Goal: Task Accomplishment & Management: Manage account settings

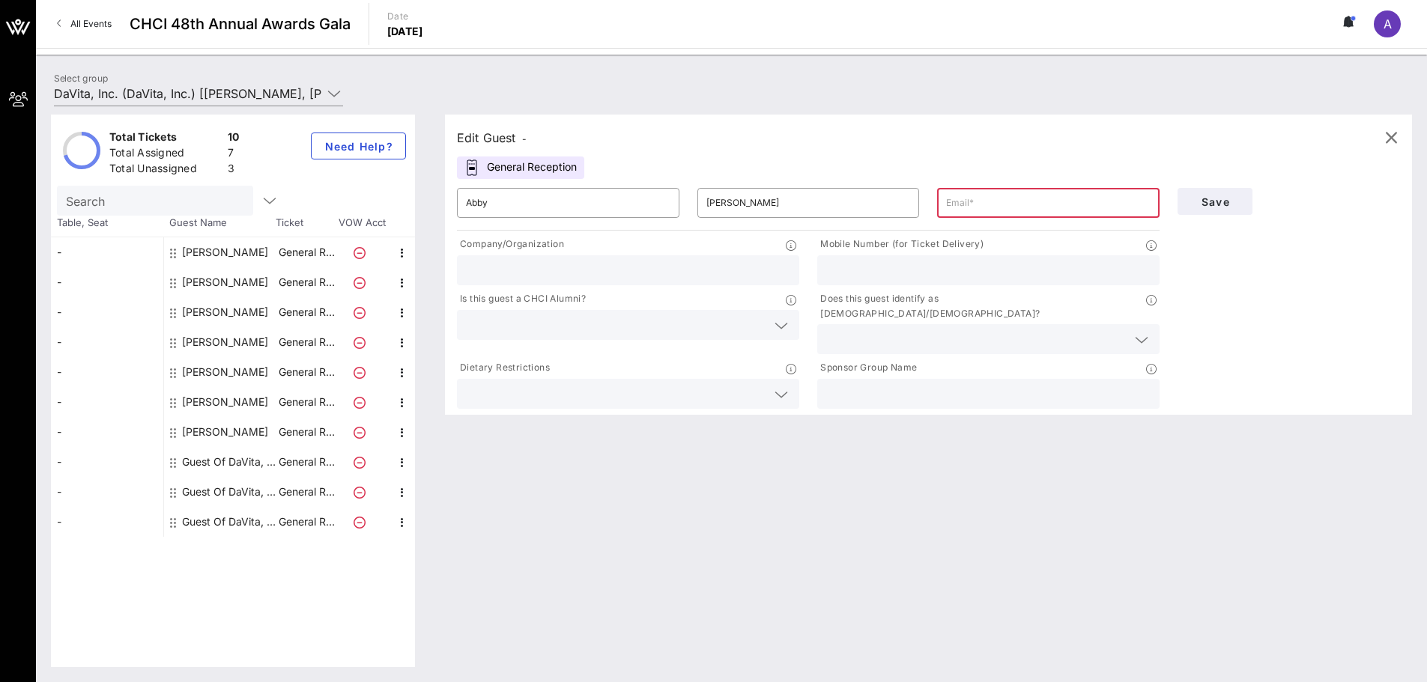
click at [992, 205] on input "text" at bounding box center [1048, 203] width 204 height 24
click at [926, 266] on input "text" at bounding box center [988, 270] width 324 height 19
click at [967, 212] on input "text" at bounding box center [1048, 203] width 204 height 24
click at [401, 285] on icon "button" at bounding box center [402, 283] width 18 height 18
click at [401, 312] on icon "button" at bounding box center [402, 313] width 18 height 18
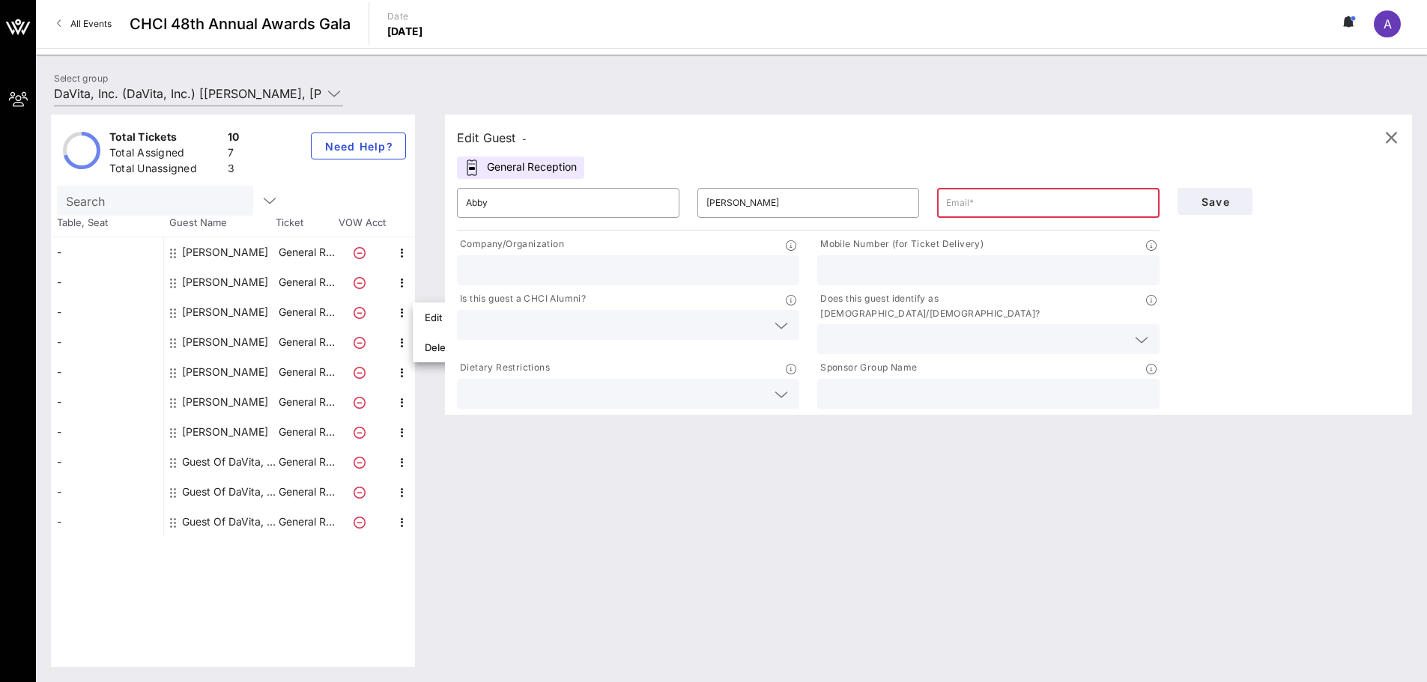
click at [1013, 213] on input "text" at bounding box center [1048, 203] width 204 height 24
click at [1353, 26] on icon at bounding box center [1350, 21] width 4 height 9
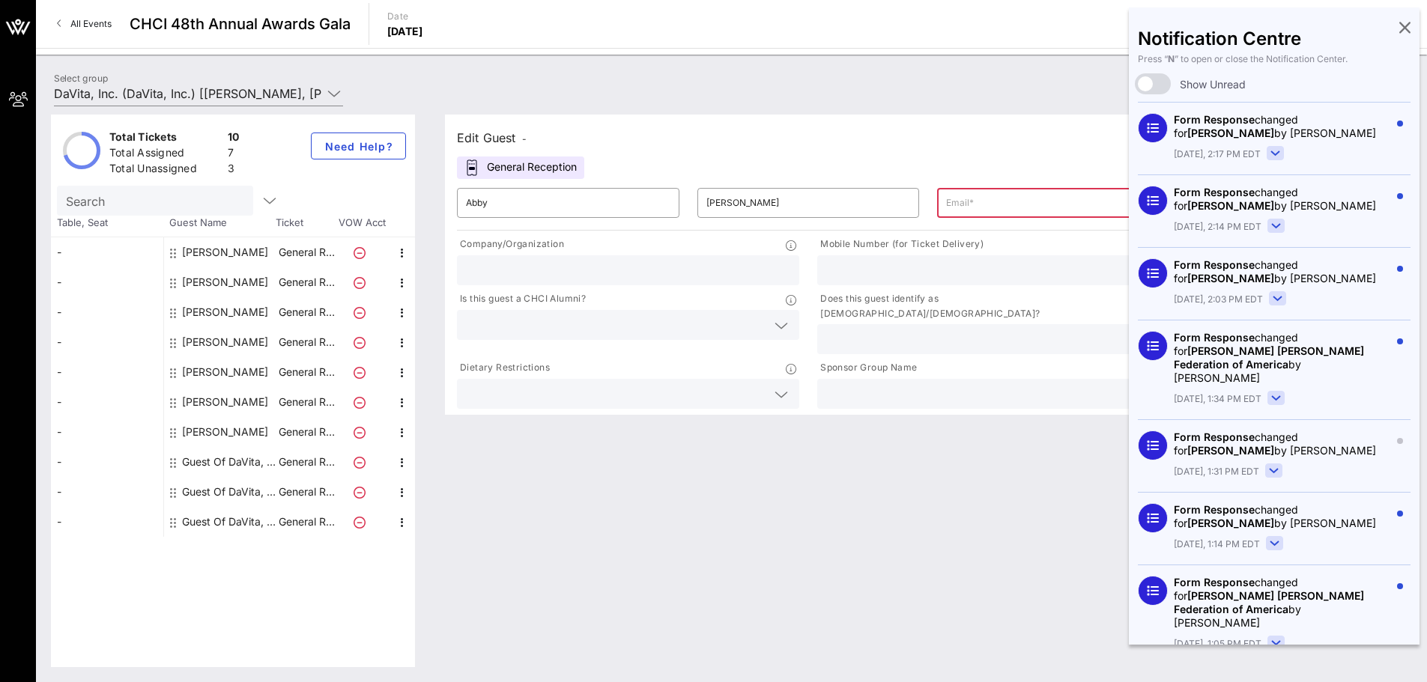
click at [1278, 152] on rect at bounding box center [1275, 153] width 16 height 13
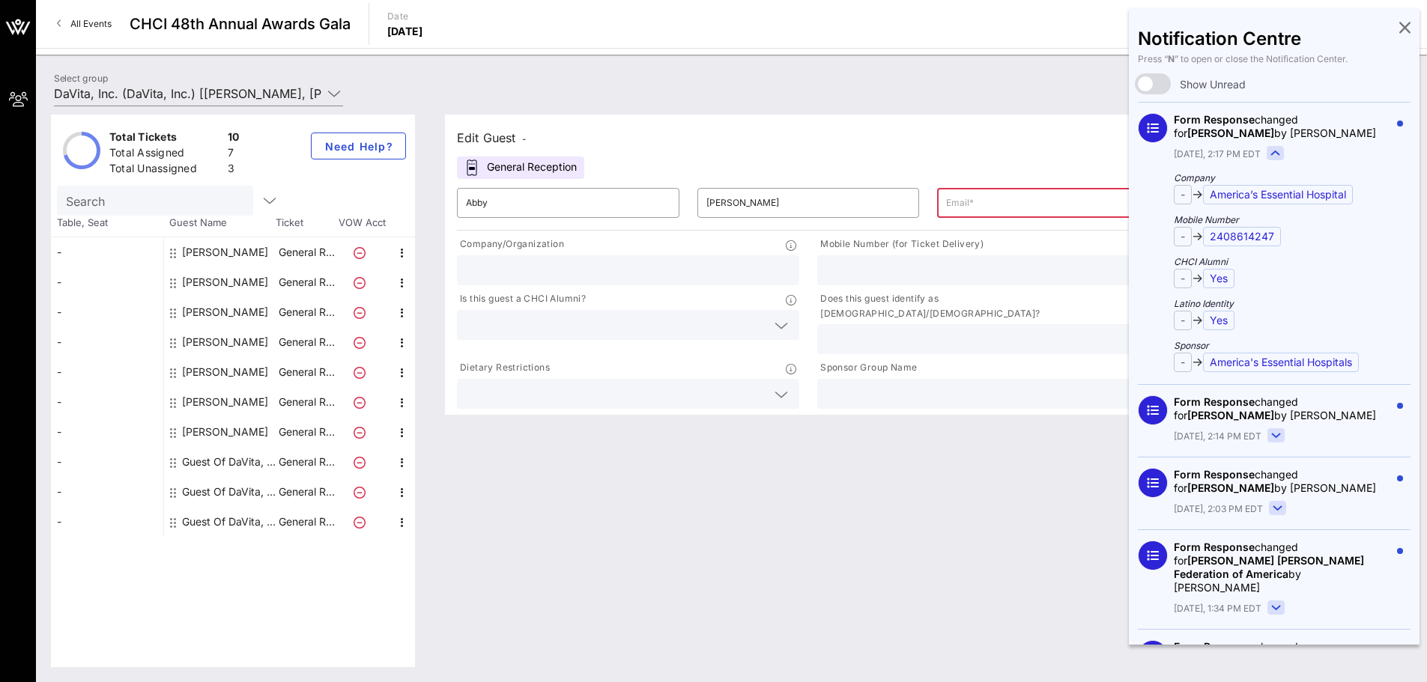
drag, startPoint x: 1278, startPoint y: 152, endPoint x: 1262, endPoint y: 166, distance: 21.8
click at [1278, 152] on rect at bounding box center [1275, 153] width 16 height 13
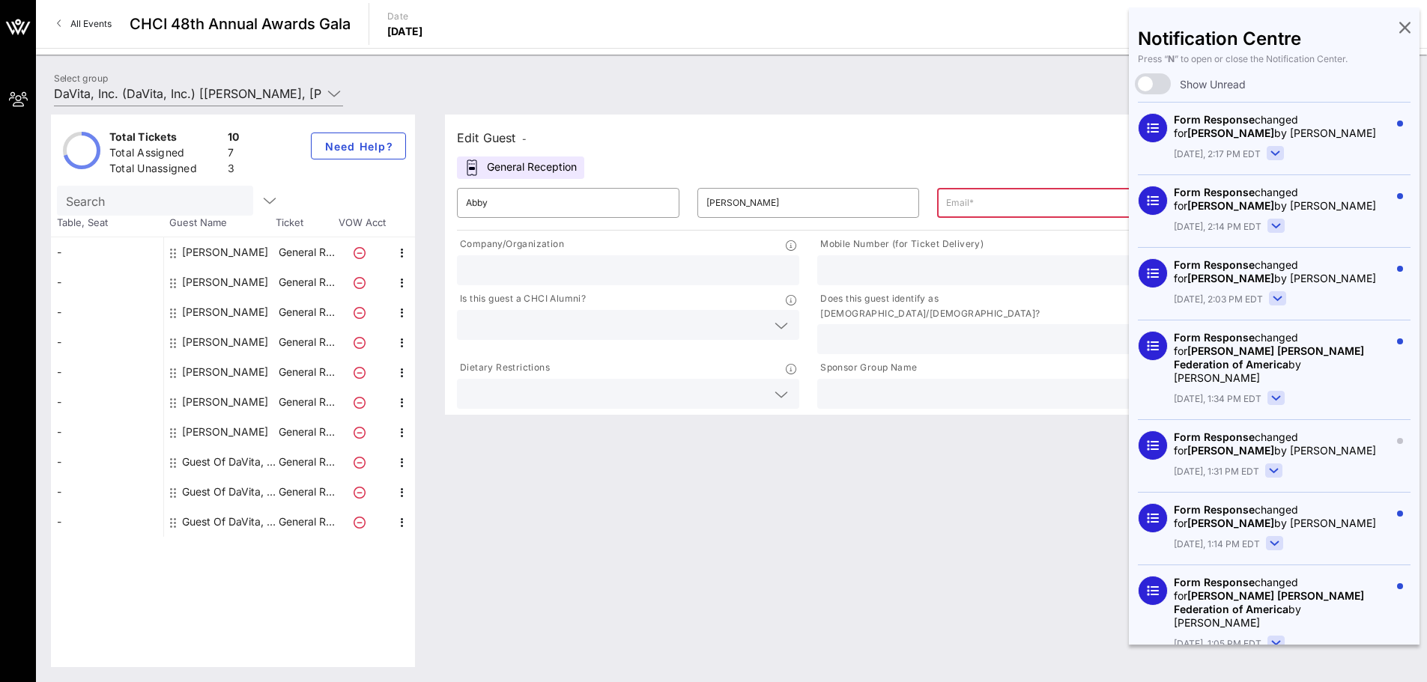
click at [1270, 222] on rect at bounding box center [1276, 225] width 16 height 13
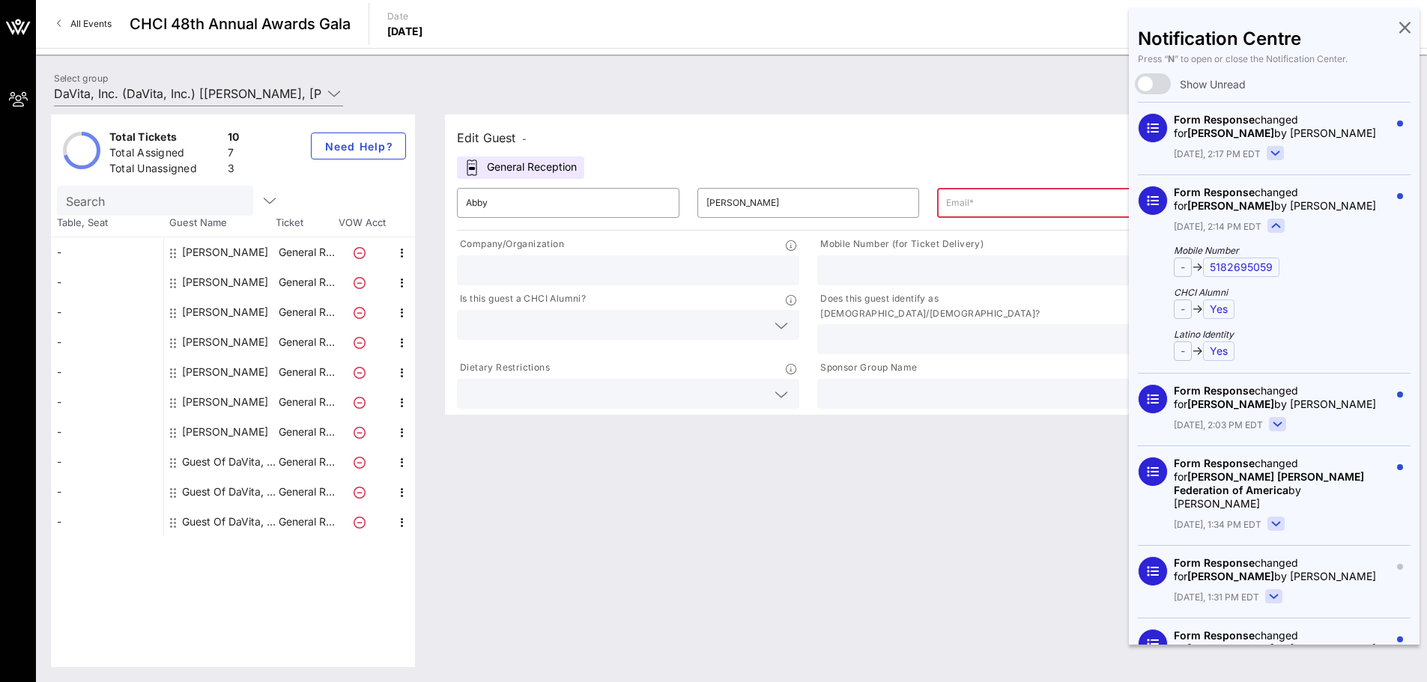
click at [1270, 222] on rect at bounding box center [1276, 225] width 16 height 13
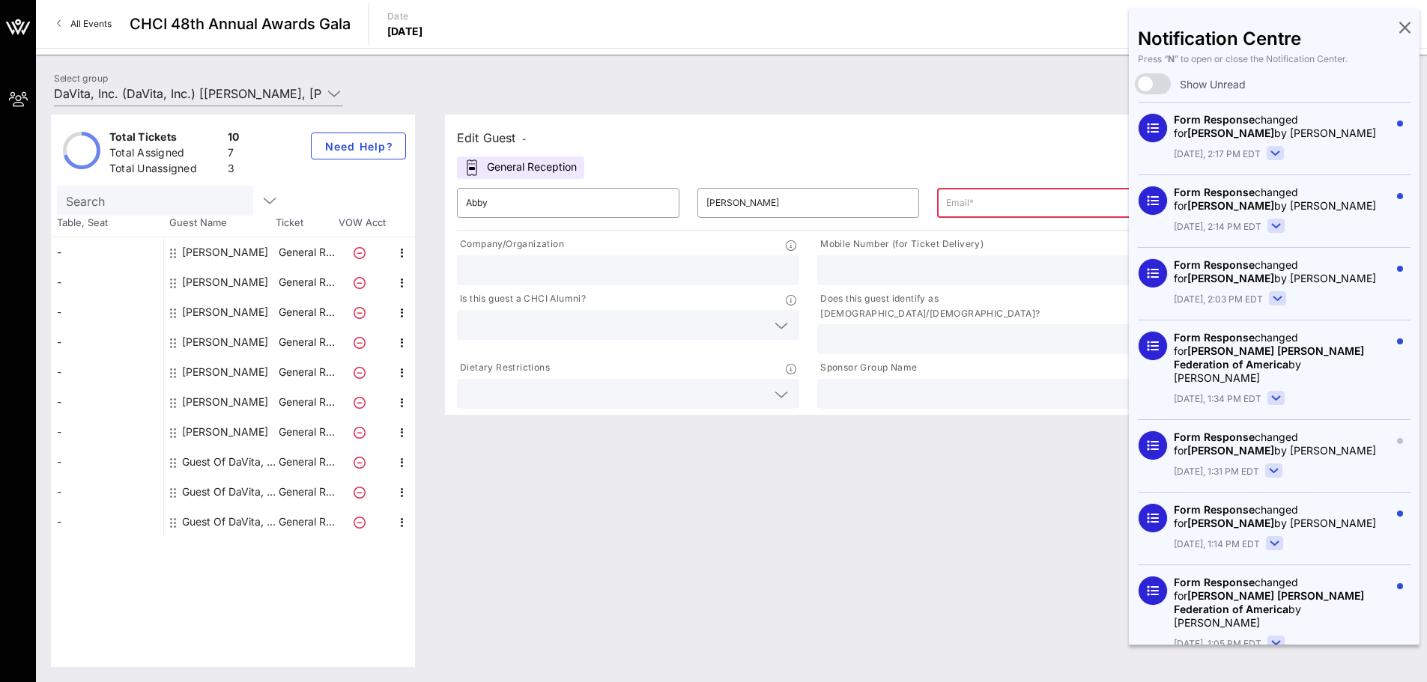
click at [1273, 299] on icon at bounding box center [1277, 299] width 8 height 4
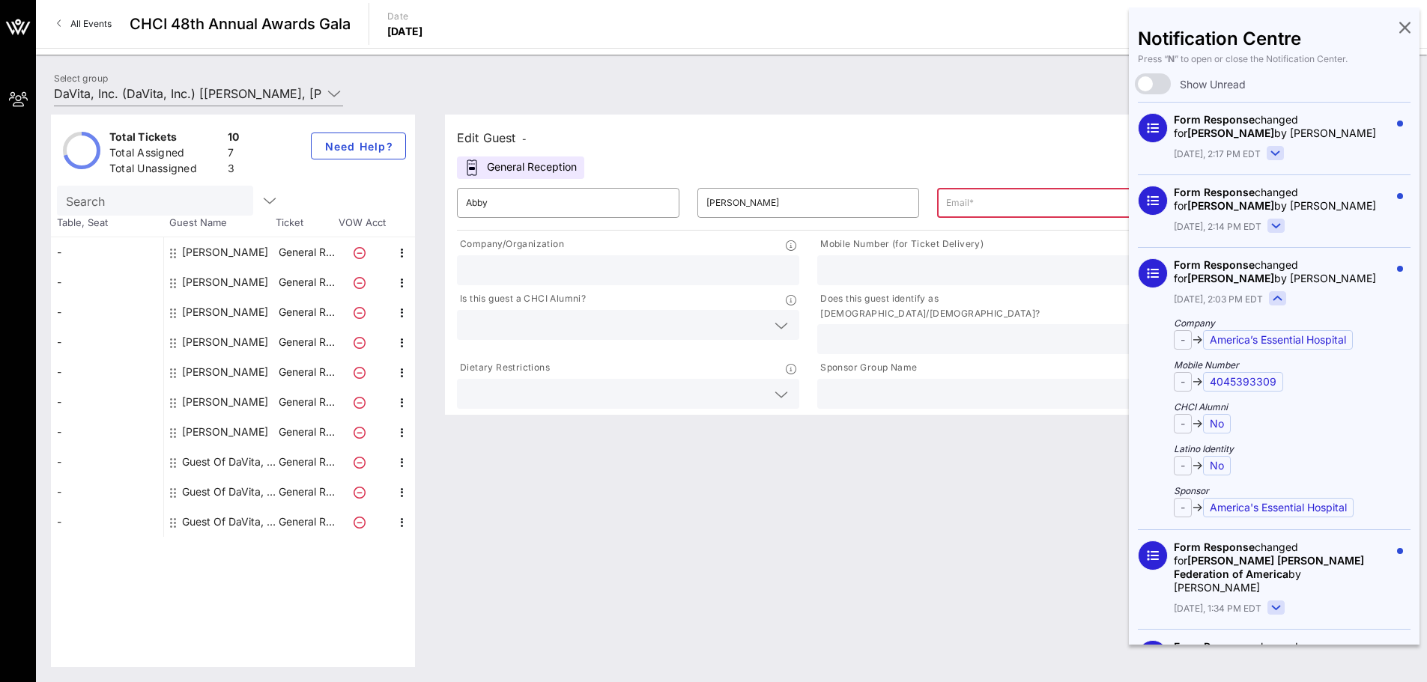
click at [1273, 299] on icon at bounding box center [1277, 299] width 8 height 4
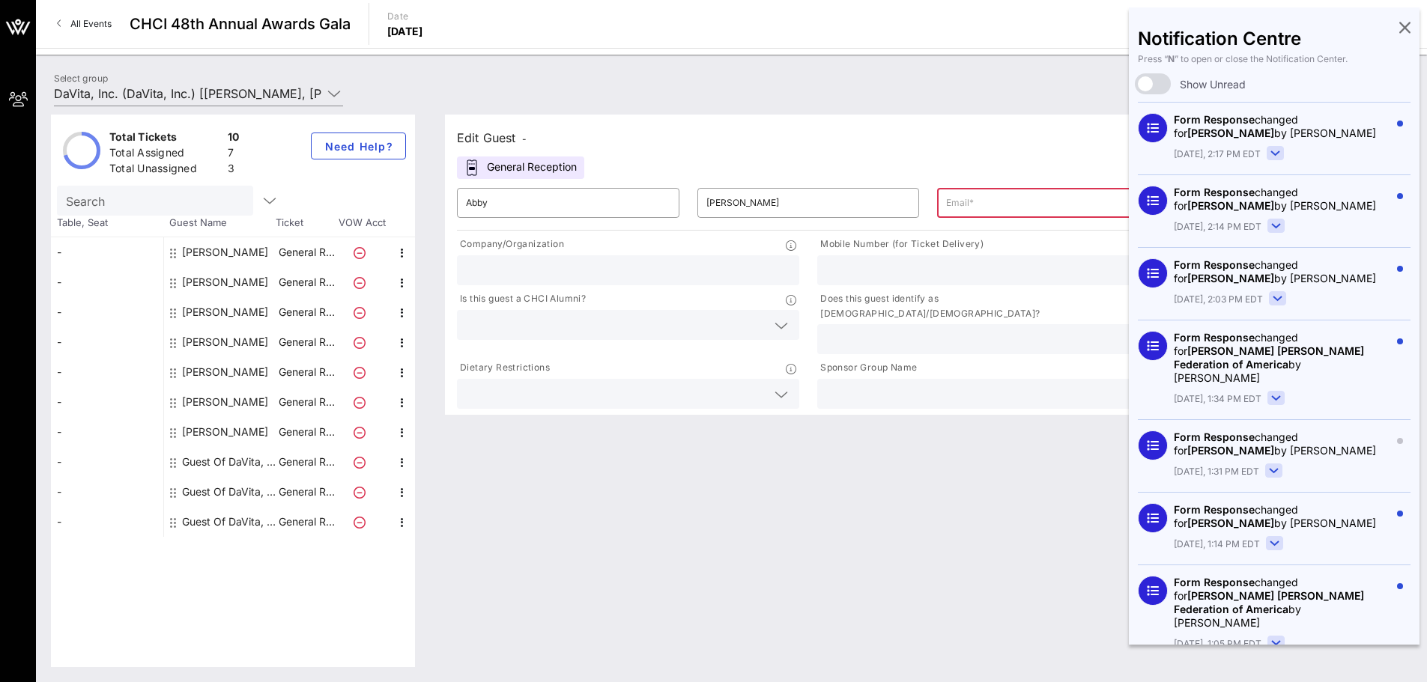
click at [1273, 397] on rect at bounding box center [1276, 398] width 16 height 13
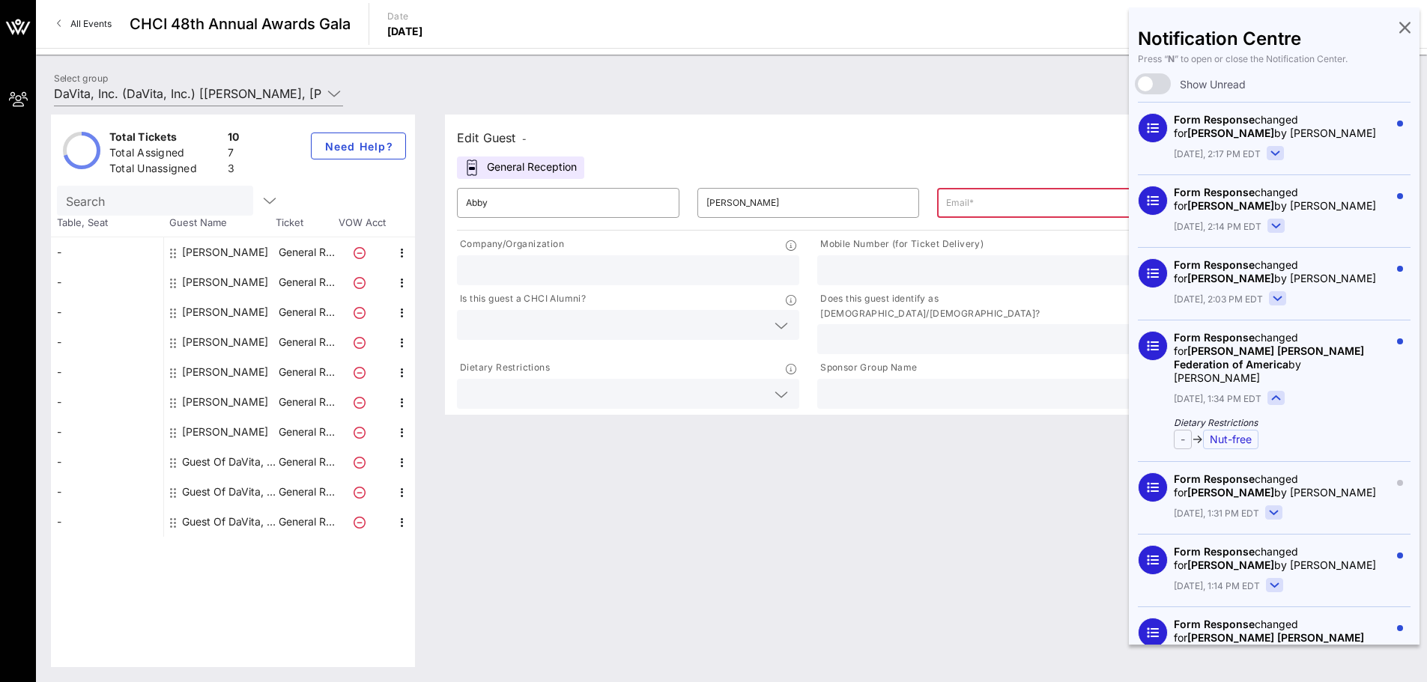
click at [1273, 397] on icon at bounding box center [1276, 398] width 8 height 4
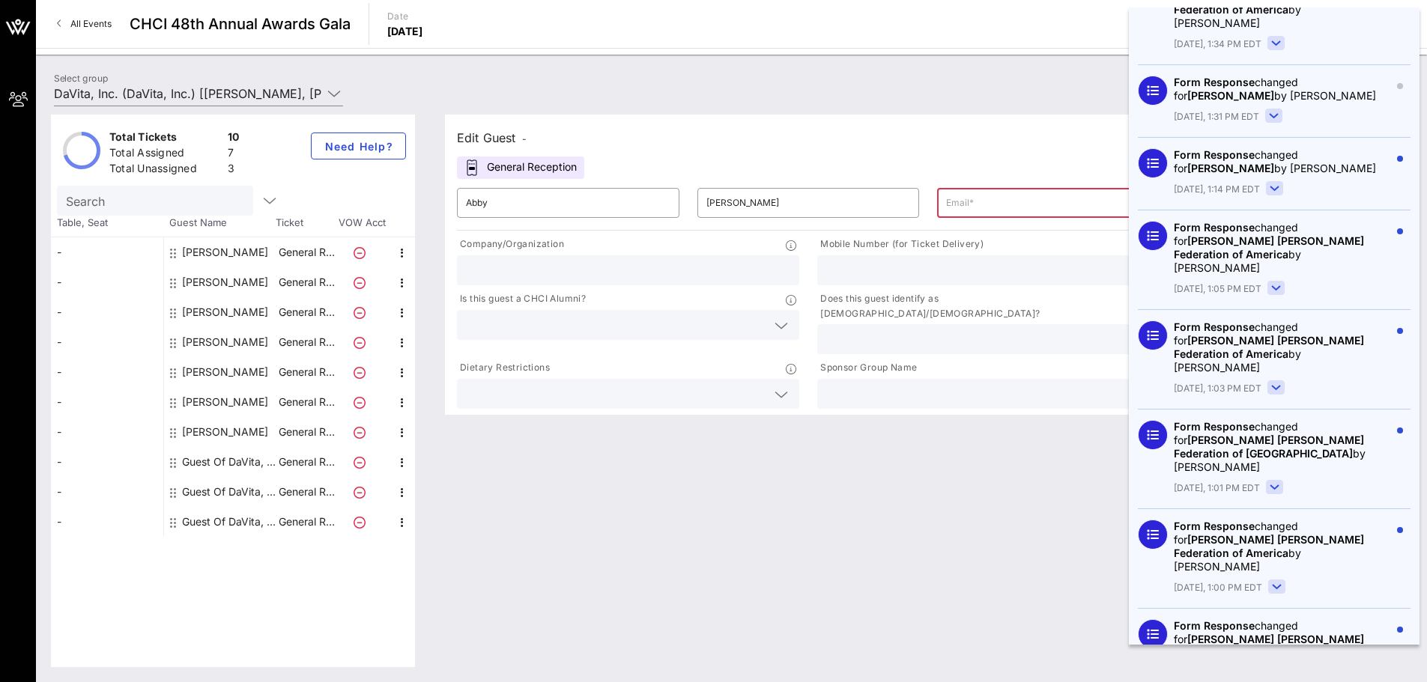
scroll to position [524, 0]
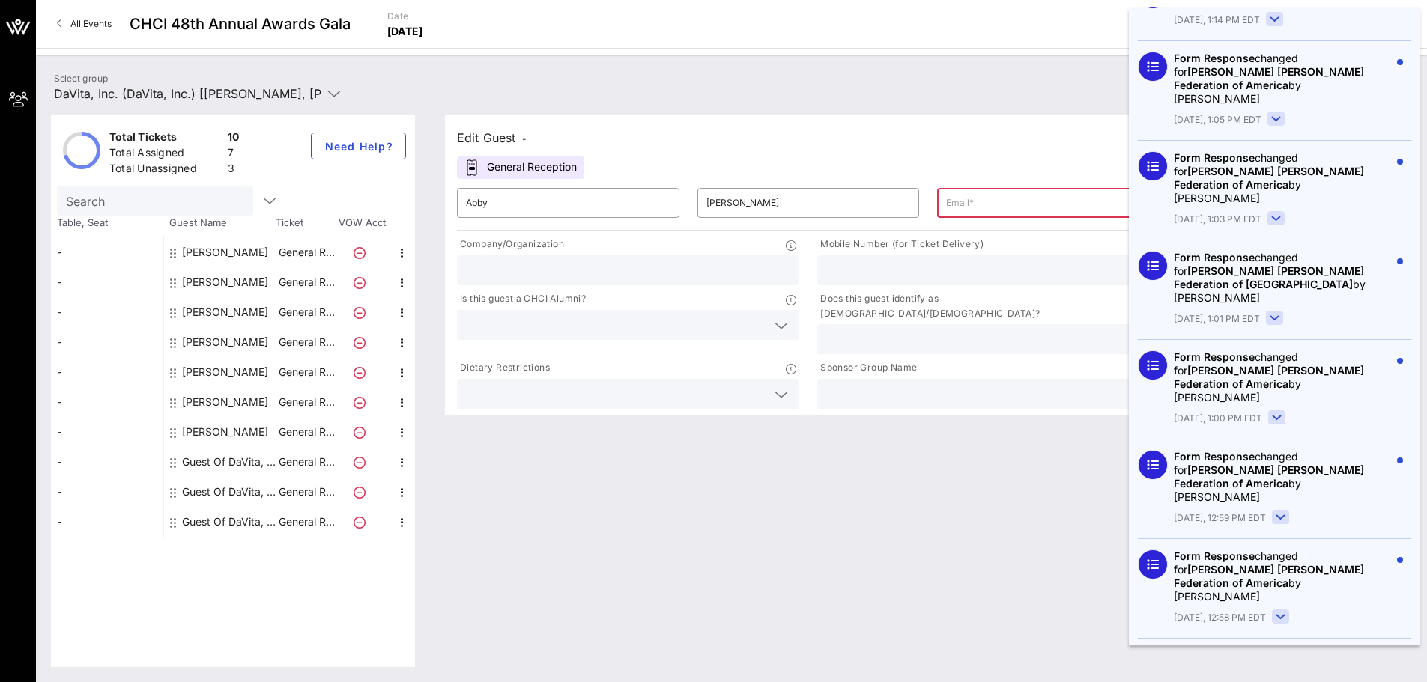
click at [1273, 392] on div "Form Response changed for [PERSON_NAME] [PERSON_NAME] Federation of America by …" at bounding box center [1274, 389] width 273 height 100
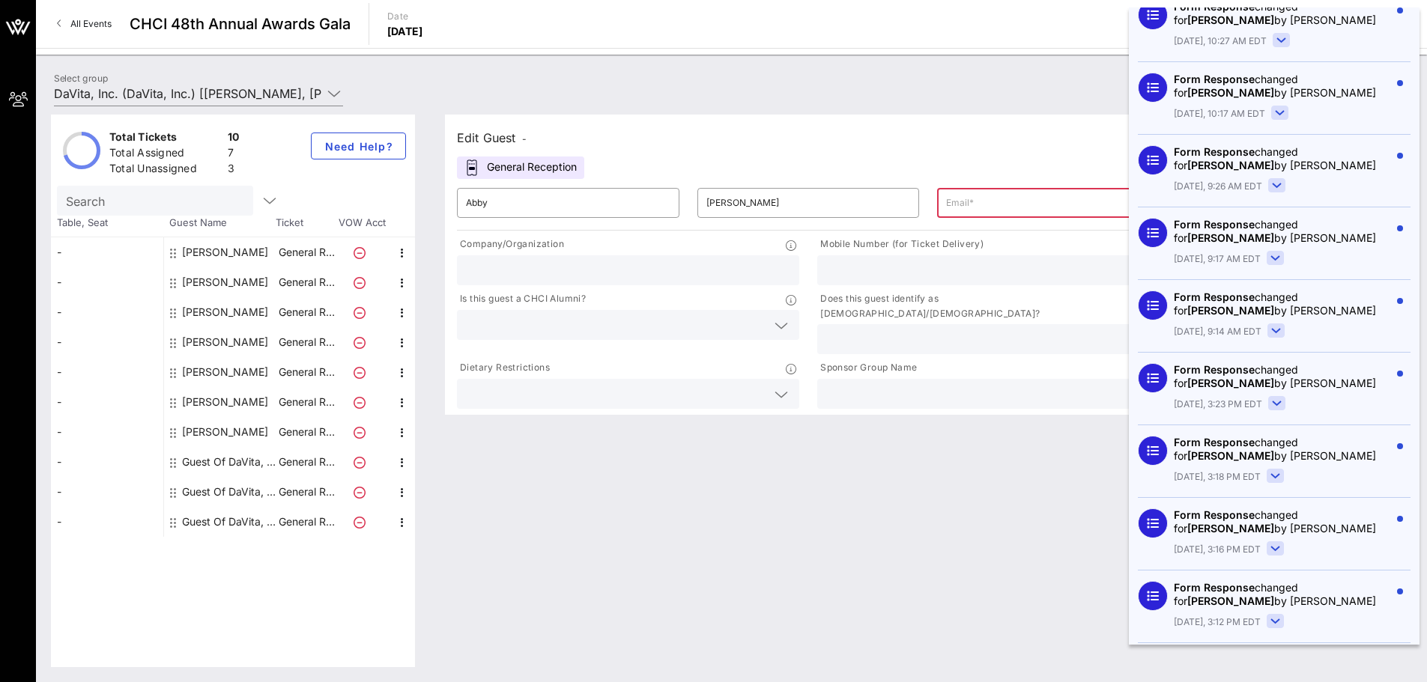
scroll to position [2921, 0]
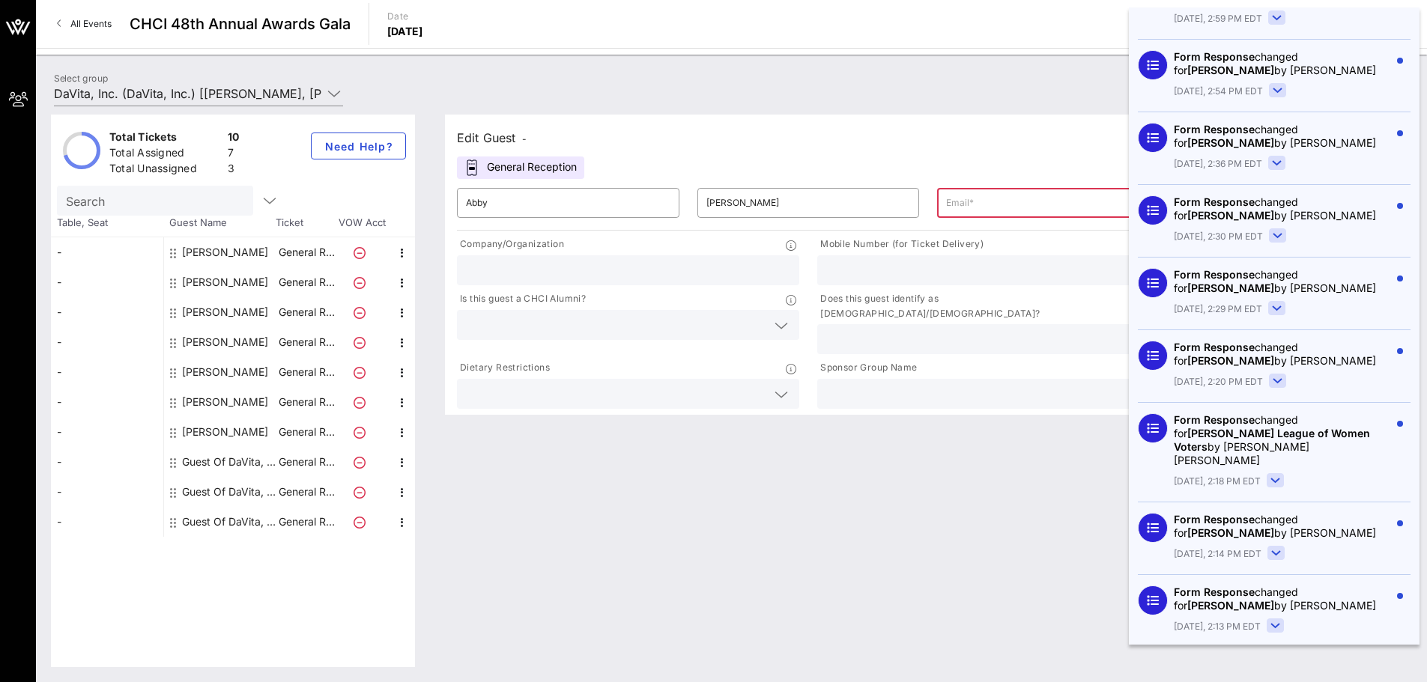
click at [1279, 413] on div "Form Response changed for [PERSON_NAME] League of Women Voters by [PERSON_NAME]…" at bounding box center [1282, 440] width 216 height 54
click at [1284, 474] on rect at bounding box center [1275, 480] width 16 height 13
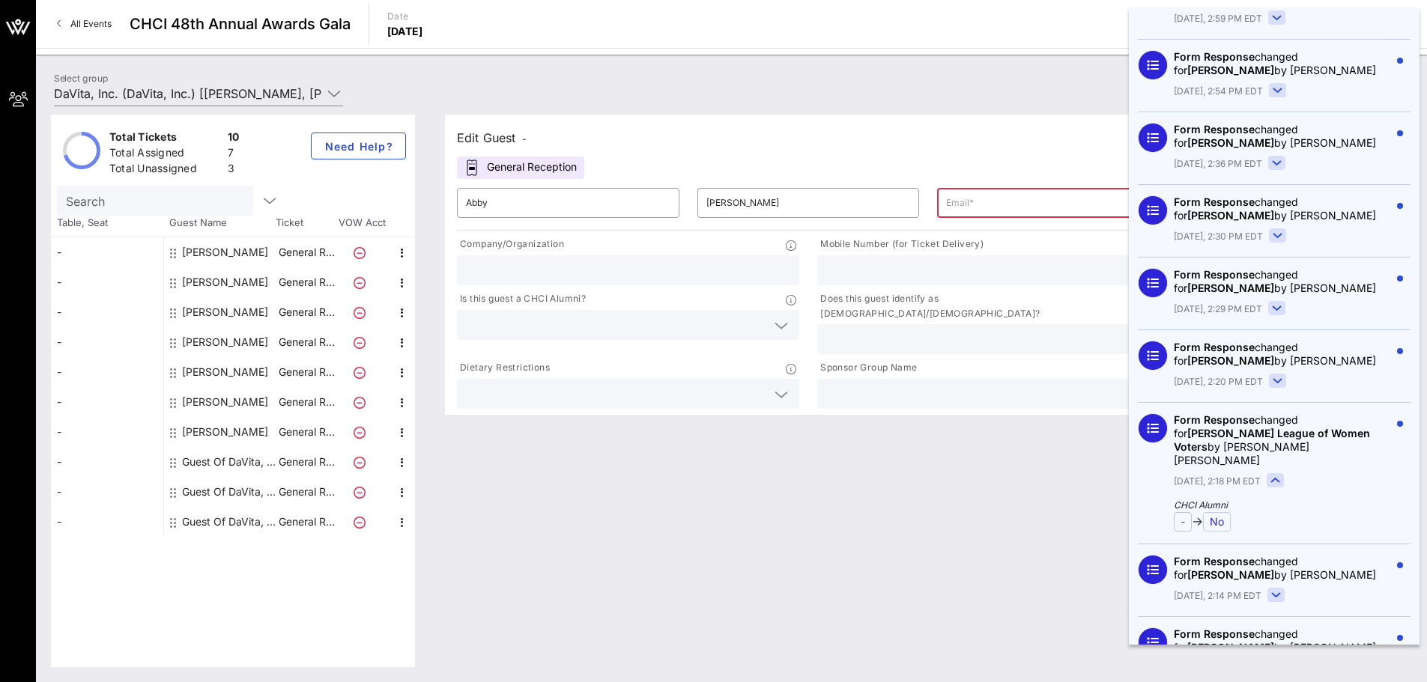
click at [1284, 474] on rect at bounding box center [1275, 480] width 16 height 13
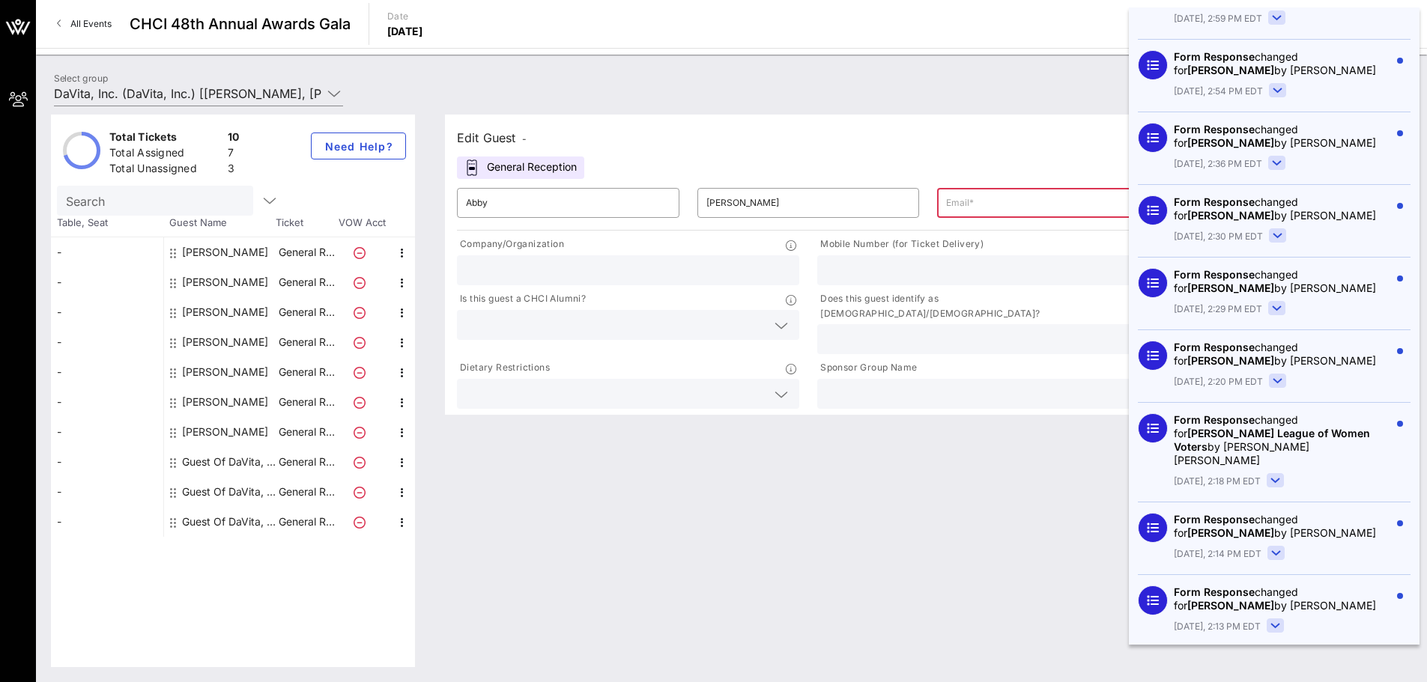
scroll to position [3520, 0]
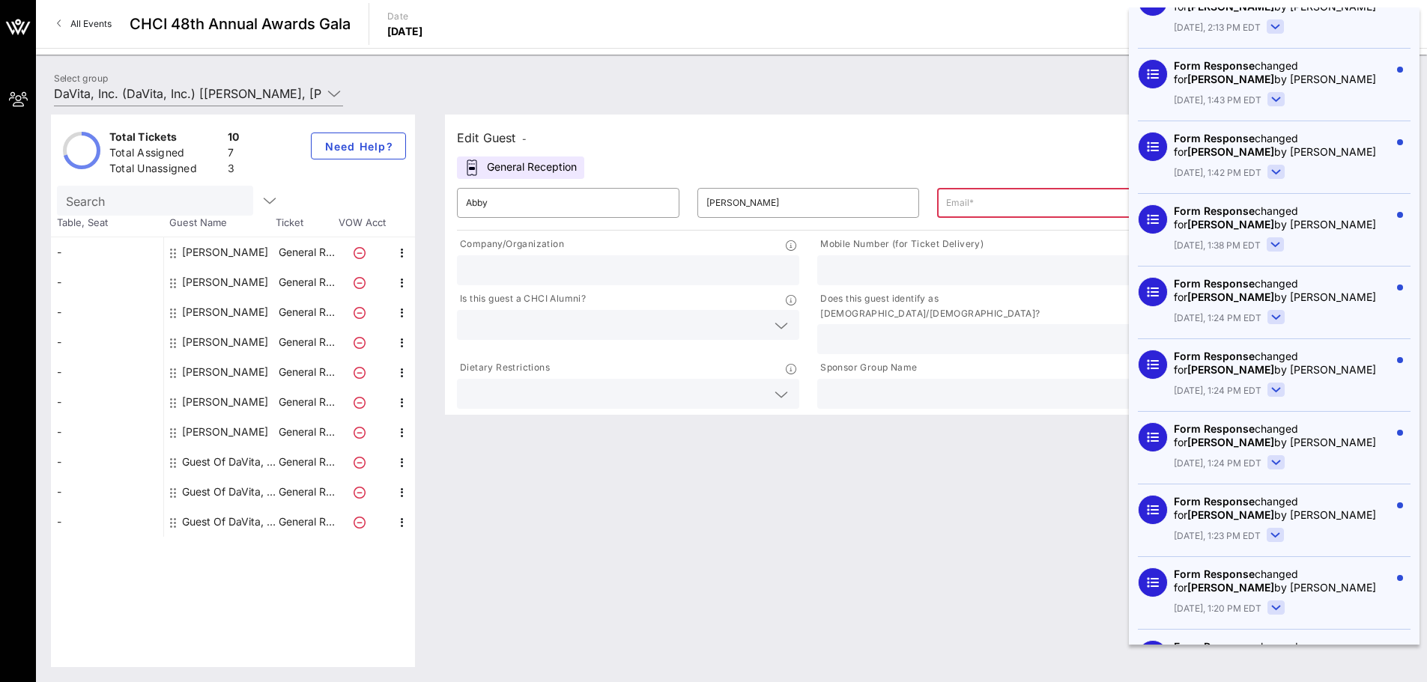
click at [1284, 456] on rect at bounding box center [1276, 462] width 16 height 13
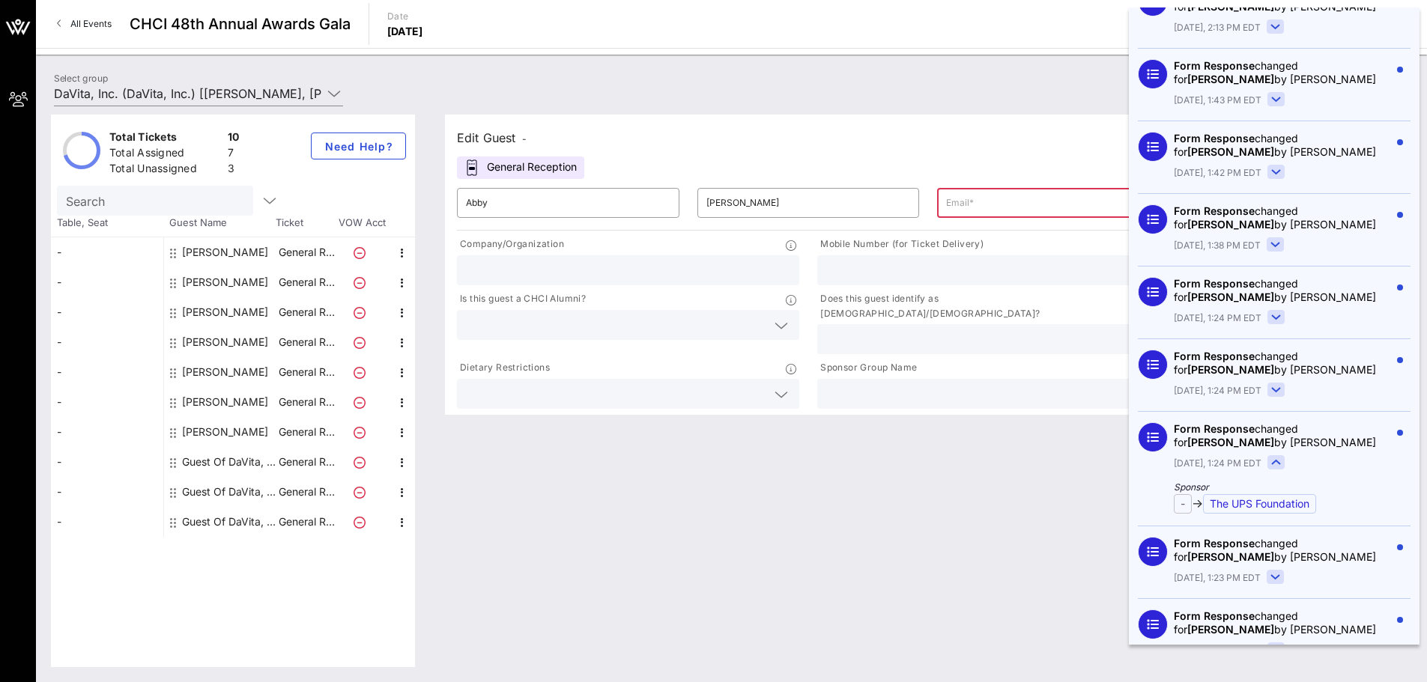
click at [1280, 461] on icon at bounding box center [1276, 463] width 8 height 4
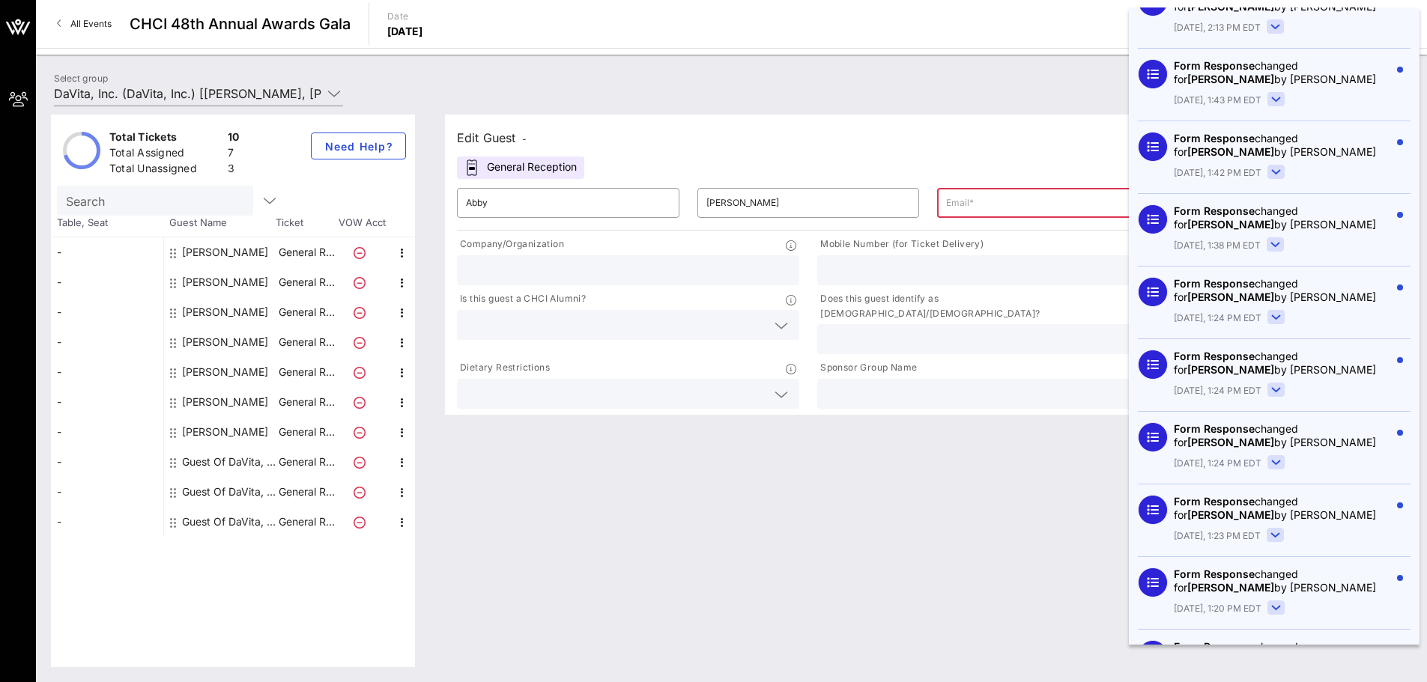
click at [1284, 529] on rect at bounding box center [1275, 535] width 16 height 13
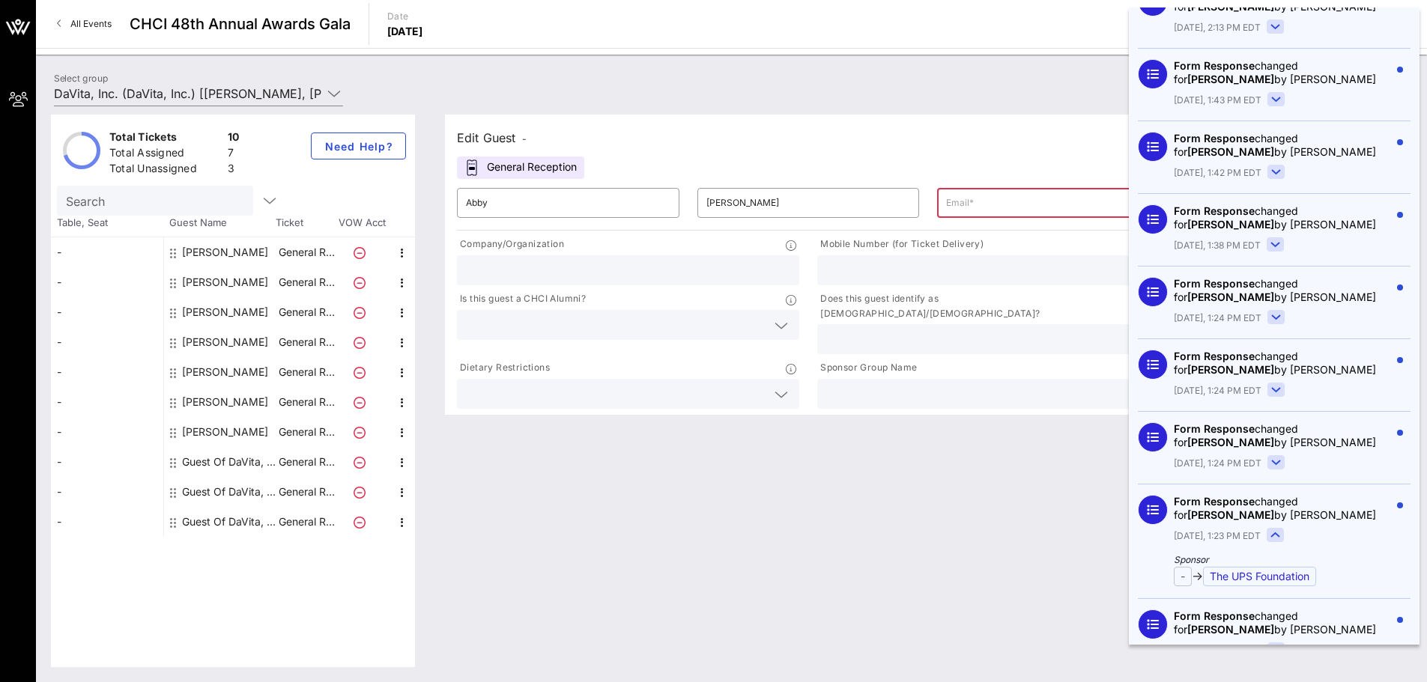
click at [1284, 529] on rect at bounding box center [1275, 535] width 16 height 13
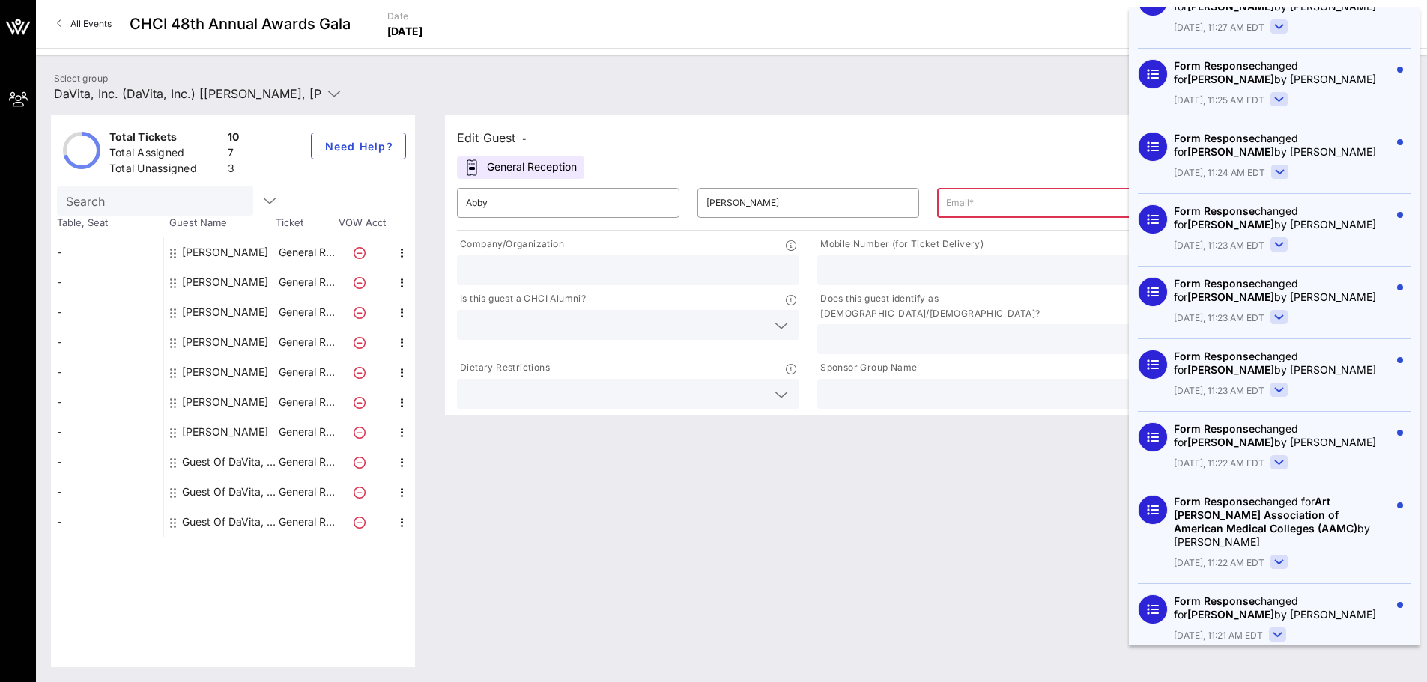
scroll to position [4549, 0]
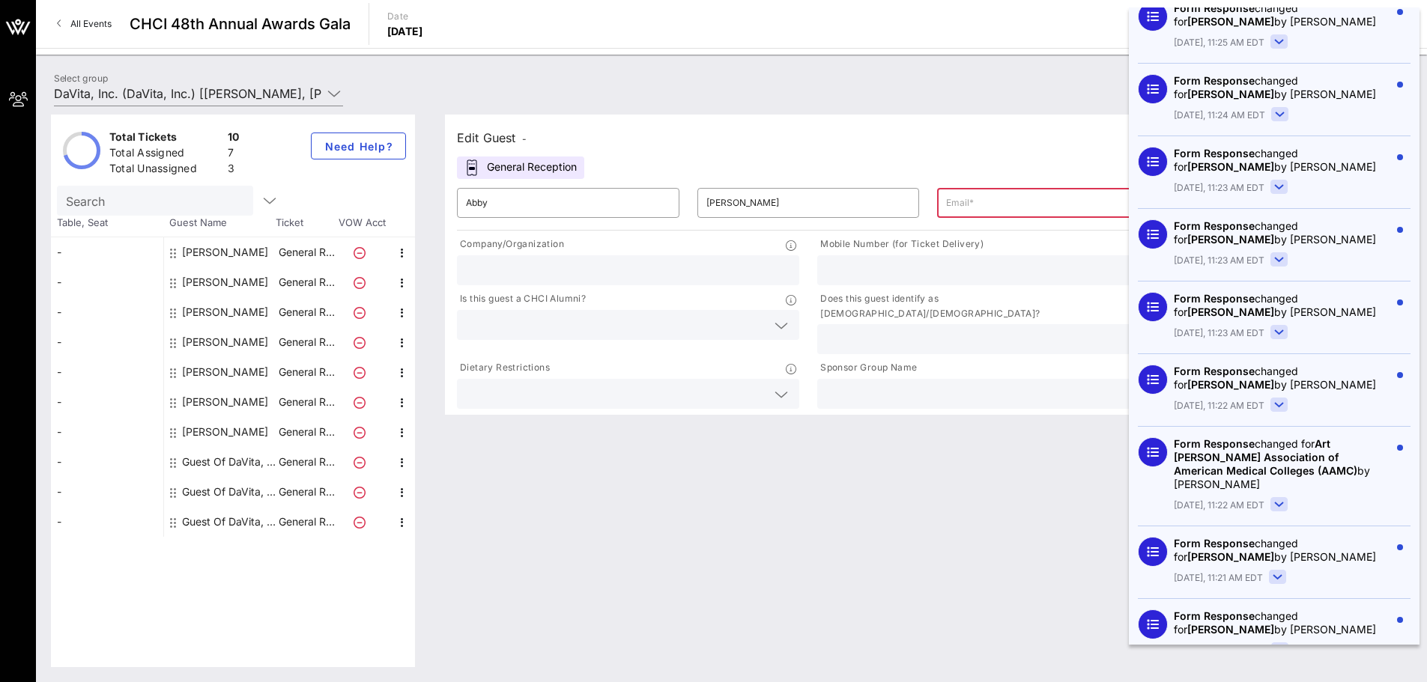
click at [1287, 498] on rect at bounding box center [1279, 504] width 16 height 13
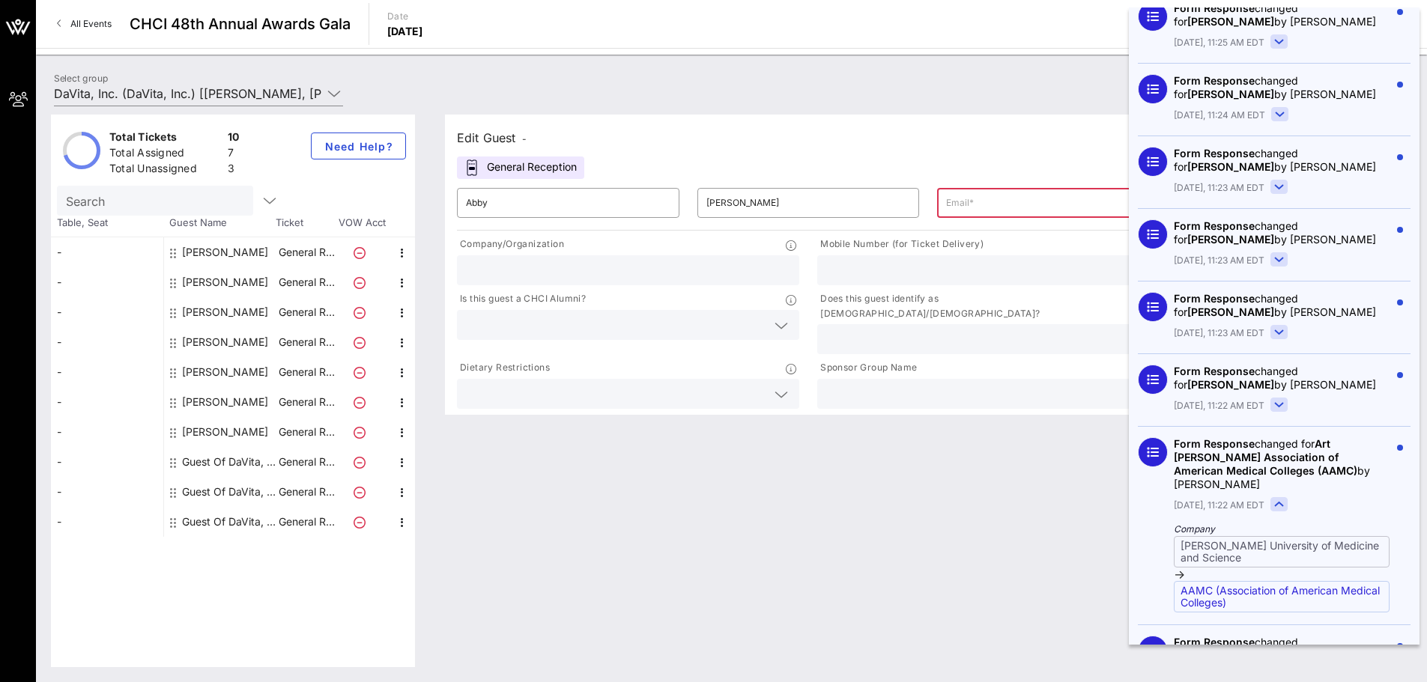
scroll to position [5148, 0]
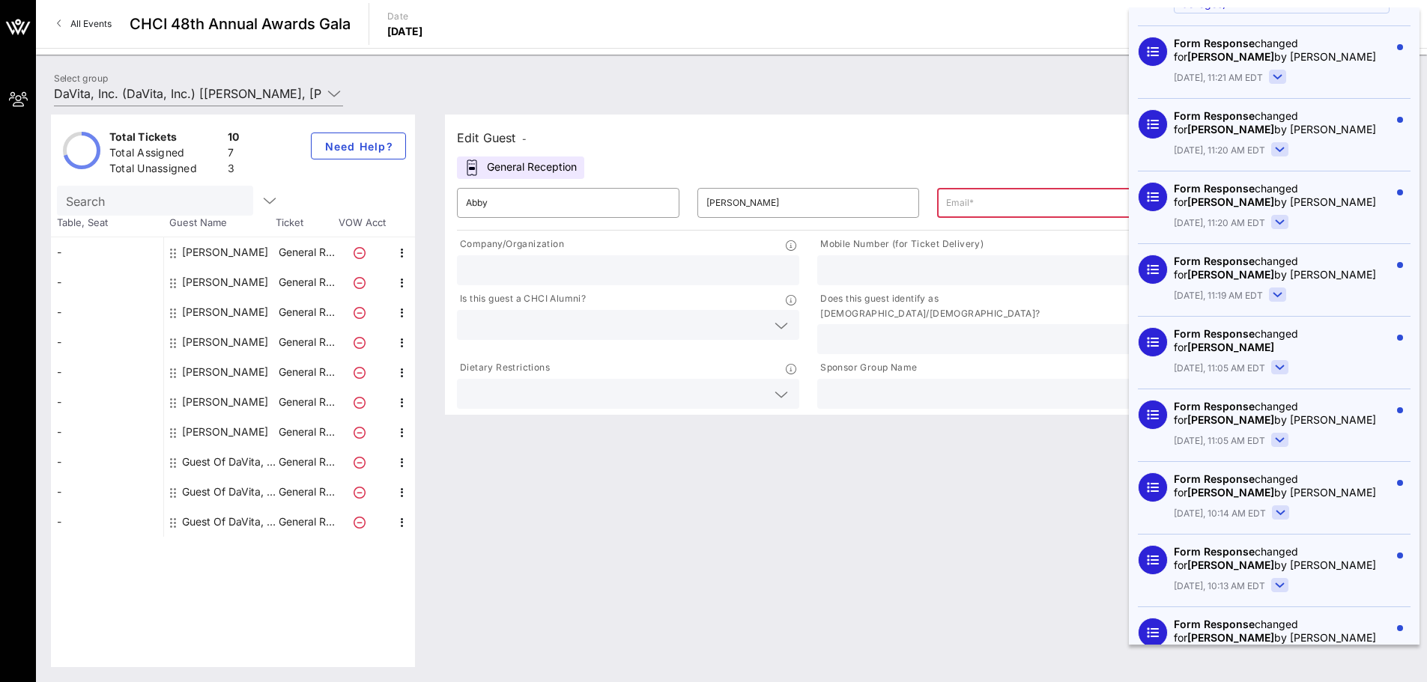
click at [1289, 506] on rect at bounding box center [1280, 512] width 16 height 13
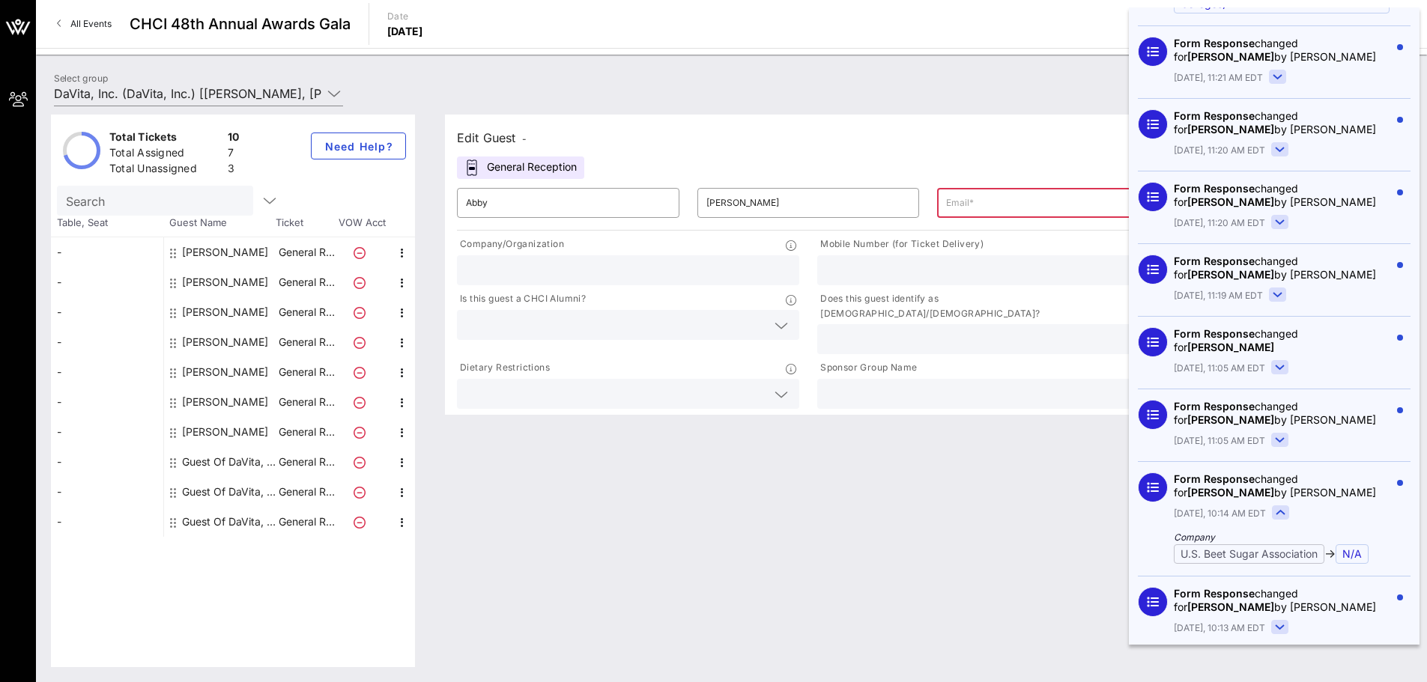
scroll to position [5448, 0]
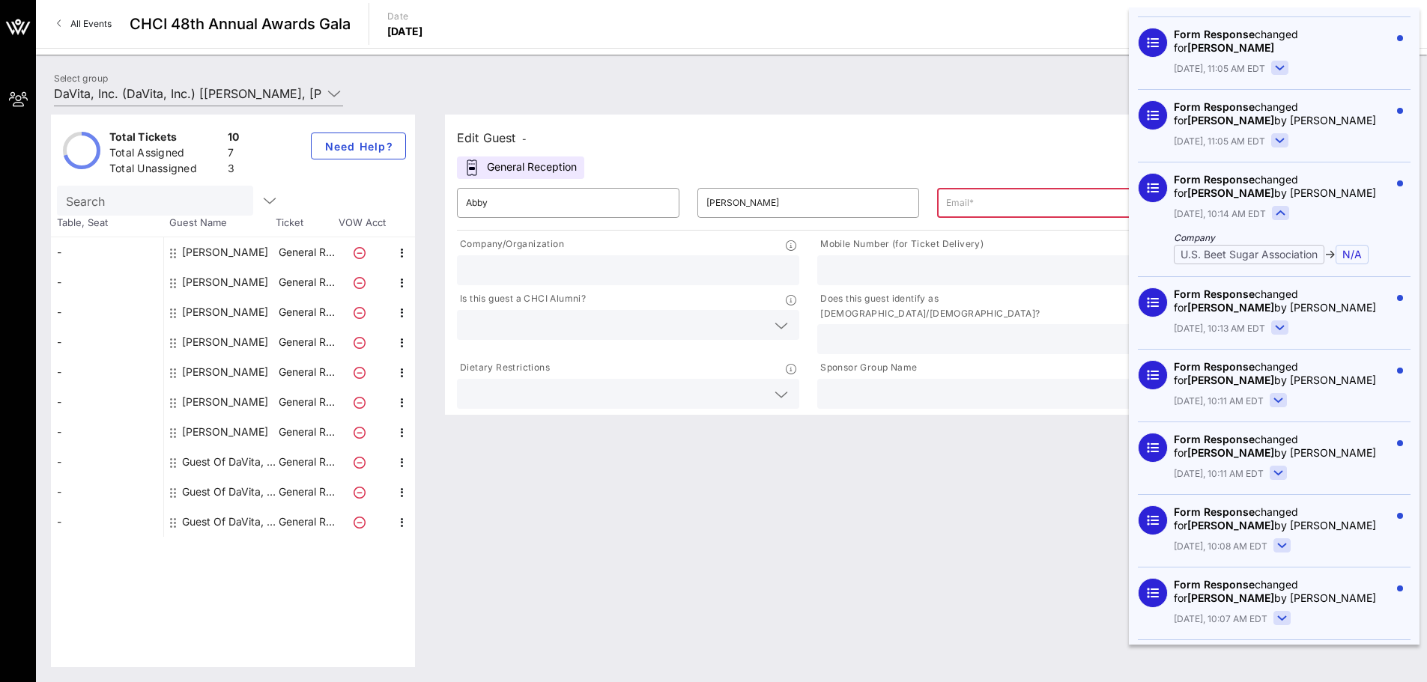
click at [1287, 467] on rect at bounding box center [1278, 473] width 16 height 13
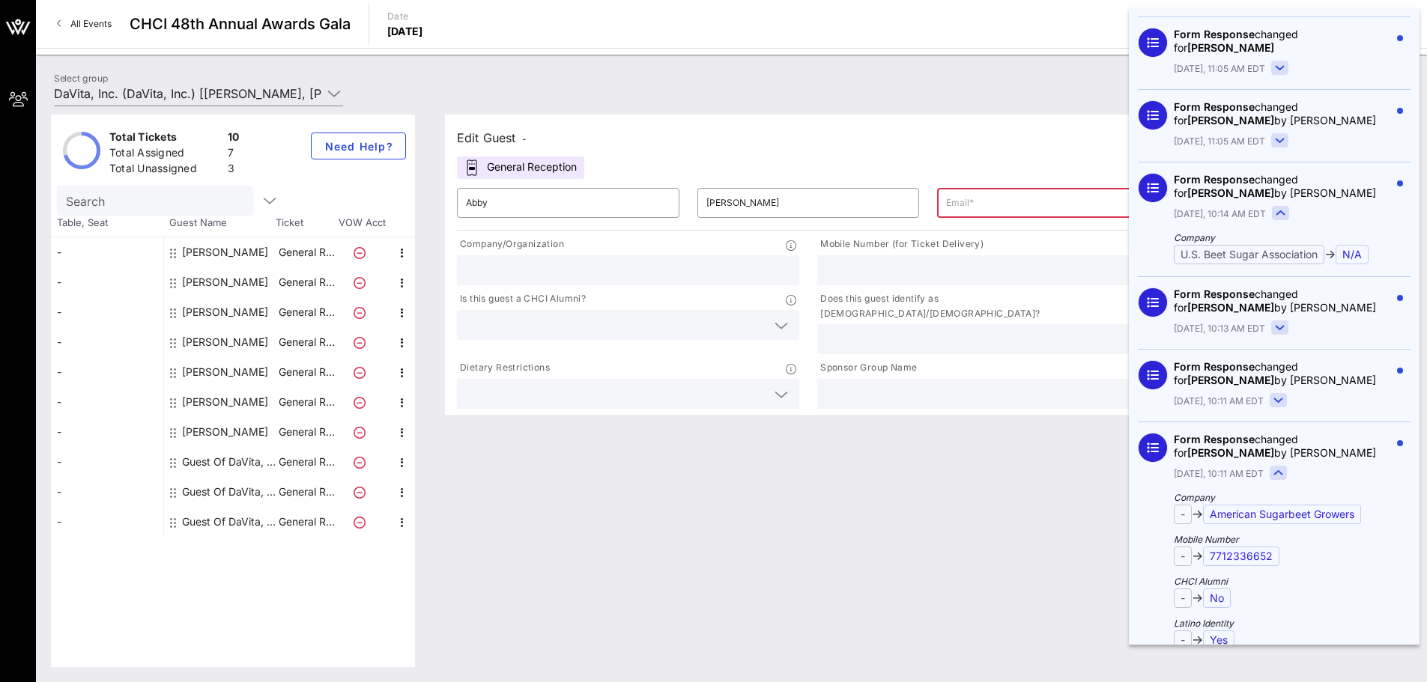
click at [1289, 360] on div "Form Response changed for [PERSON_NAME] by [PERSON_NAME] [DATE], 10:11 AM EDT" at bounding box center [1282, 384] width 216 height 49
click at [1287, 394] on rect at bounding box center [1278, 400] width 16 height 13
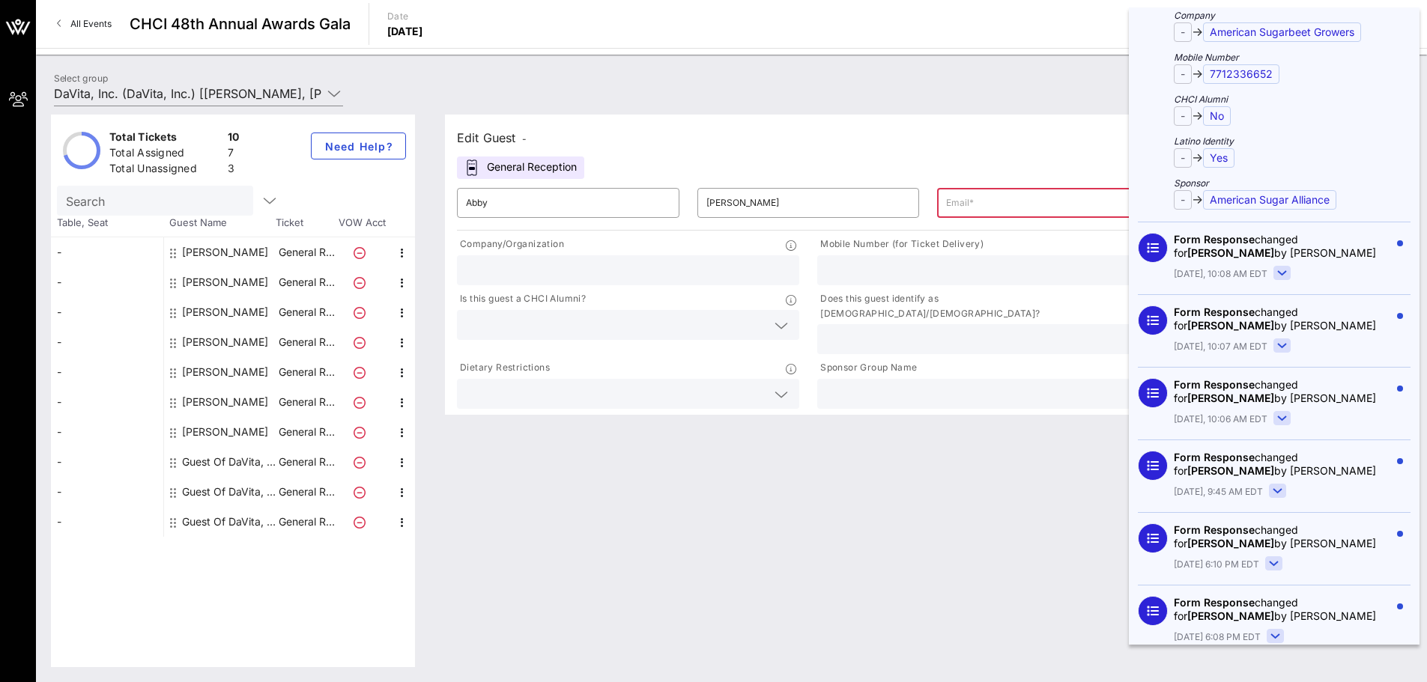
scroll to position [6197, 0]
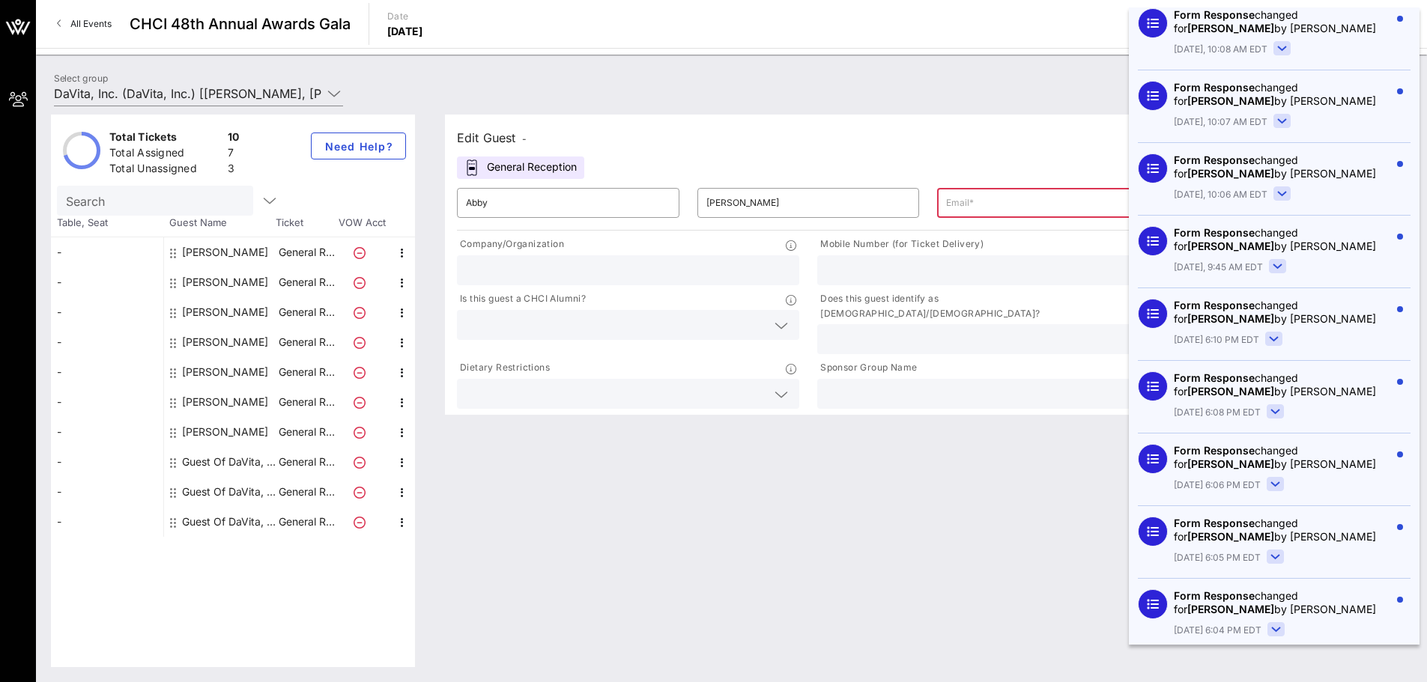
click at [1275, 550] on rect at bounding box center [1275, 556] width 16 height 13
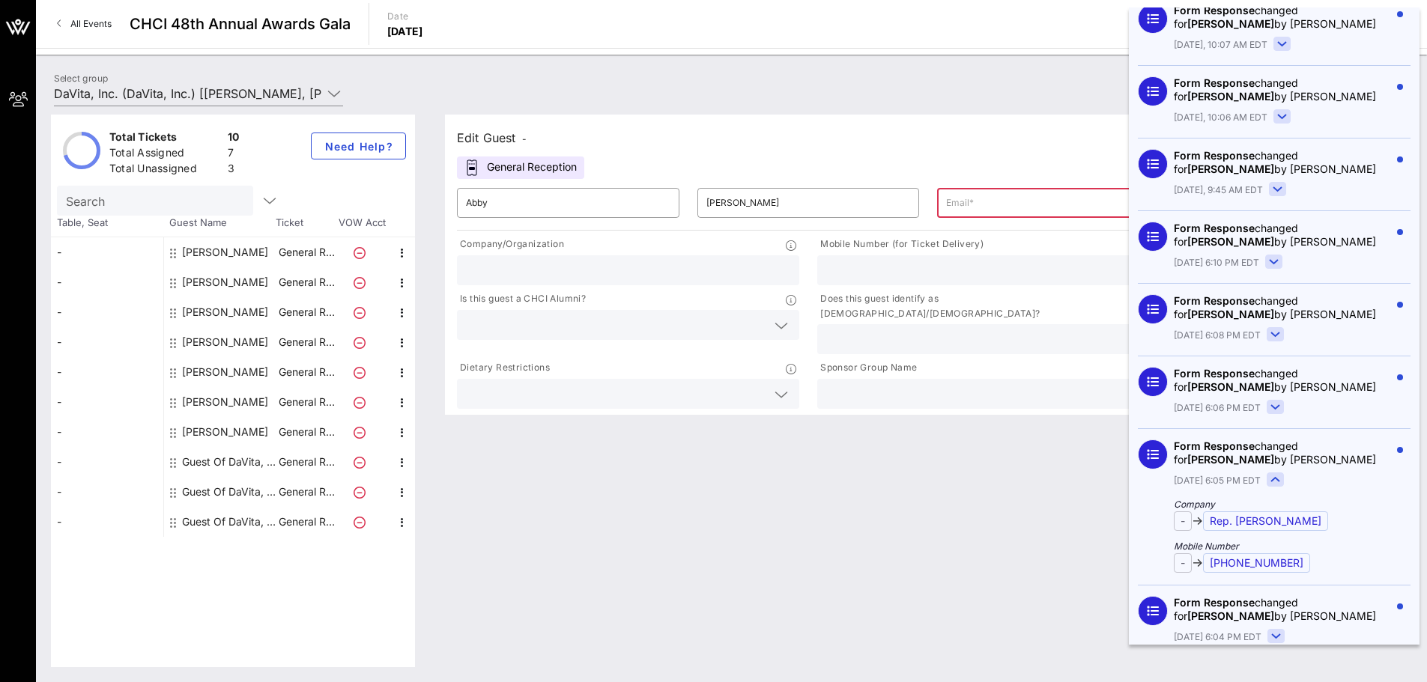
scroll to position [6346, 0]
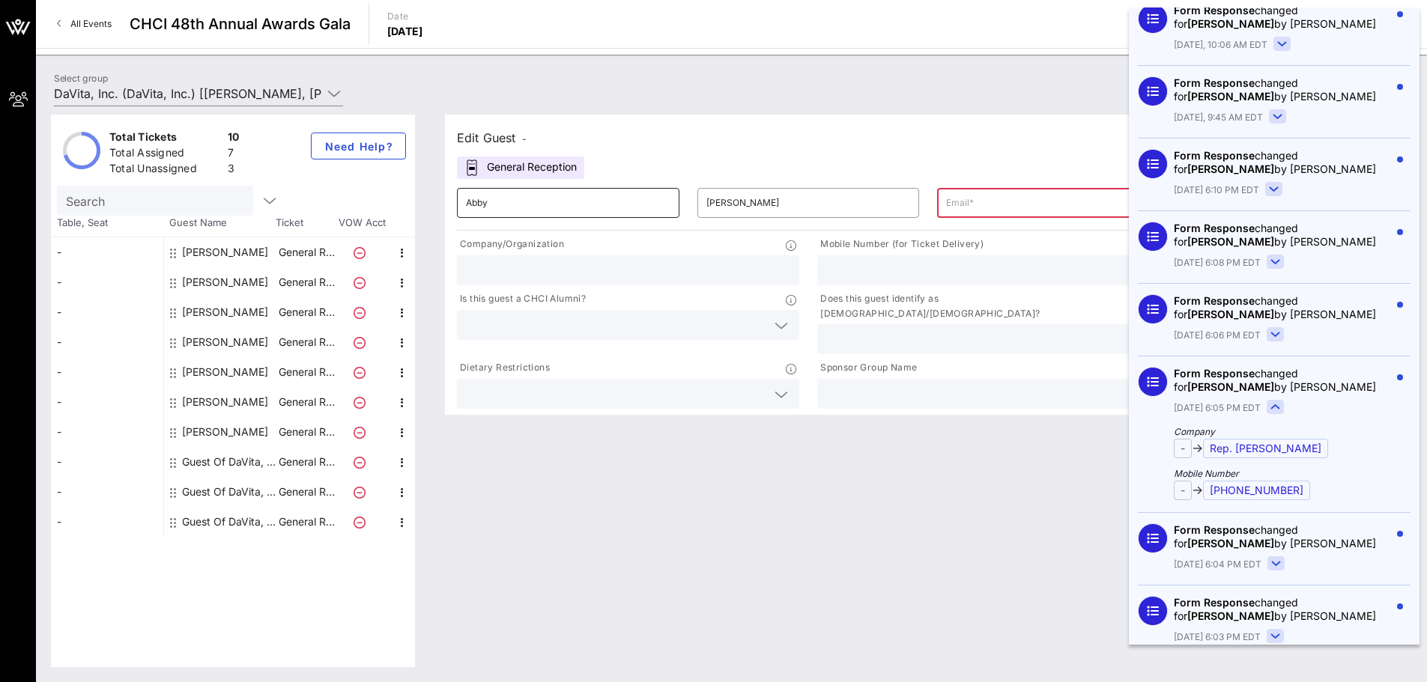
click at [605, 201] on input "Abby" at bounding box center [568, 203] width 204 height 24
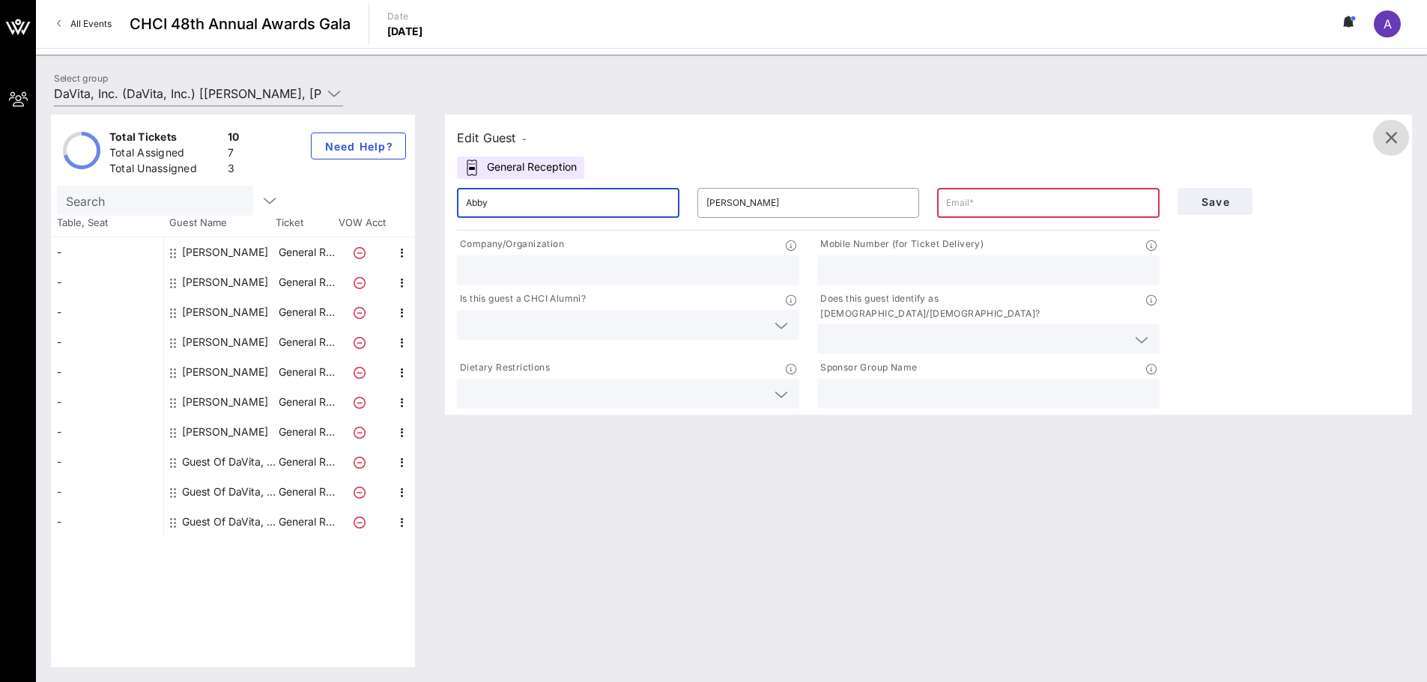
click at [1390, 135] on icon "button" at bounding box center [1391, 138] width 18 height 18
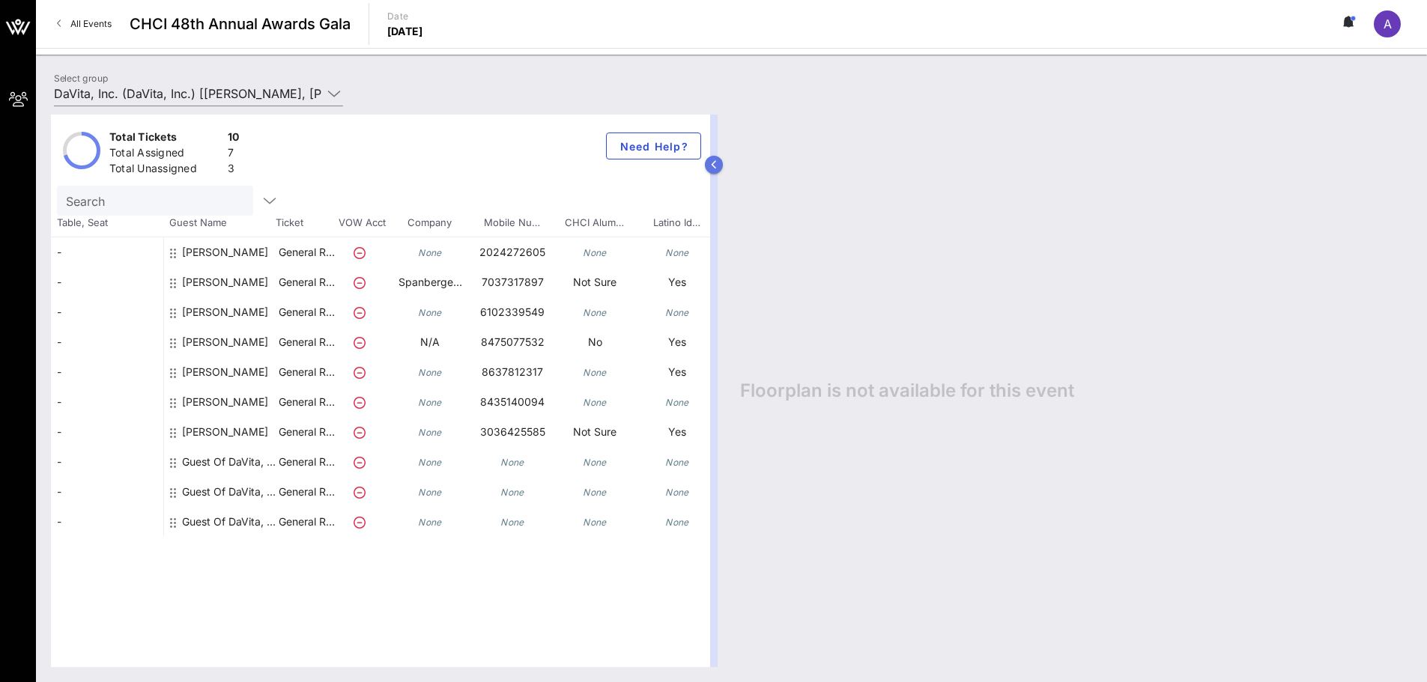
click at [718, 162] on button "button" at bounding box center [714, 165] width 18 height 18
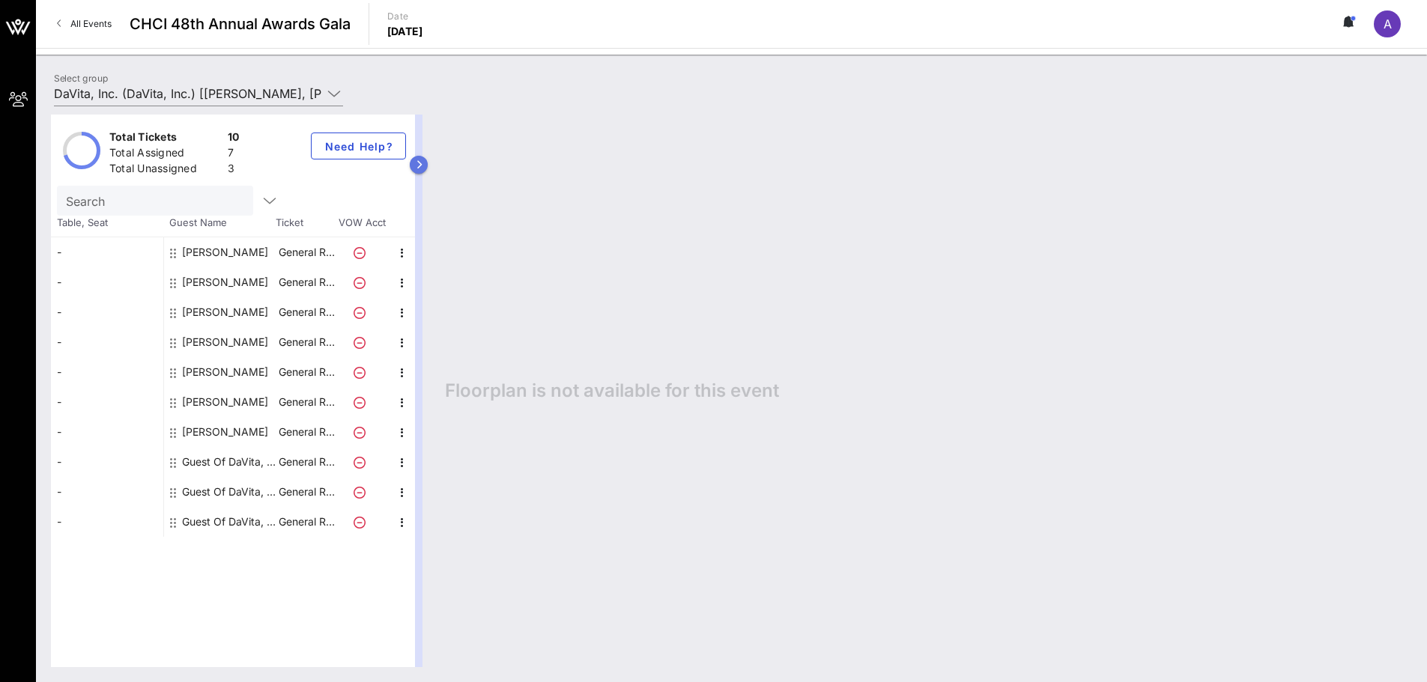
click at [427, 166] on button "button" at bounding box center [419, 165] width 18 height 18
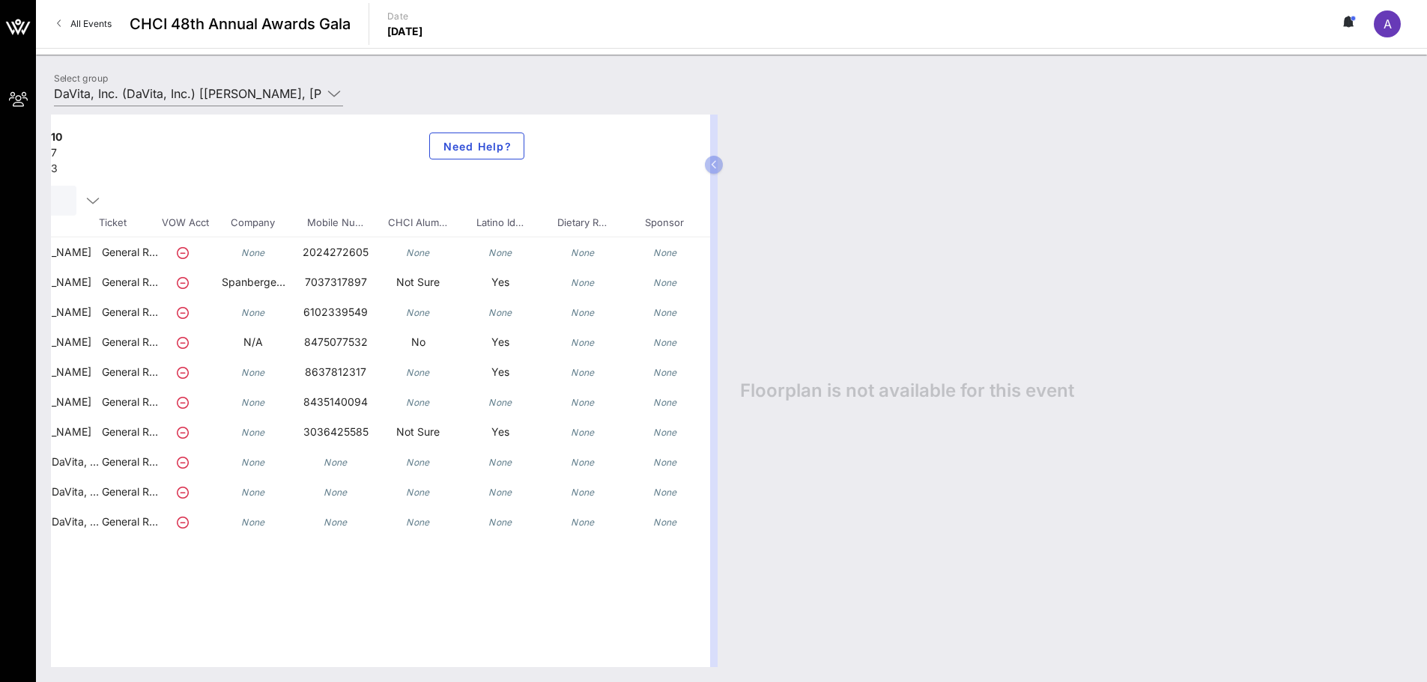
scroll to position [0, 198]
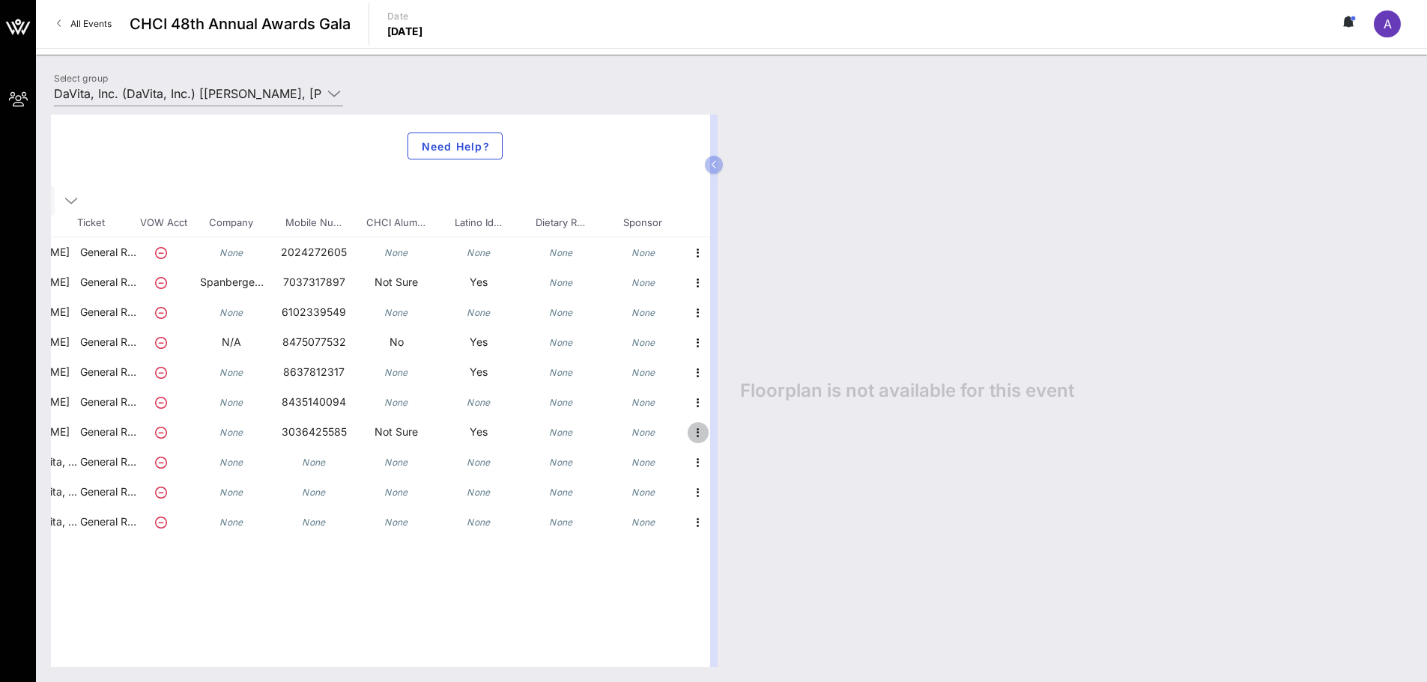
click at [692, 438] on icon "button" at bounding box center [698, 433] width 18 height 18
click at [735, 437] on div "Edit" at bounding box center [735, 437] width 30 height 12
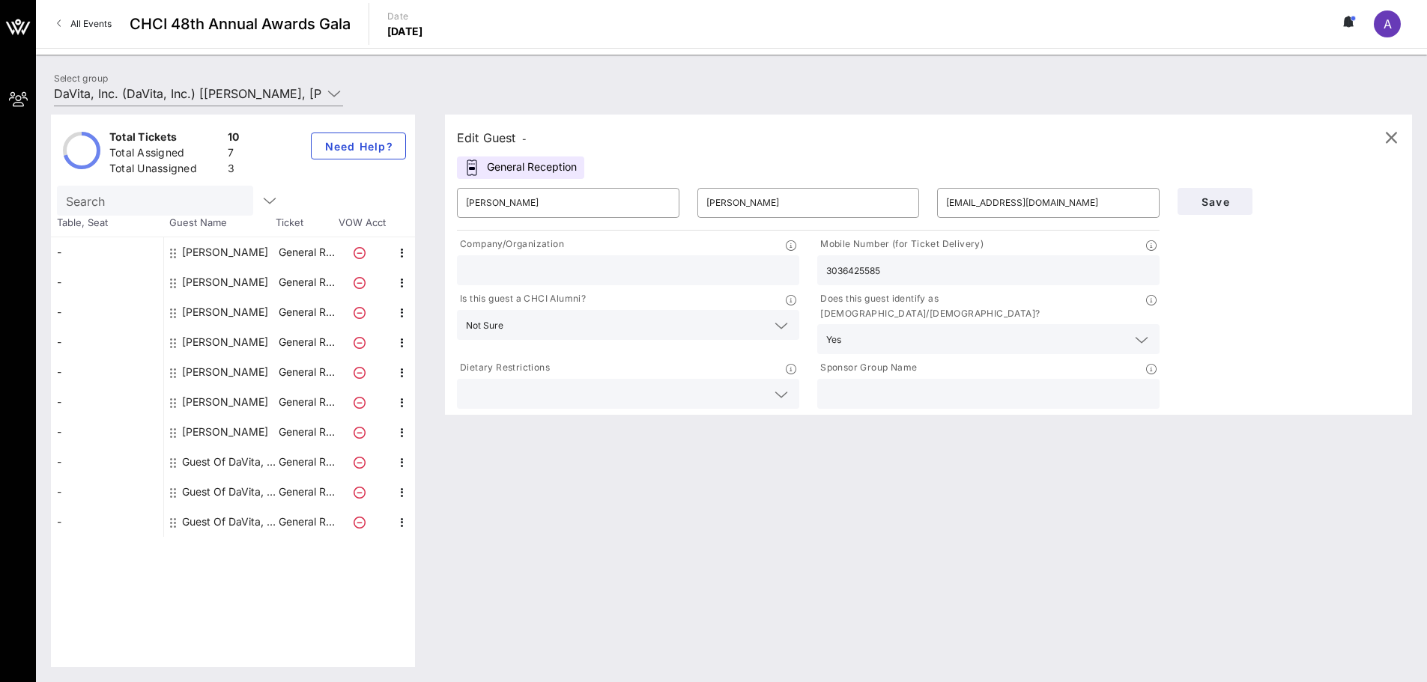
scroll to position [0, 0]
click at [405, 491] on icon "button" at bounding box center [402, 493] width 18 height 18
click at [404, 470] on icon "button" at bounding box center [402, 463] width 18 height 18
click at [444, 464] on div "Edit" at bounding box center [440, 467] width 30 height 12
type input "Guest Of"
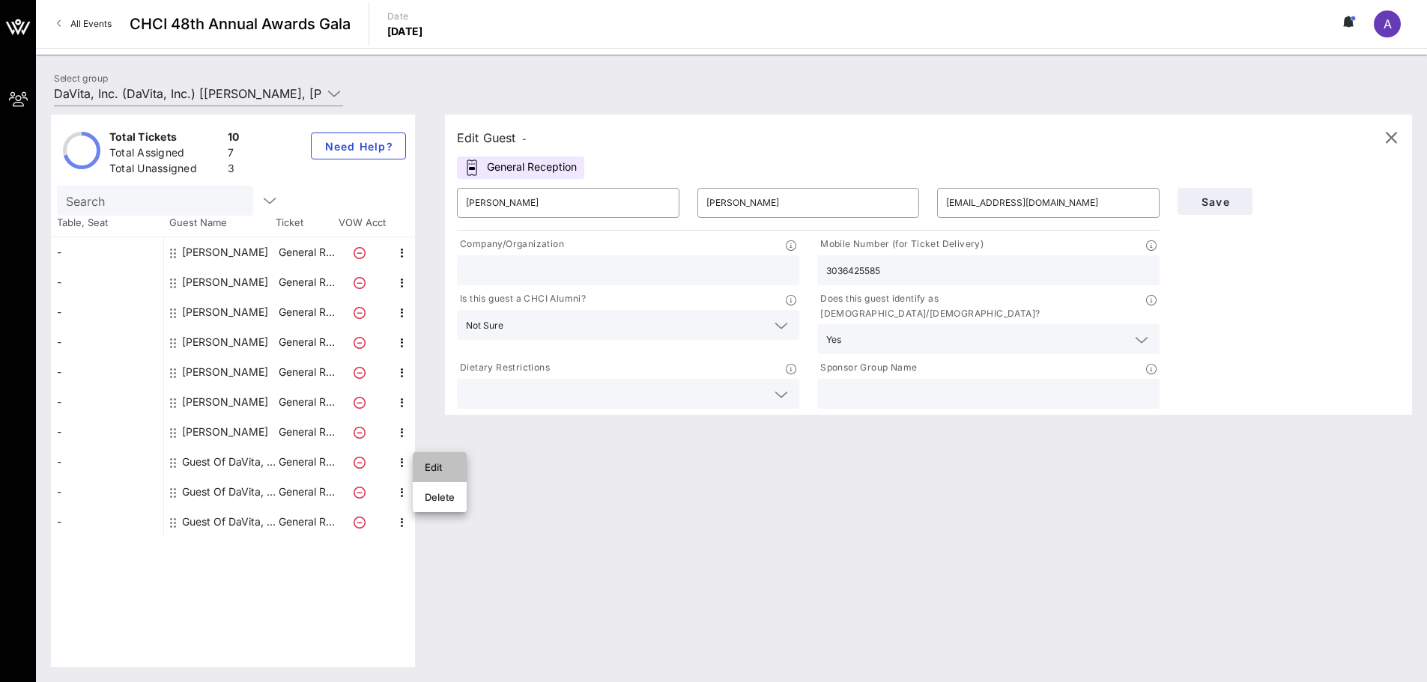
type input "DaVita, Inc."
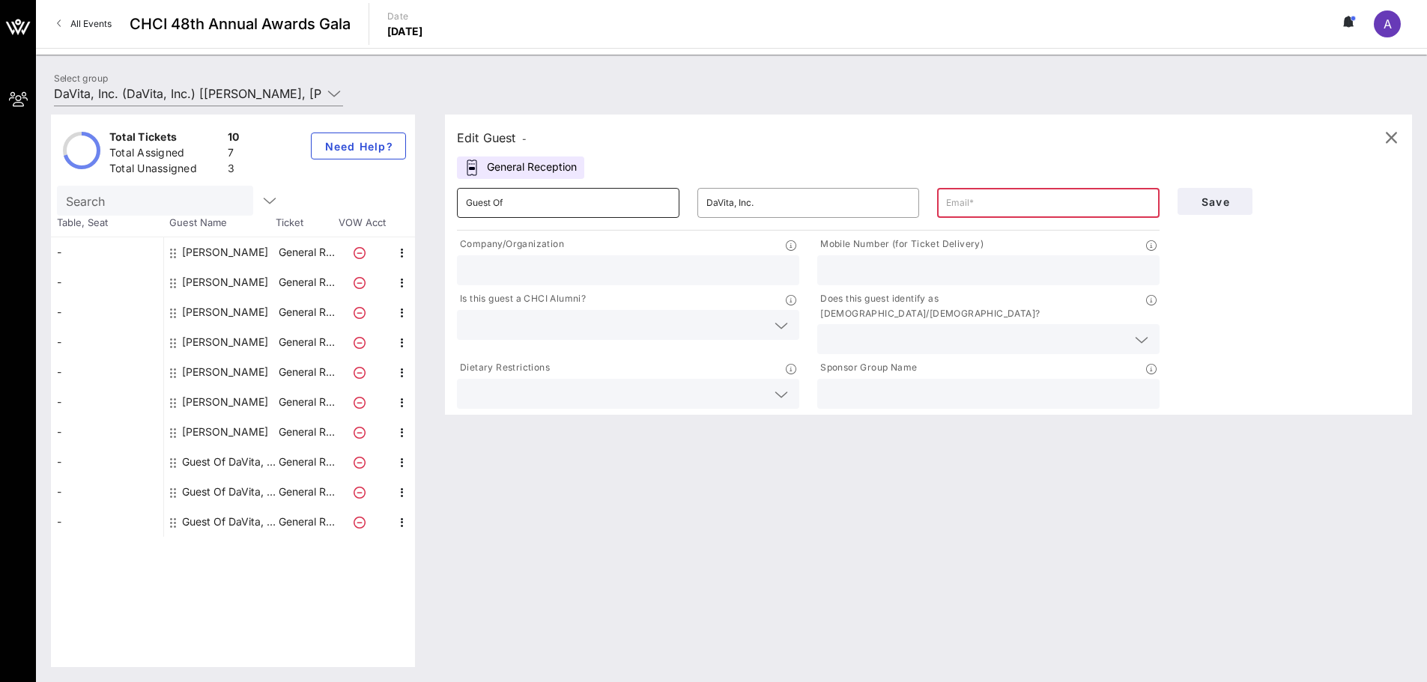
click at [636, 204] on input "Guest Of" at bounding box center [568, 203] width 204 height 24
drag, startPoint x: 609, startPoint y: 206, endPoint x: 48, endPoint y: 177, distance: 561.7
click at [64, 181] on div "Total Tickets 10 Total Assigned 7 Total Unassigned 3 Need Help? Search Table, S…" at bounding box center [731, 391] width 1361 height 553
click at [400, 461] on icon "button" at bounding box center [402, 463] width 18 height 18
click at [538, 208] on input "Guest Of" at bounding box center [568, 203] width 204 height 24
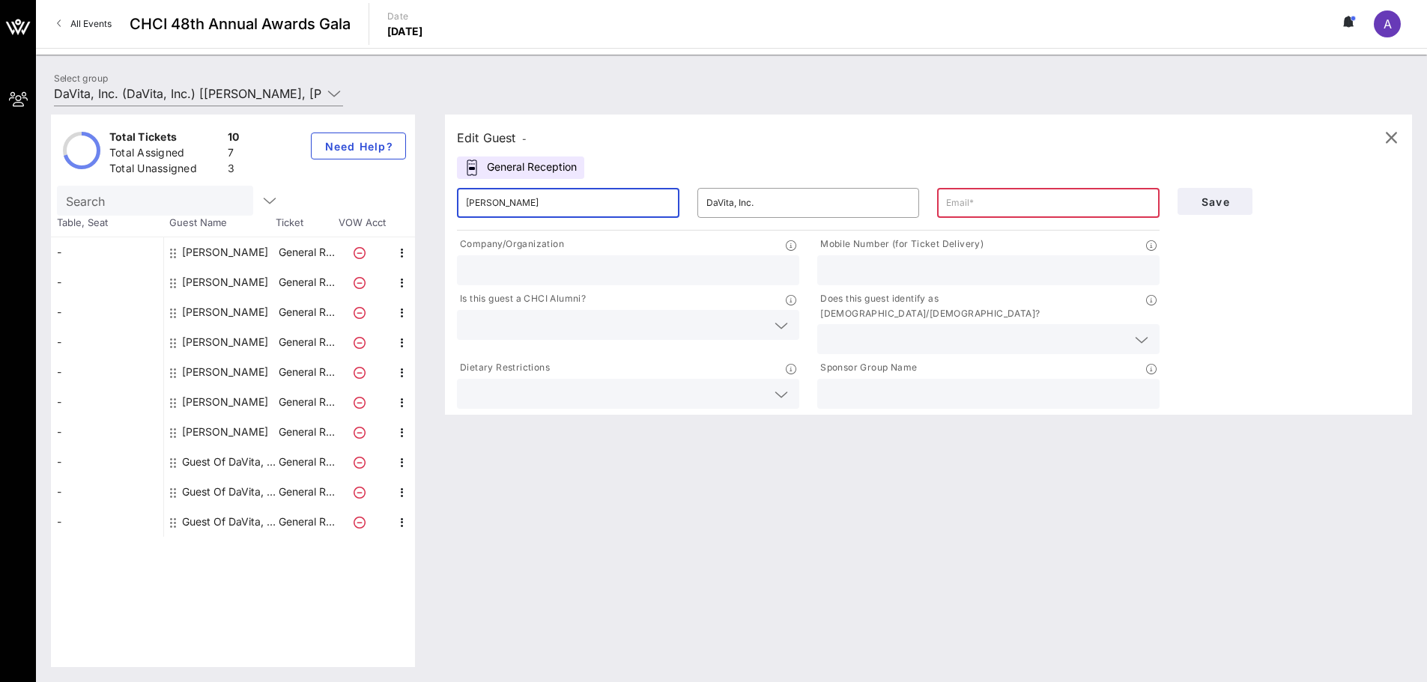
type input "[PERSON_NAME]"
type input "[EMAIL_ADDRESS][DOMAIN_NAME]"
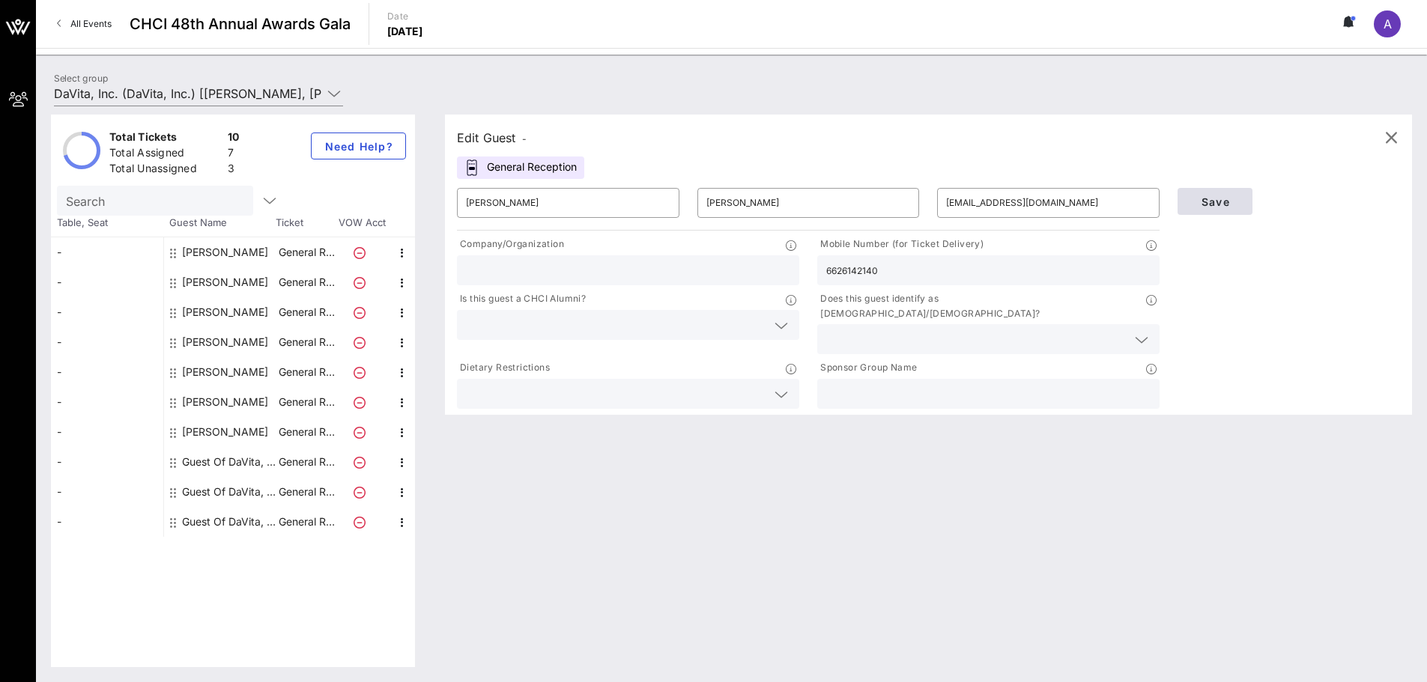
type input "6626142140"
click at [1227, 202] on span "Save" at bounding box center [1214, 201] width 51 height 13
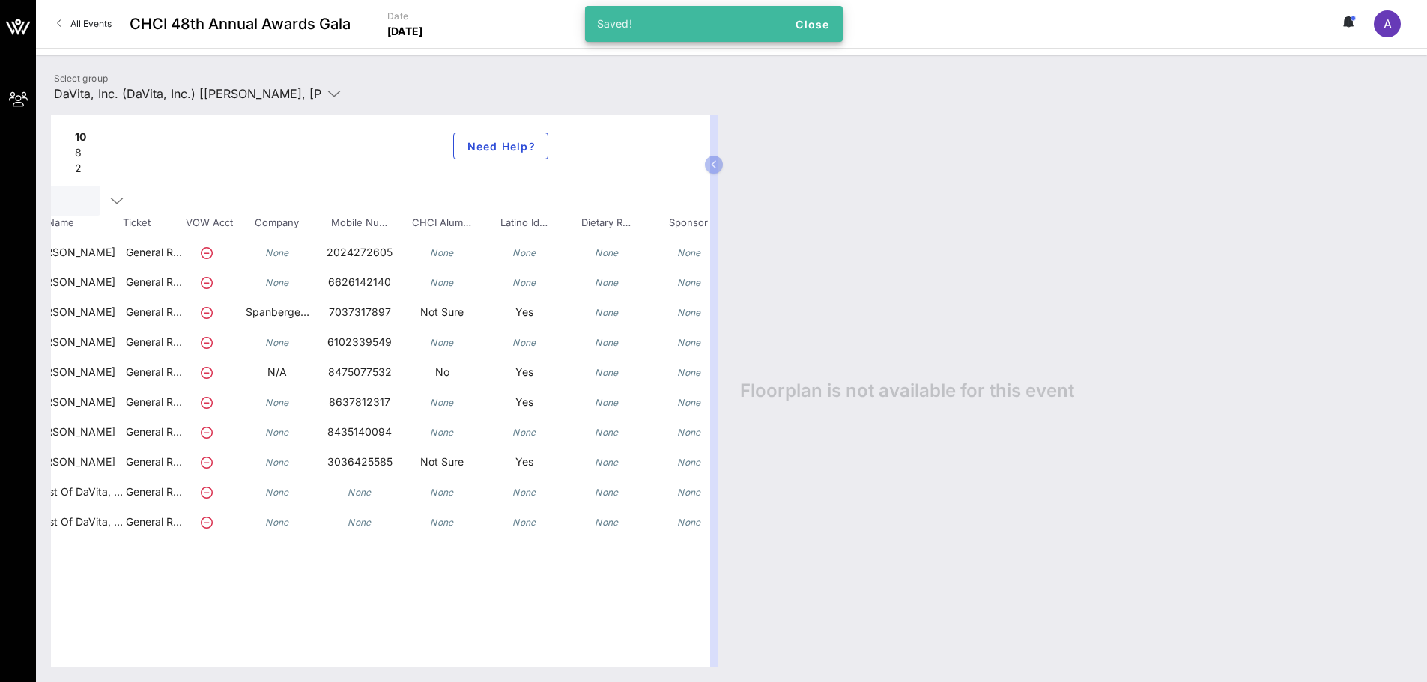
scroll to position [0, 198]
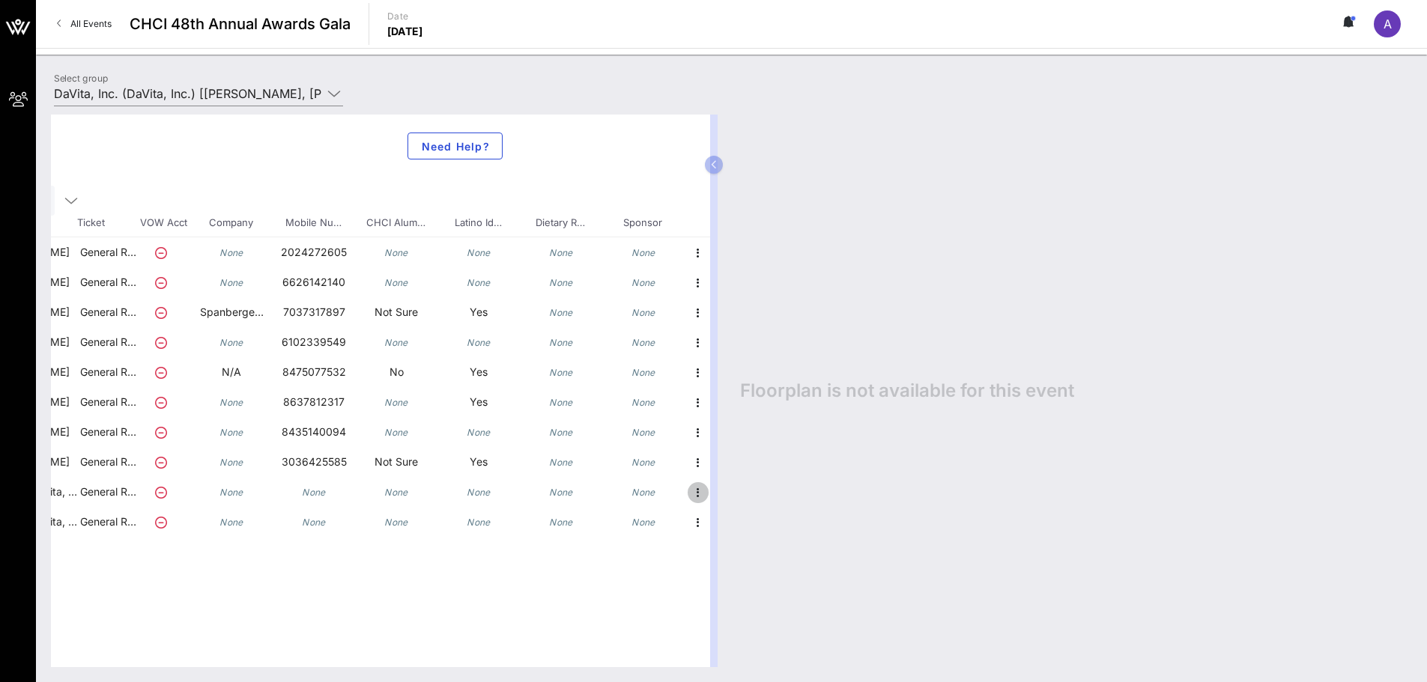
click at [699, 482] on button "button" at bounding box center [698, 492] width 21 height 21
click at [720, 493] on div "Edit" at bounding box center [735, 497] width 54 height 30
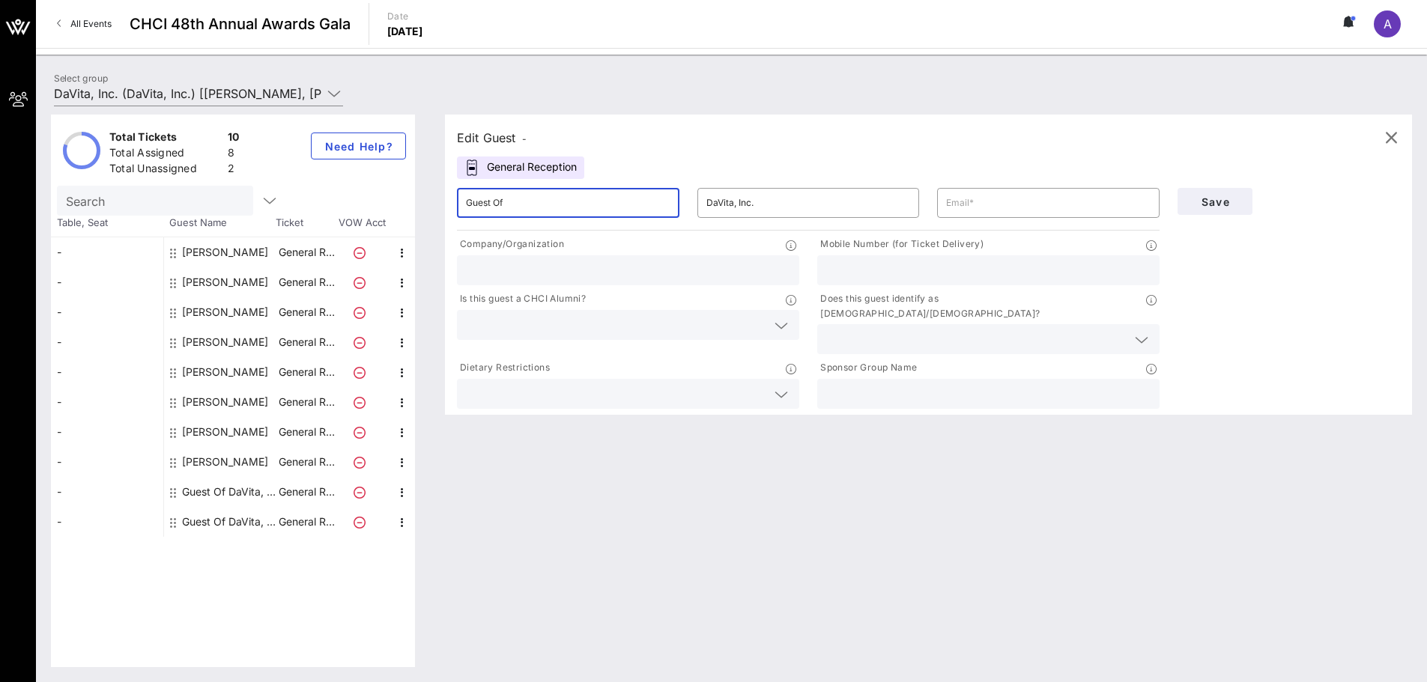
drag, startPoint x: 607, startPoint y: 207, endPoint x: 162, endPoint y: 198, distance: 445.0
click at [164, 198] on div "Total Tickets 10 Total Assigned 8 Total Unassigned 2 Need Help? Search Table, S…" at bounding box center [731, 391] width 1361 height 553
type input "[PERSON_NAME]"
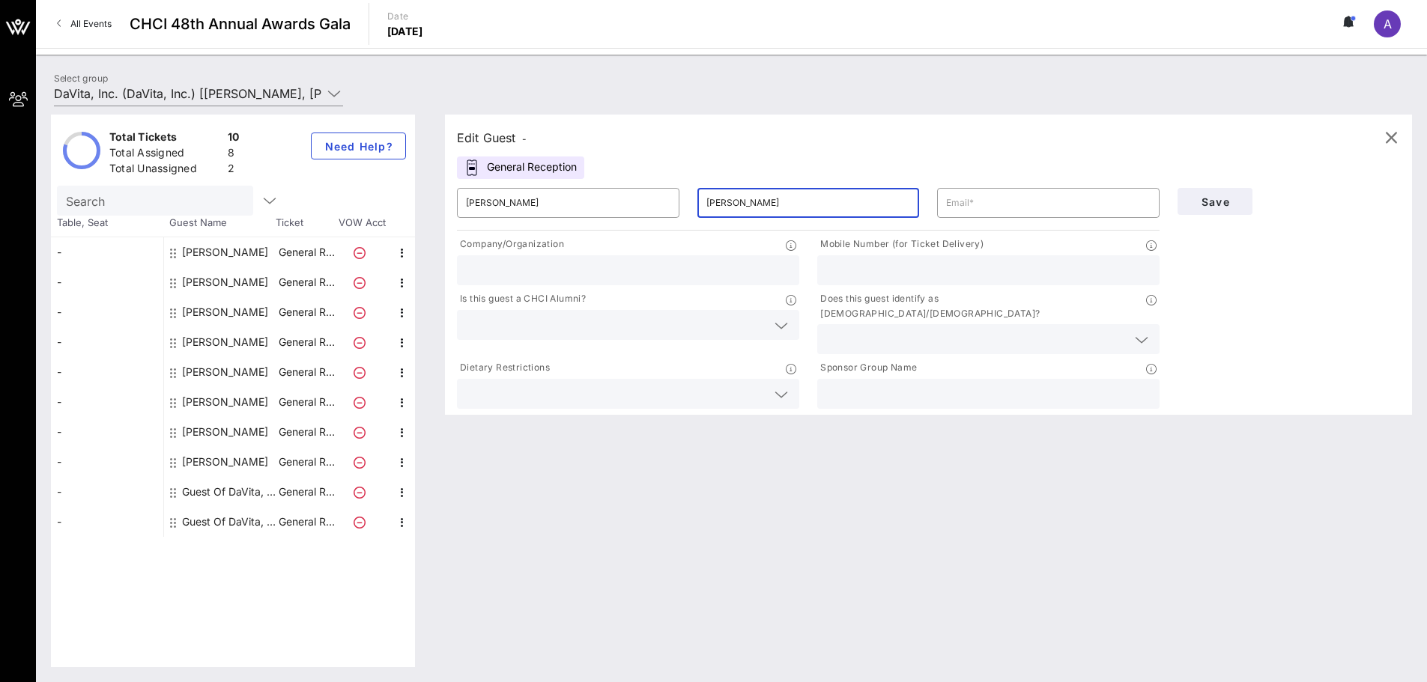
type input "[PERSON_NAME]"
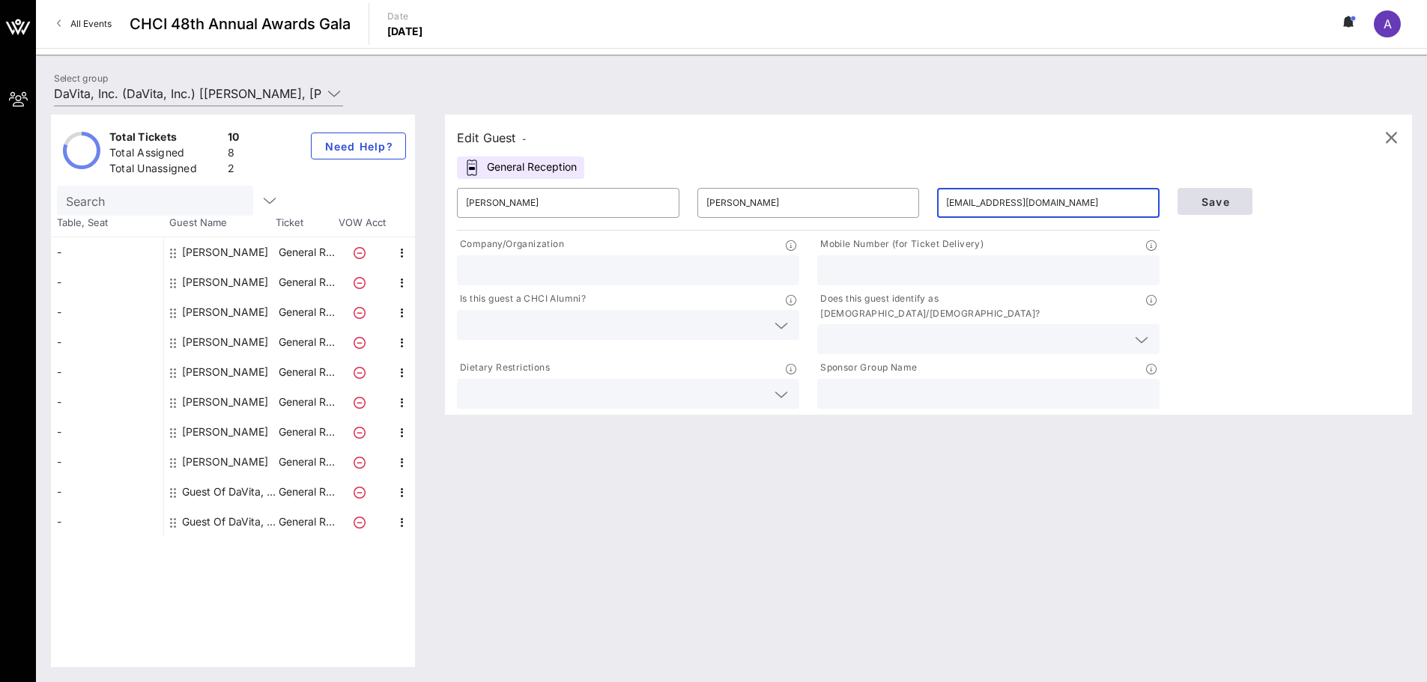
type input "[EMAIL_ADDRESS][DOMAIN_NAME]"
click at [1217, 200] on span "Save" at bounding box center [1214, 201] width 51 height 13
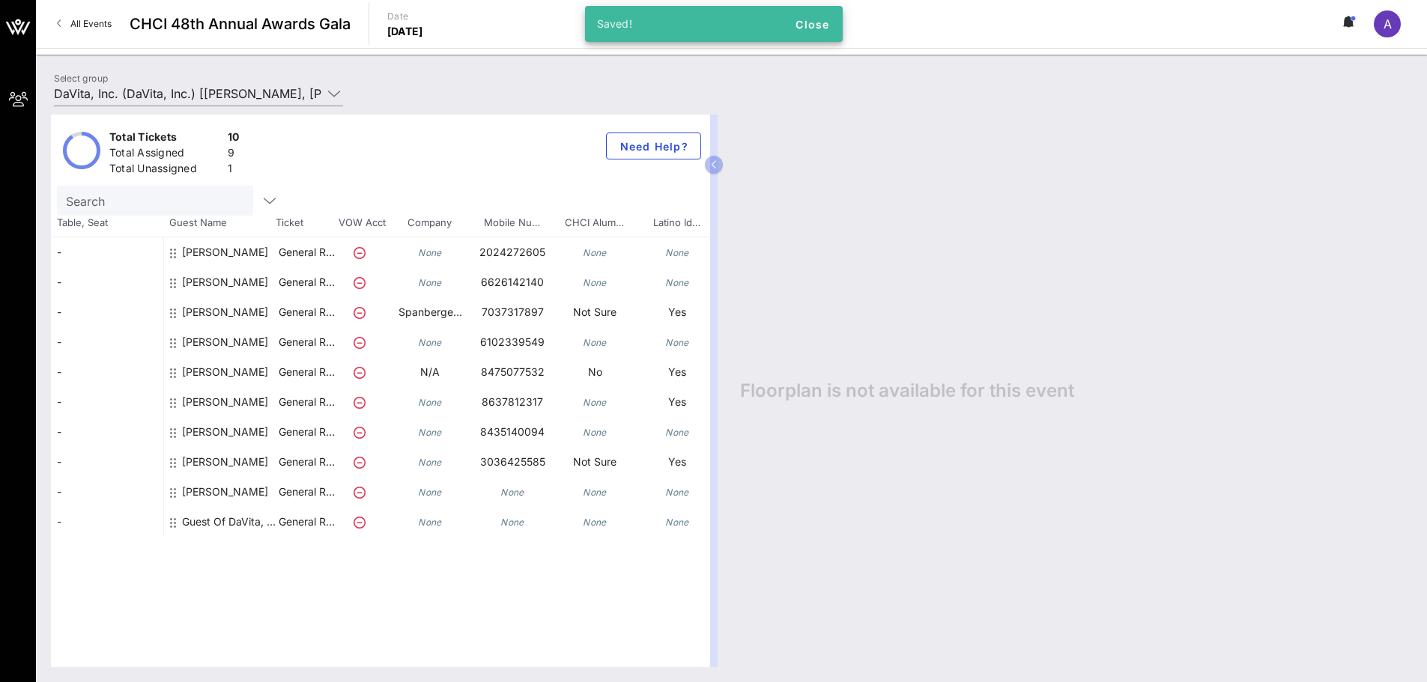
scroll to position [0, 198]
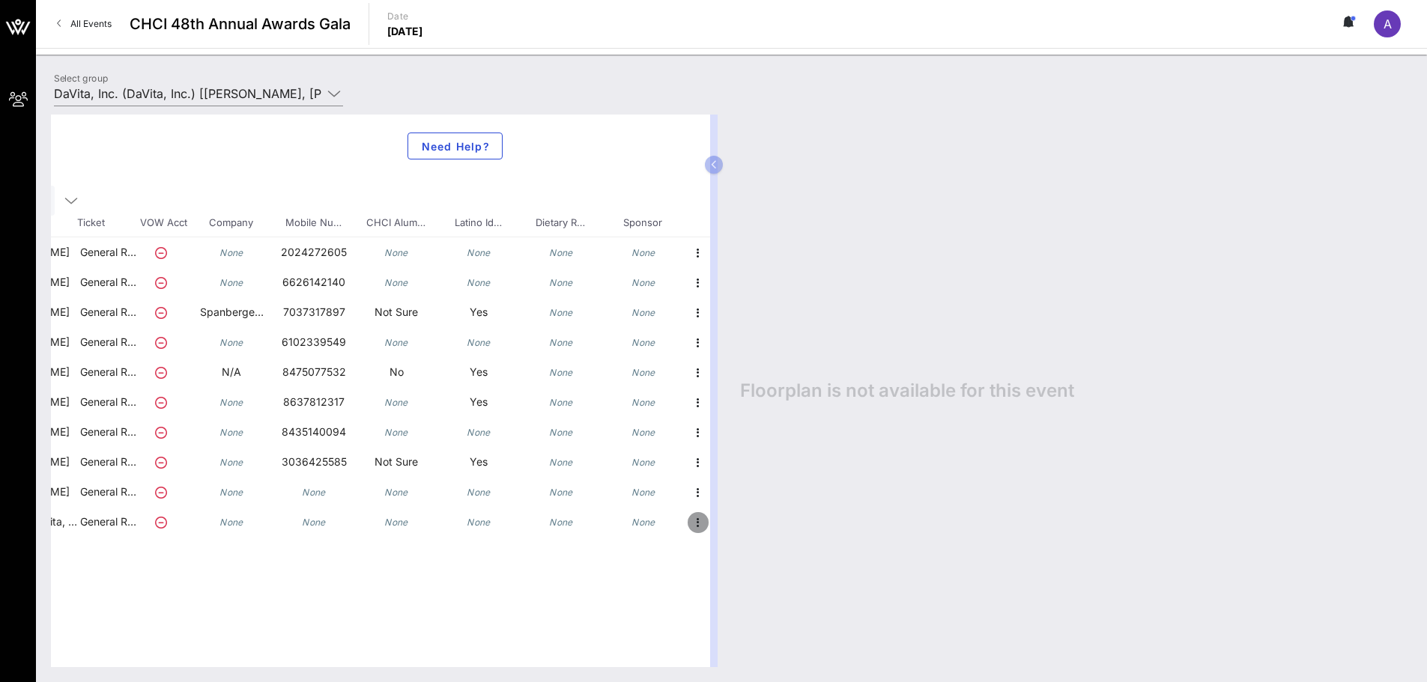
click at [690, 525] on icon "button" at bounding box center [698, 523] width 18 height 18
click at [735, 536] on div "Edit" at bounding box center [735, 527] width 30 height 24
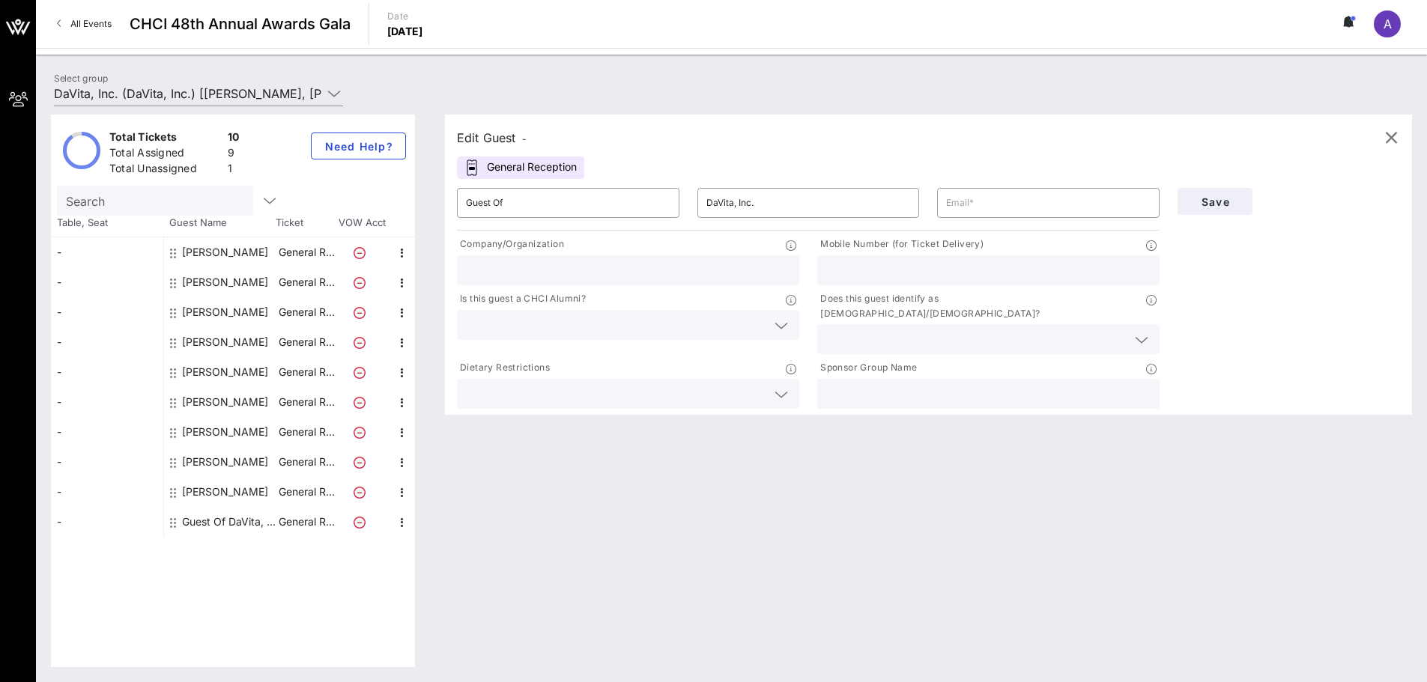
scroll to position [0, 0]
click at [579, 186] on div "​ Guest Of" at bounding box center [568, 203] width 240 height 48
click at [578, 204] on input "Guest Of" at bounding box center [568, 203] width 204 height 24
drag, startPoint x: 577, startPoint y: 194, endPoint x: 371, endPoint y: 204, distance: 206.2
click at [373, 204] on div "Total Tickets 10 Total Assigned 9 Total Unassigned 1 Need Help? Search Table, S…" at bounding box center [731, 391] width 1361 height 553
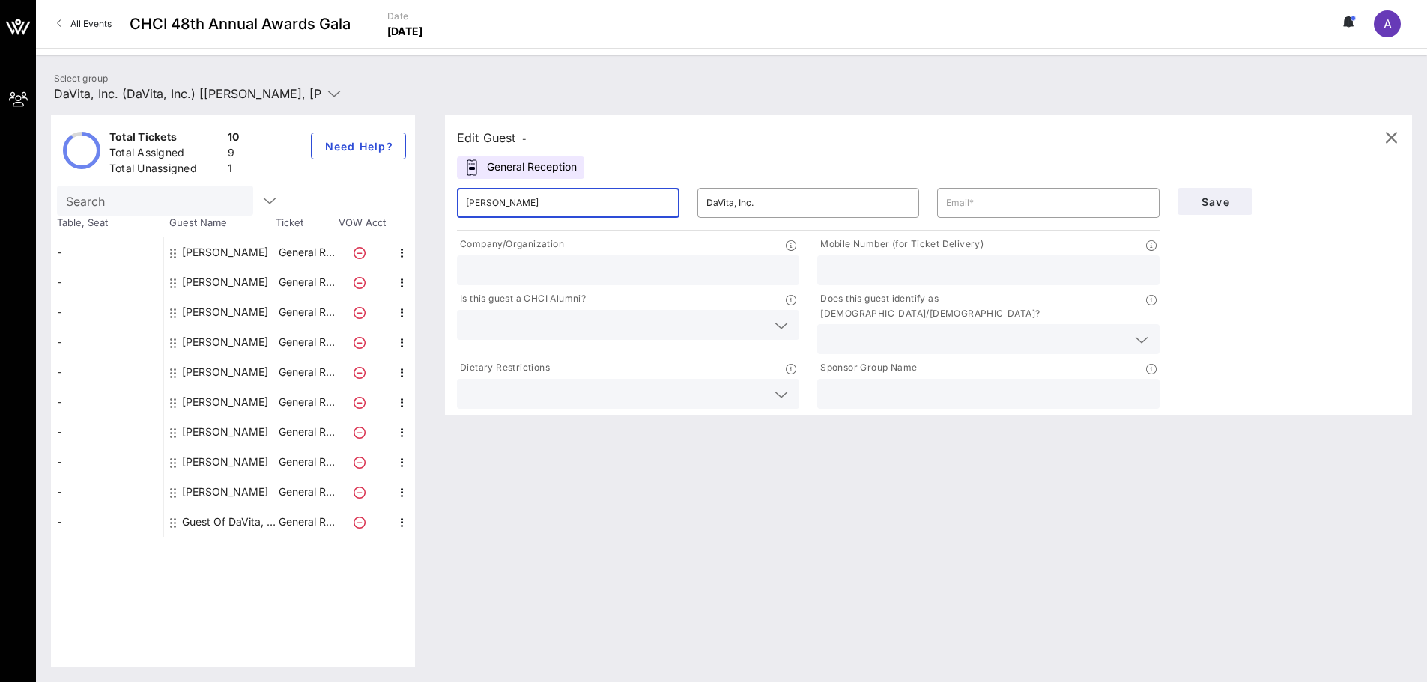
type input "[PERSON_NAME]"
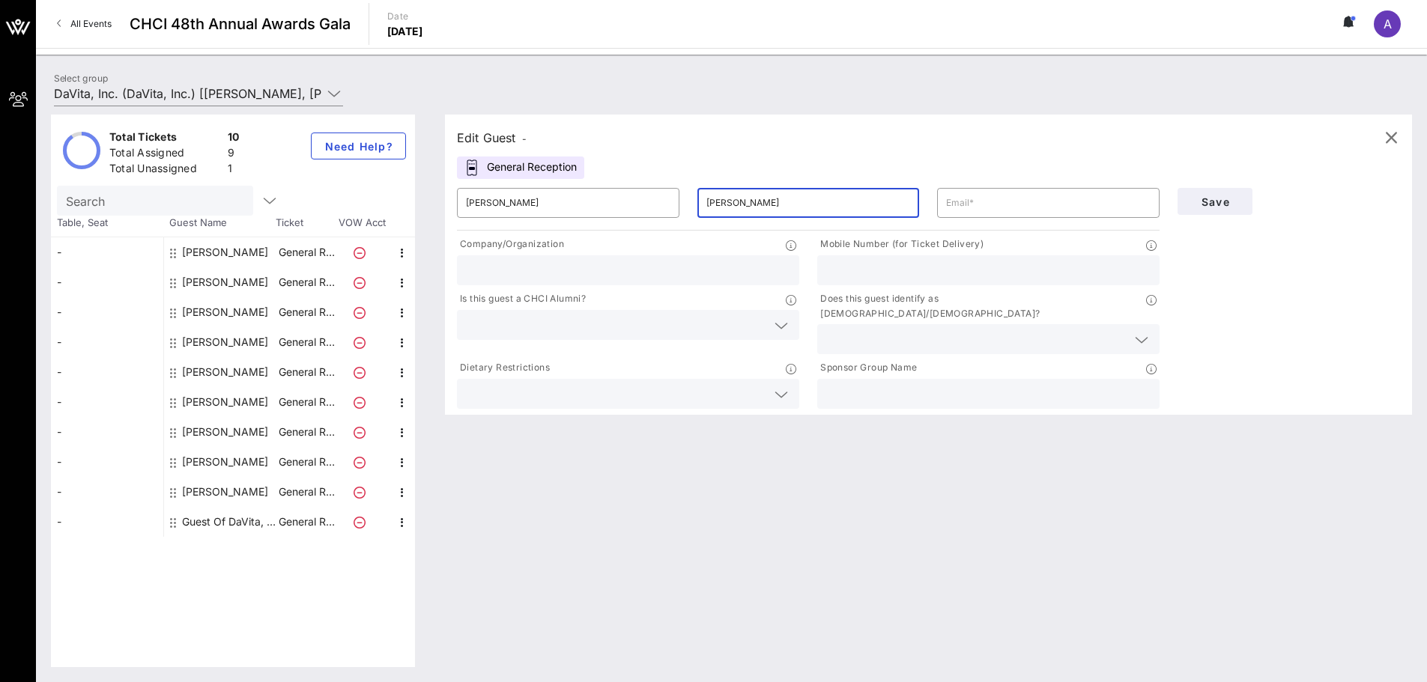
type input "[PERSON_NAME]"
click at [401, 257] on icon "button" at bounding box center [402, 253] width 18 height 18
click at [400, 485] on icon "button" at bounding box center [402, 493] width 18 height 18
click at [425, 503] on div "Edit" at bounding box center [440, 497] width 30 height 12
type input "[PERSON_NAME]"
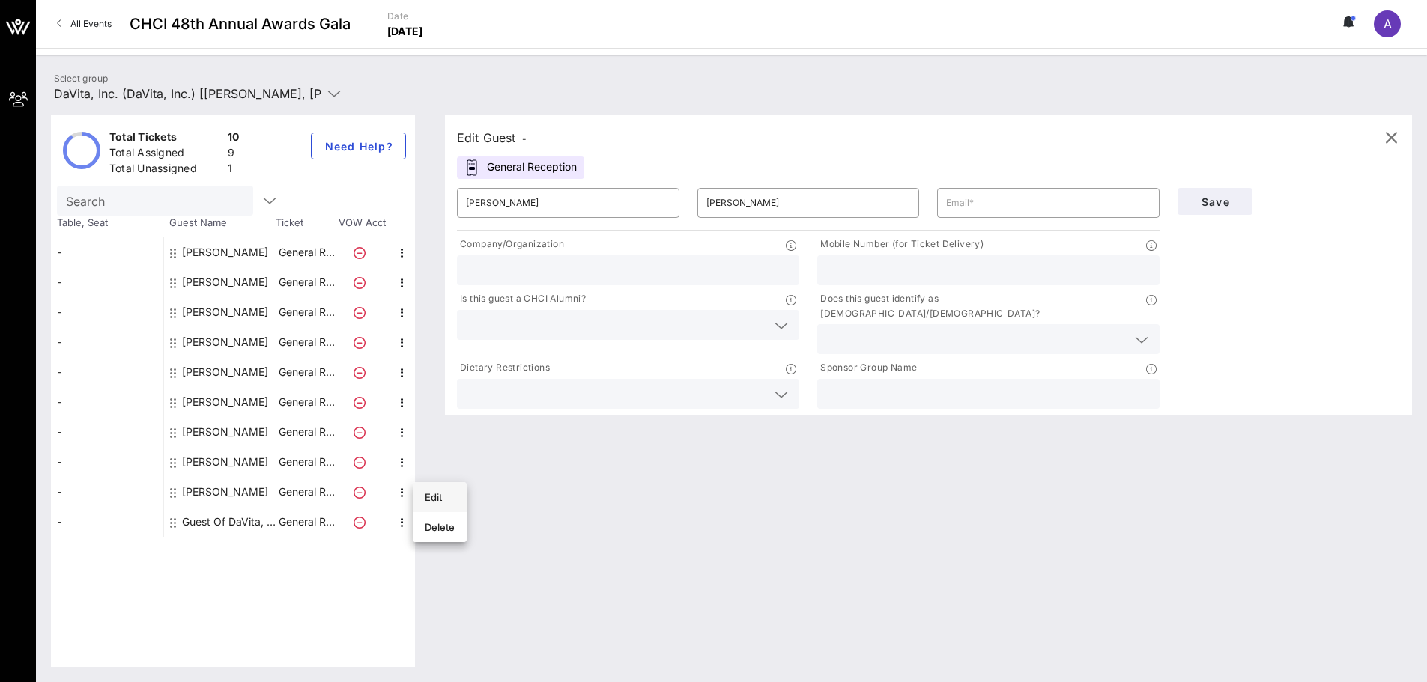
type input "[PERSON_NAME]"
type input "[EMAIL_ADDRESS][DOMAIN_NAME]"
click at [1215, 202] on span "Save" at bounding box center [1214, 201] width 51 height 13
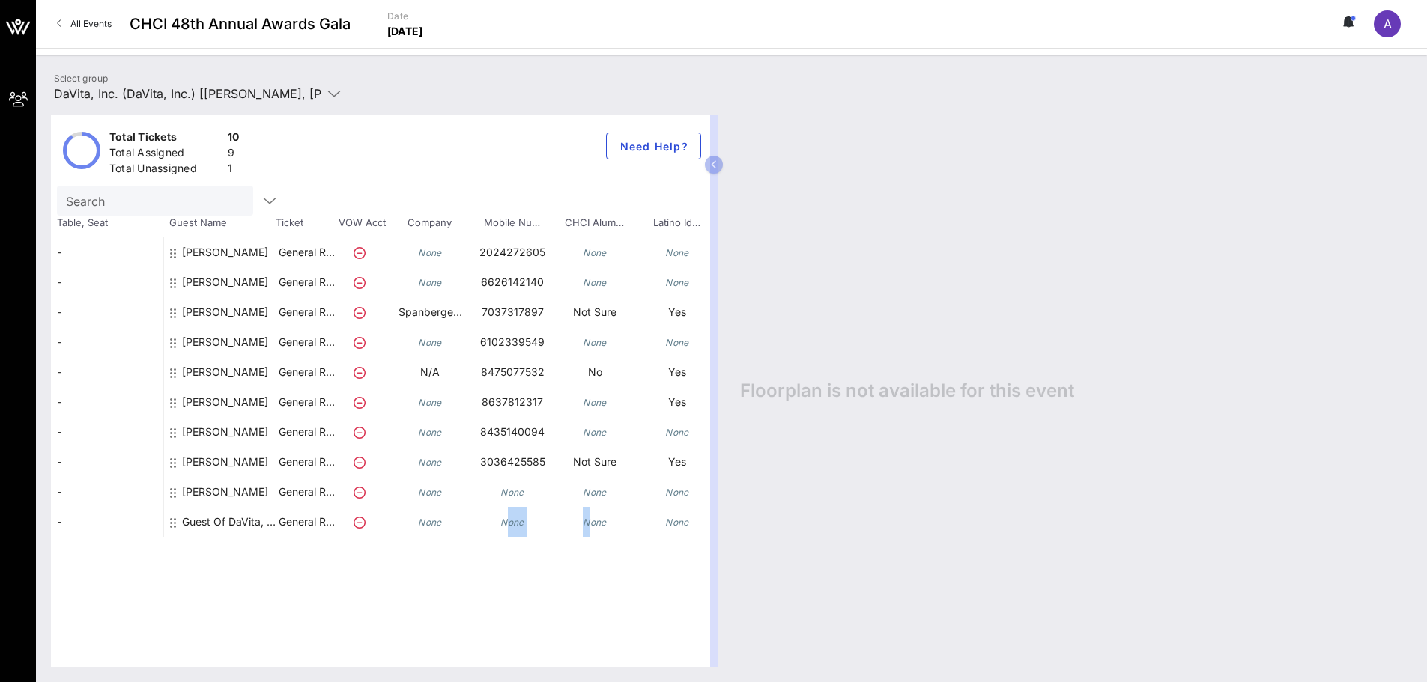
drag, startPoint x: 506, startPoint y: 667, endPoint x: 590, endPoint y: 656, distance: 85.4
click at [590, 656] on div "Total Tickets 10 Total Assigned 9 Total Unassigned 1 Need Help? Search Table, S…" at bounding box center [731, 391] width 1391 height 583
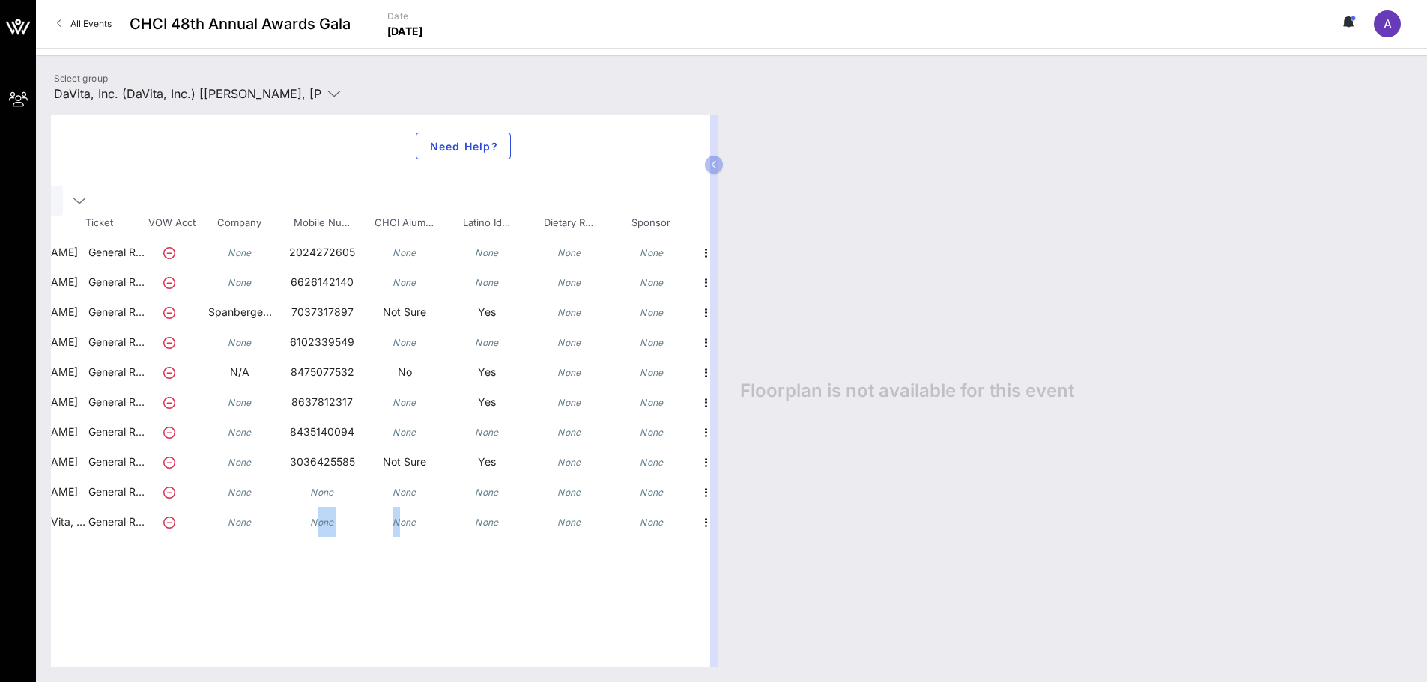
scroll to position [0, 198]
click at [696, 282] on icon "button" at bounding box center [698, 283] width 18 height 18
click at [725, 280] on div "Edit" at bounding box center [735, 288] width 30 height 24
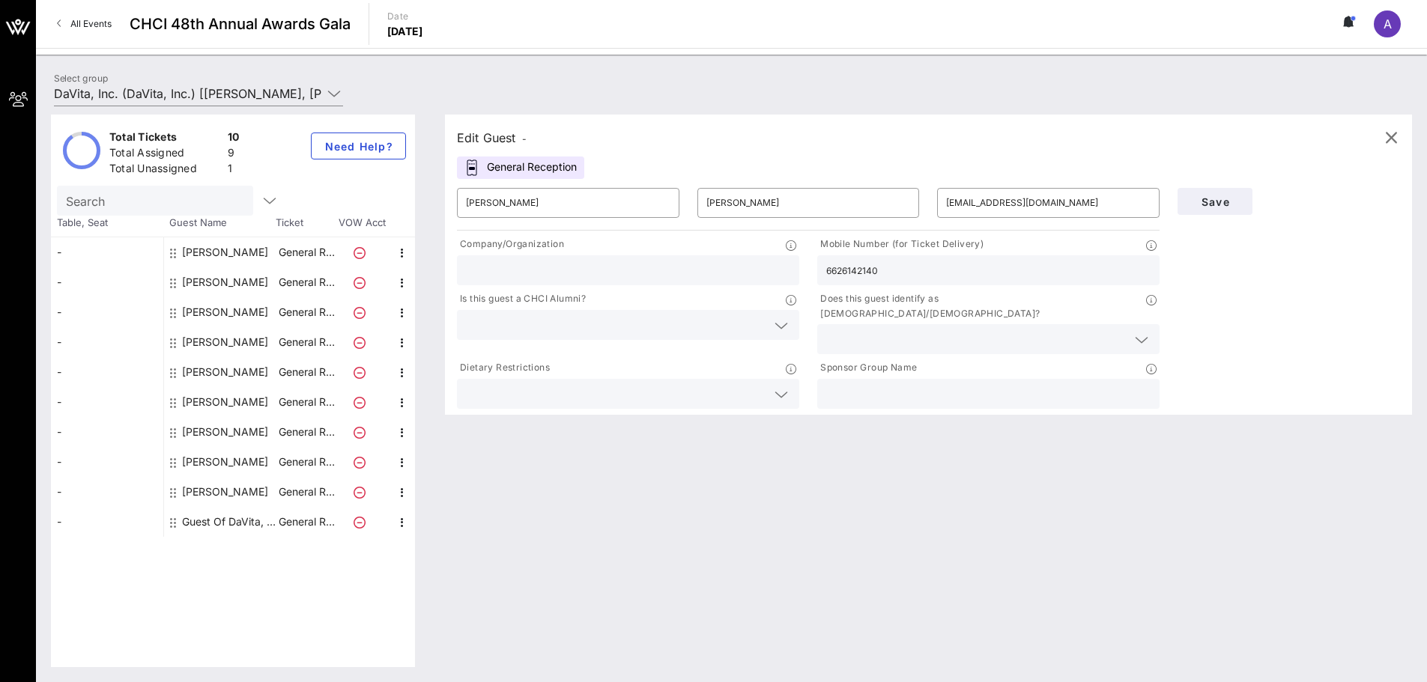
drag, startPoint x: 838, startPoint y: 206, endPoint x: 449, endPoint y: 208, distance: 389.5
click at [446, 208] on div "Edit Guest - General Reception ​ [PERSON_NAME] ​ [PERSON_NAME] [PERSON_NAME][EM…" at bounding box center [928, 265] width 967 height 300
drag, startPoint x: 549, startPoint y: 211, endPoint x: 457, endPoint y: 210, distance: 92.1
click at [440, 211] on div "Edit Guest - General Reception ​ [PERSON_NAME] ​ ​ [EMAIL_ADDRESS][DOMAIN_NAME]…" at bounding box center [921, 391] width 982 height 553
drag, startPoint x: 1113, startPoint y: 207, endPoint x: 830, endPoint y: 209, distance: 283.1
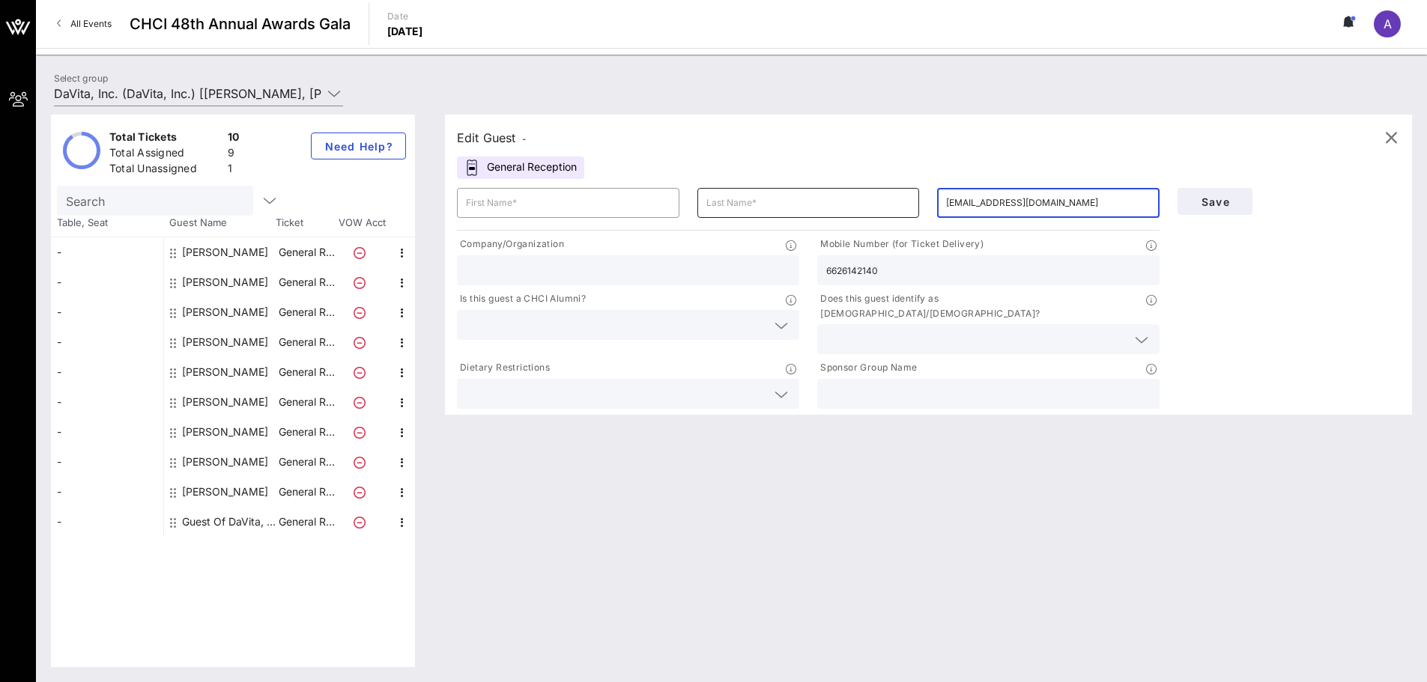
click at [816, 207] on div "​ ​ ​ [EMAIL_ADDRESS][DOMAIN_NAME]" at bounding box center [808, 203] width 720 height 48
drag, startPoint x: 918, startPoint y: 266, endPoint x: 917, endPoint y: 258, distance: 8.4
click at [720, 267] on div "Company/Organization Mobile Number (for Ticket Delivery) 6626142140 Is this gue…" at bounding box center [808, 323] width 720 height 178
click at [1289, 261] on div "Save" at bounding box center [1288, 295] width 240 height 233
drag, startPoint x: 1089, startPoint y: 201, endPoint x: 797, endPoint y: 200, distance: 292.1
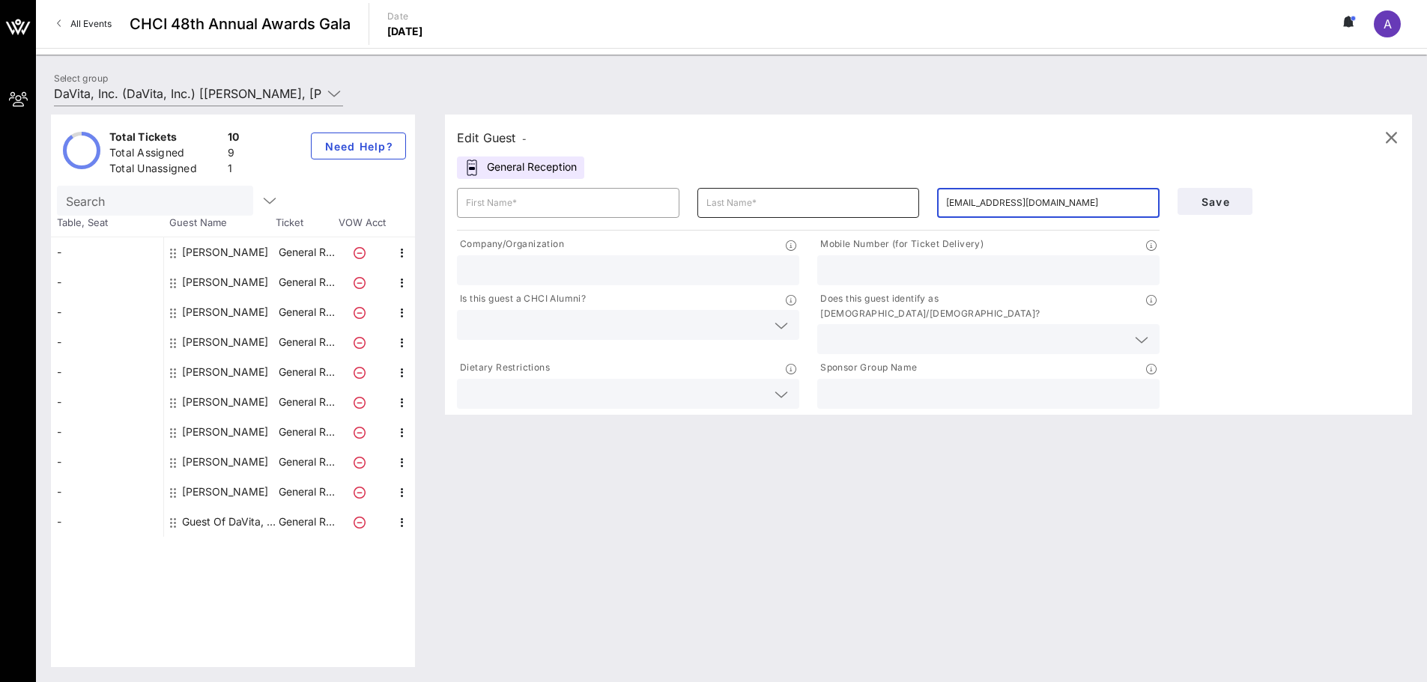
click at [797, 200] on div "​ ​ ​ [EMAIL_ADDRESS][DOMAIN_NAME]" at bounding box center [808, 203] width 720 height 48
click at [1227, 203] on span "Save" at bounding box center [1214, 201] width 51 height 13
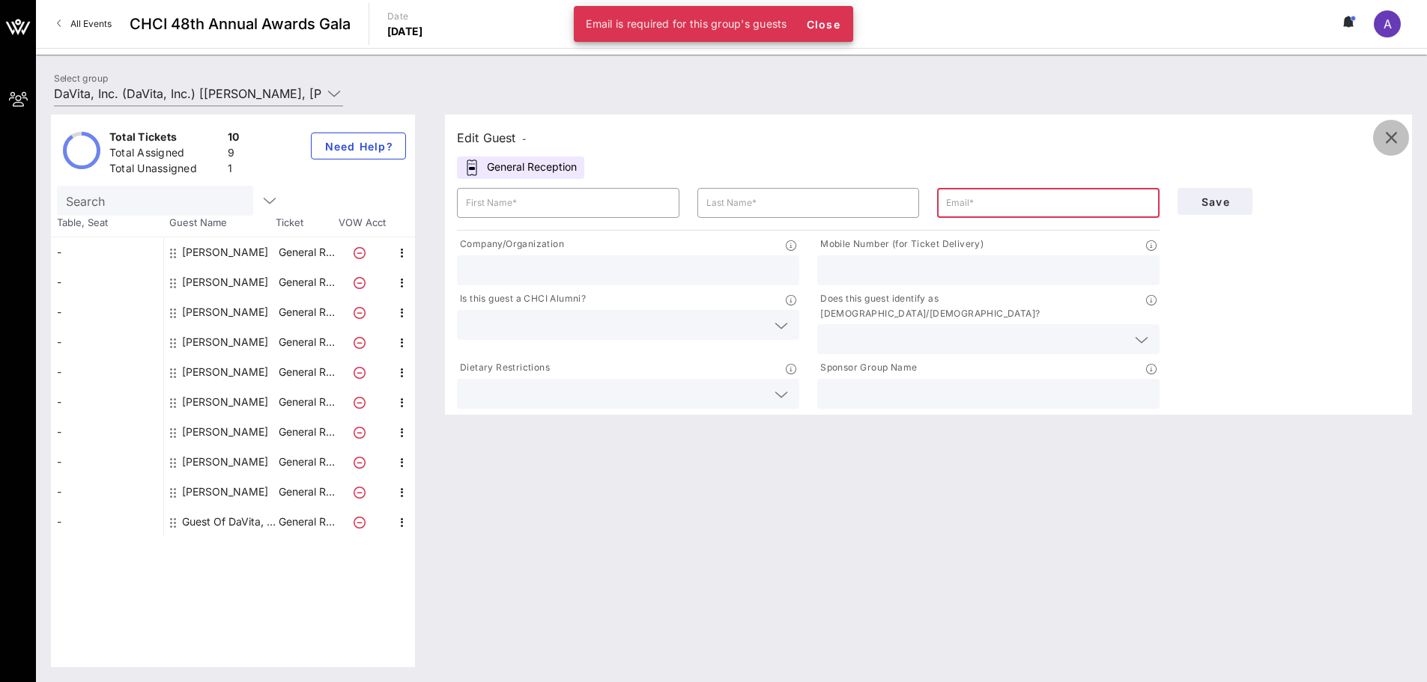
click at [1395, 139] on icon "button" at bounding box center [1391, 138] width 18 height 18
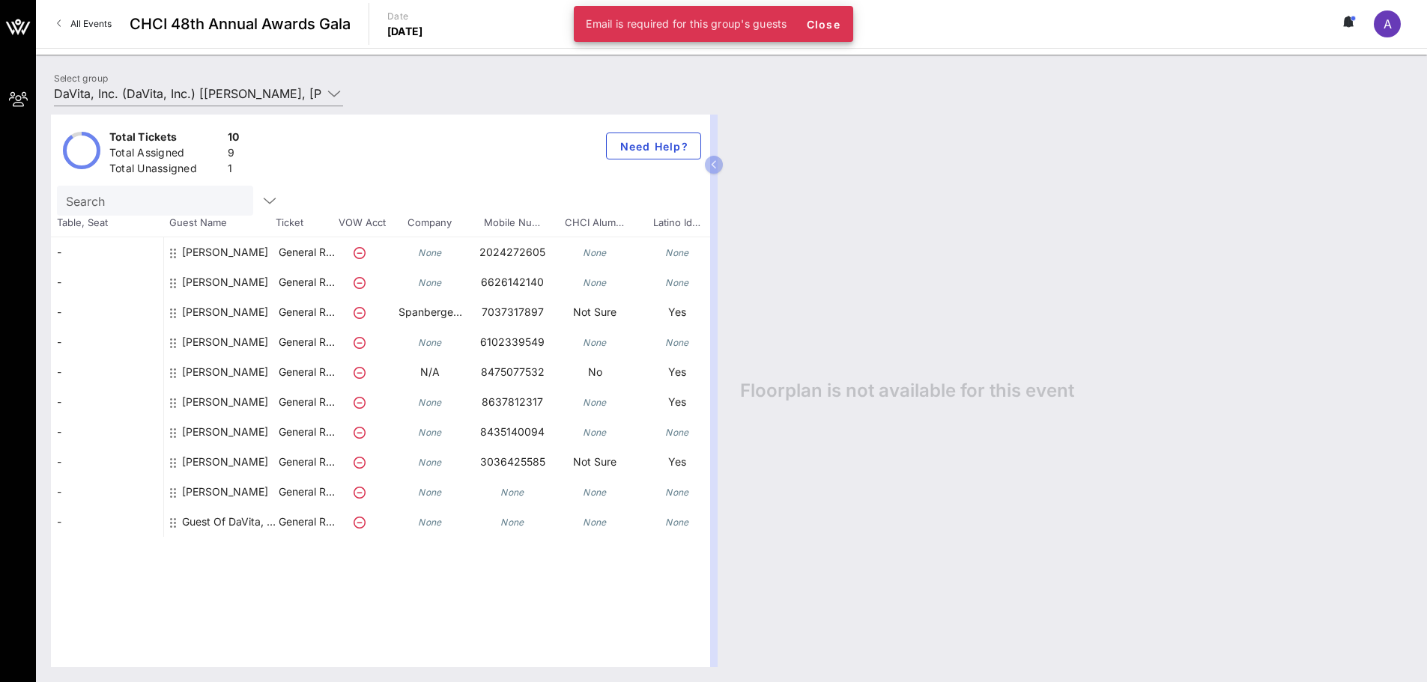
scroll to position [0, 198]
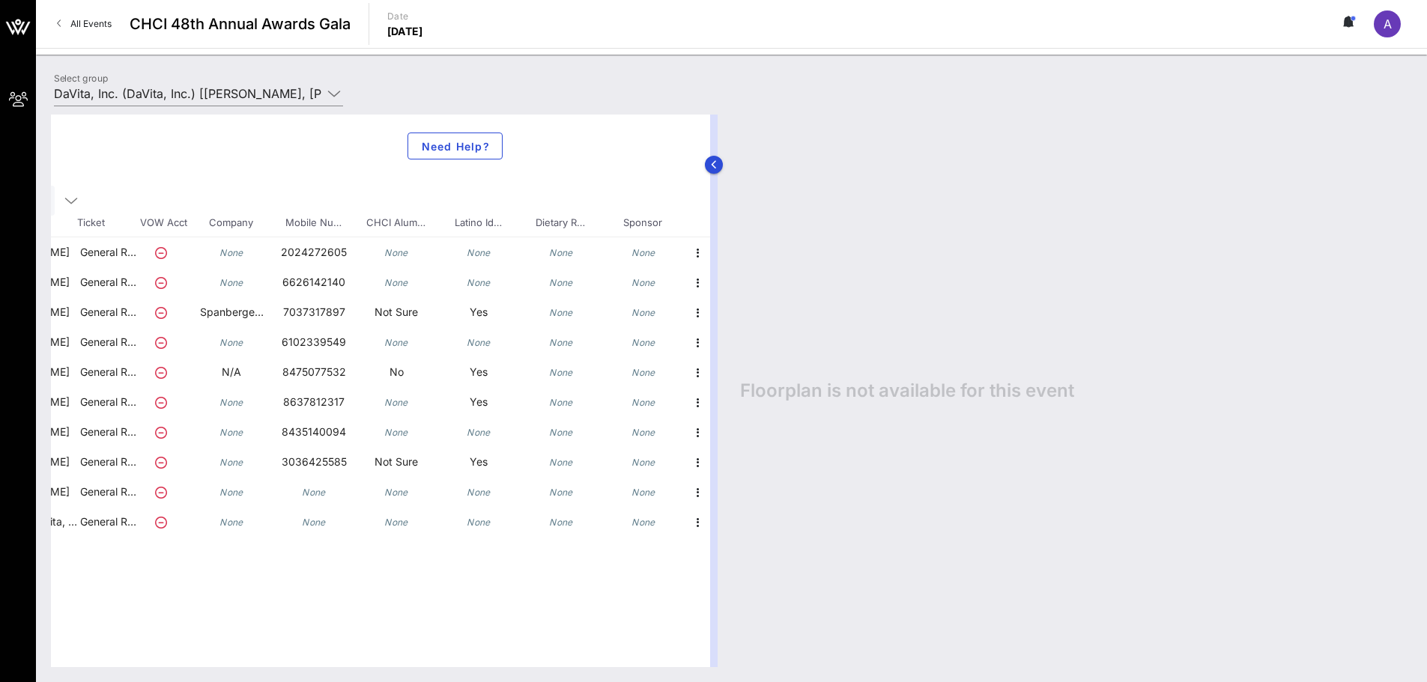
click at [711, 290] on div at bounding box center [713, 391] width 7 height 553
click at [705, 288] on icon "button" at bounding box center [698, 283] width 18 height 18
click at [729, 293] on div "Edit" at bounding box center [735, 288] width 30 height 12
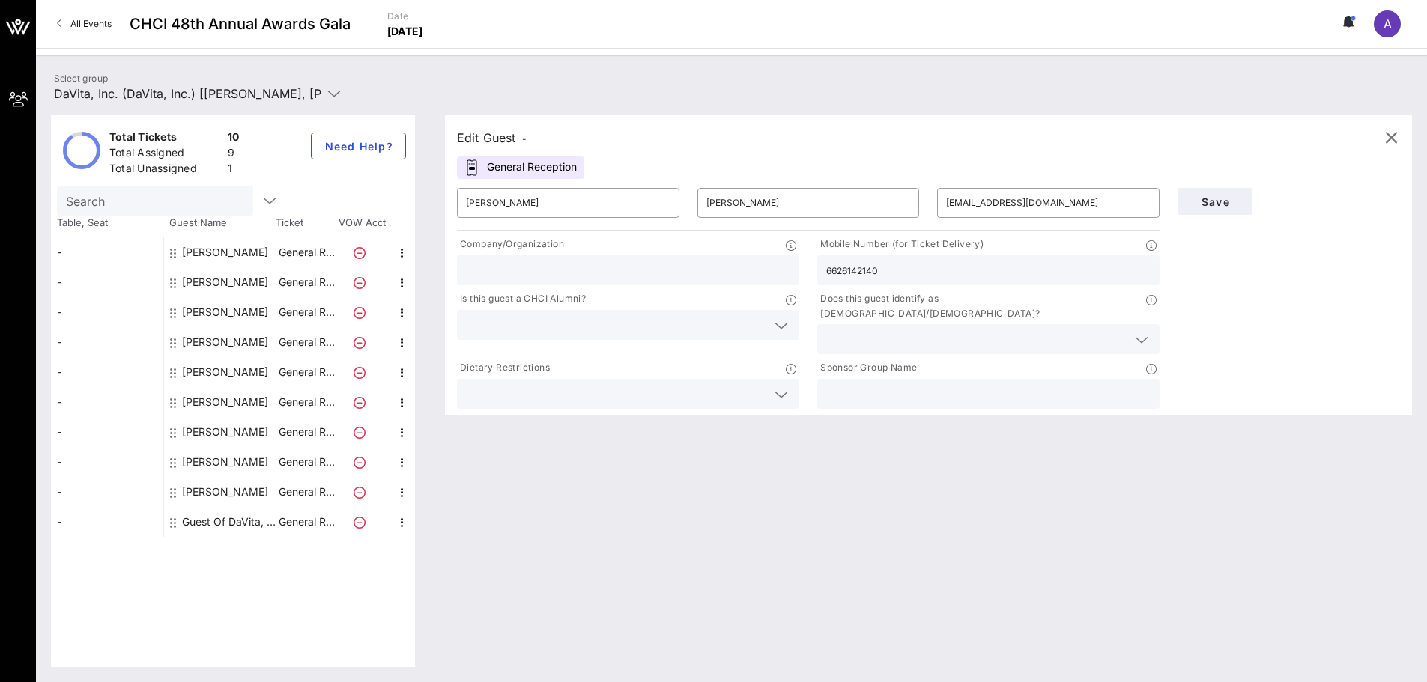
drag, startPoint x: 917, startPoint y: 271, endPoint x: 649, endPoint y: 261, distance: 268.3
click at [648, 261] on div "Company/Organization Mobile Number (for Ticket Delivery) 6626142140 Is this gue…" at bounding box center [808, 323] width 720 height 178
drag, startPoint x: 1088, startPoint y: 200, endPoint x: 719, endPoint y: 202, distance: 369.2
click at [719, 202] on div "​ [PERSON_NAME] ​ [PERSON_NAME] [PERSON_NAME][EMAIL_ADDRESS][DOMAIN_NAME]" at bounding box center [808, 203] width 720 height 48
type input "na"
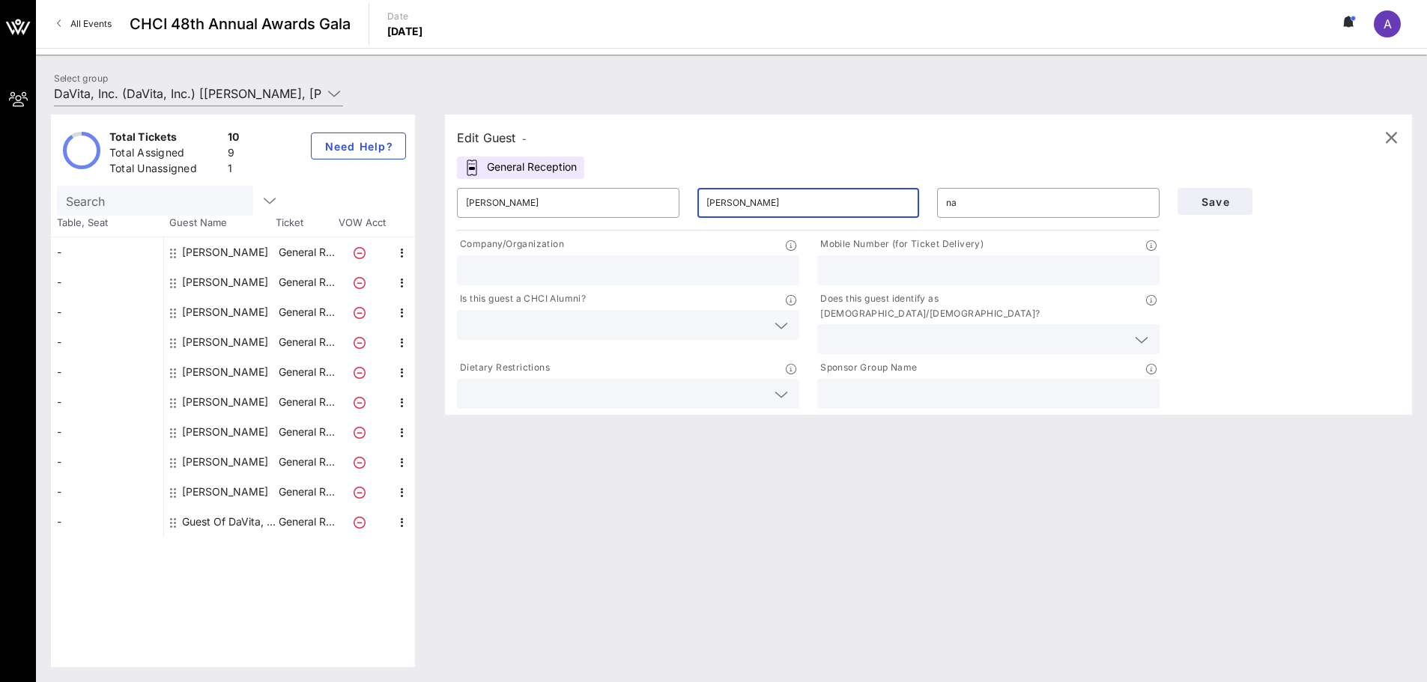
drag, startPoint x: 795, startPoint y: 202, endPoint x: 760, endPoint y: 204, distance: 35.3
click at [789, 204] on input "[PERSON_NAME]" at bounding box center [808, 203] width 204 height 24
drag, startPoint x: 760, startPoint y: 204, endPoint x: 598, endPoint y: 205, distance: 161.8
click at [598, 205] on div "​ [PERSON_NAME] ​ na" at bounding box center [808, 203] width 720 height 48
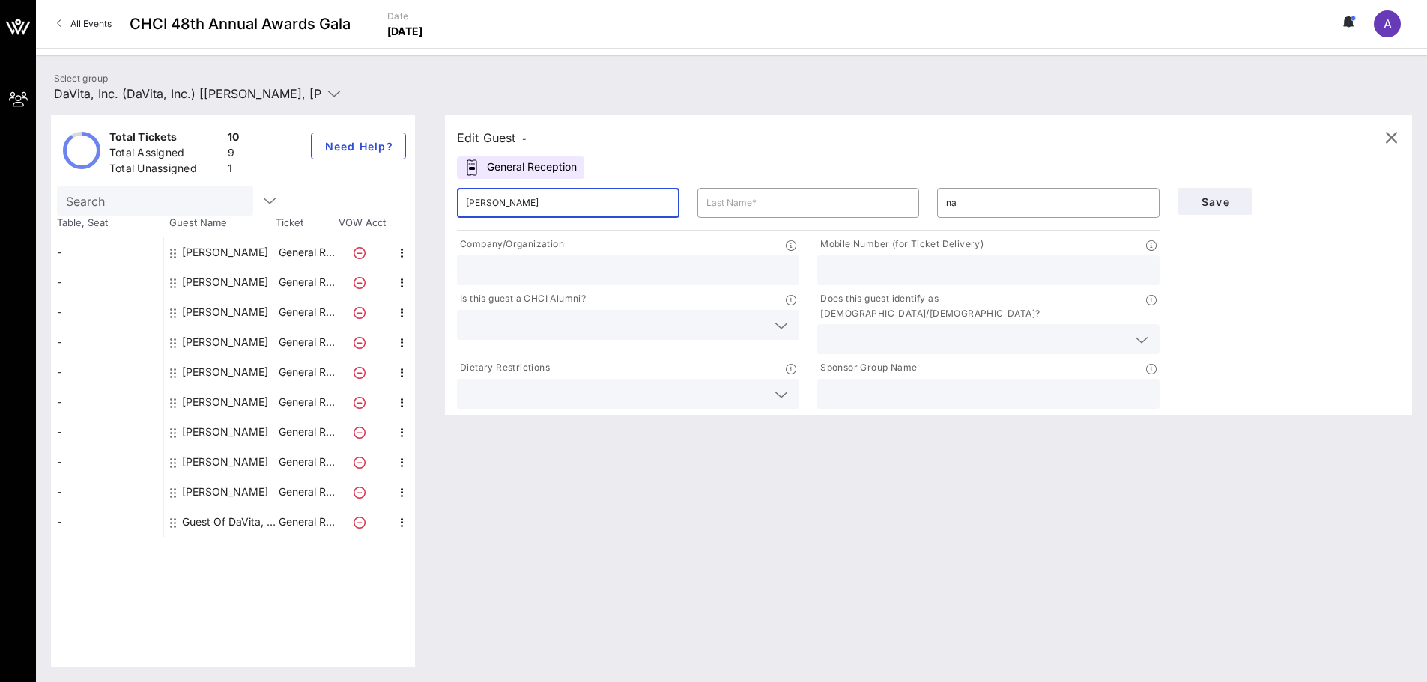
drag, startPoint x: 584, startPoint y: 207, endPoint x: 449, endPoint y: 207, distance: 134.8
click at [434, 207] on div "Edit Guest - General Reception ​ [PERSON_NAME] ​ ​ na Company/Organization Mobi…" at bounding box center [921, 391] width 982 height 553
click at [1251, 197] on button "Save" at bounding box center [1214, 201] width 75 height 27
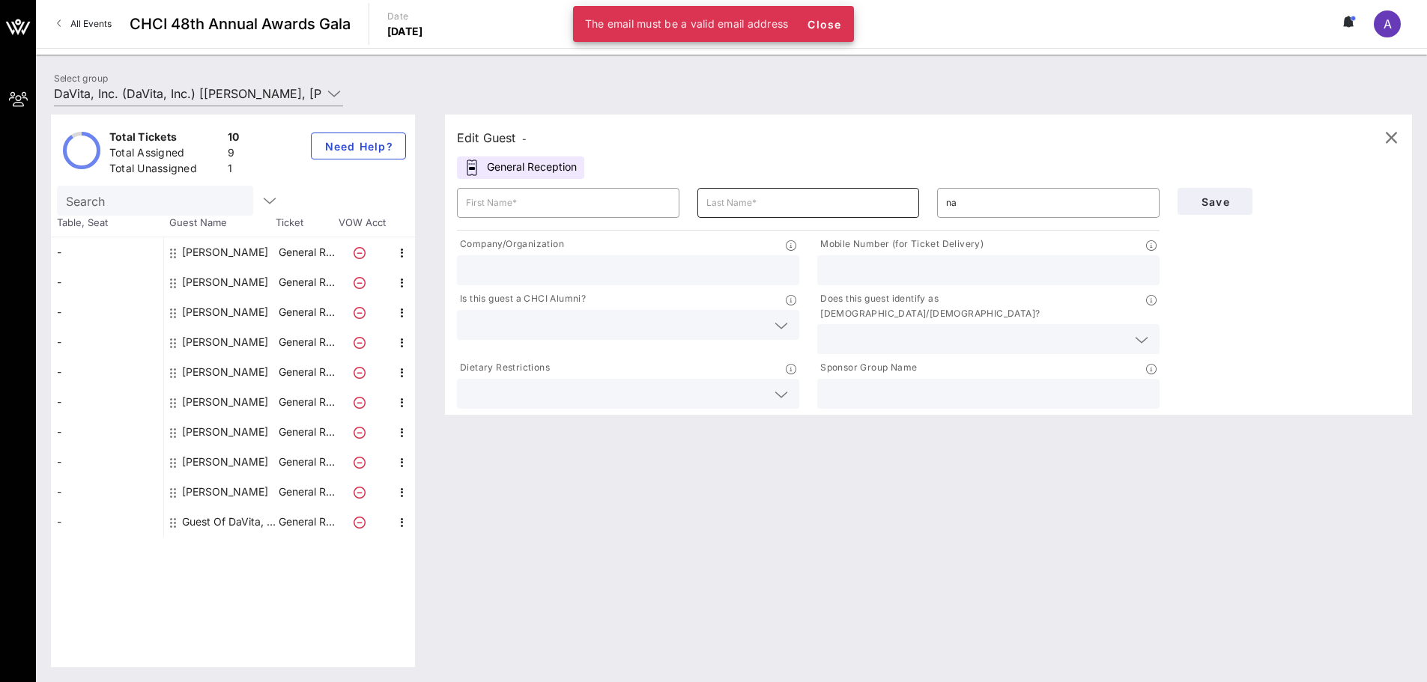
drag, startPoint x: 965, startPoint y: 202, endPoint x: 827, endPoint y: 191, distance: 139.0
click at [865, 198] on div "​ ​ ​ na" at bounding box center [808, 203] width 720 height 48
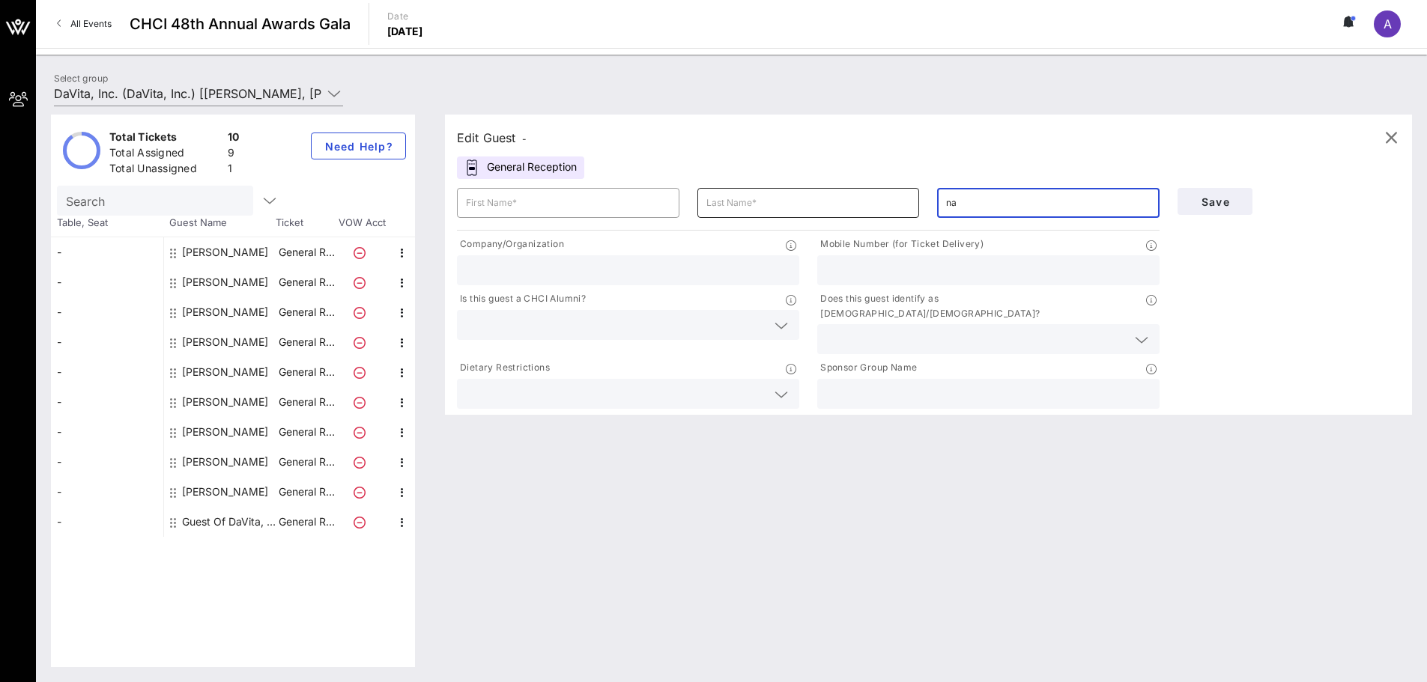
drag, startPoint x: 985, startPoint y: 198, endPoint x: 872, endPoint y: 196, distance: 113.1
click at [871, 197] on div "​ ​ ​ na" at bounding box center [808, 203] width 720 height 48
click at [1400, 138] on span "button" at bounding box center [1391, 138] width 36 height 18
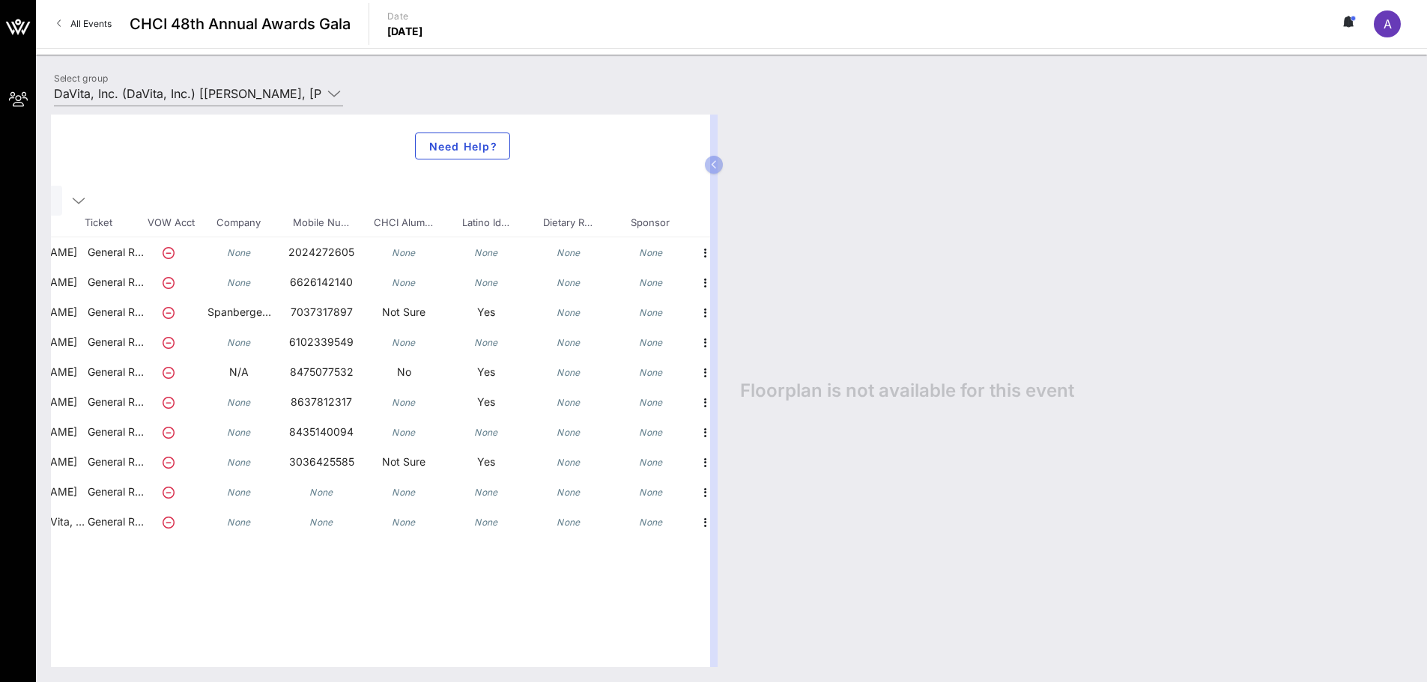
scroll to position [0, 198]
drag, startPoint x: 685, startPoint y: 284, endPoint x: 700, endPoint y: 274, distance: 17.2
click at [685, 283] on div at bounding box center [698, 288] width 26 height 42
click at [700, 274] on icon "button" at bounding box center [698, 283] width 18 height 18
click at [729, 317] on div "Delete" at bounding box center [735, 318] width 30 height 12
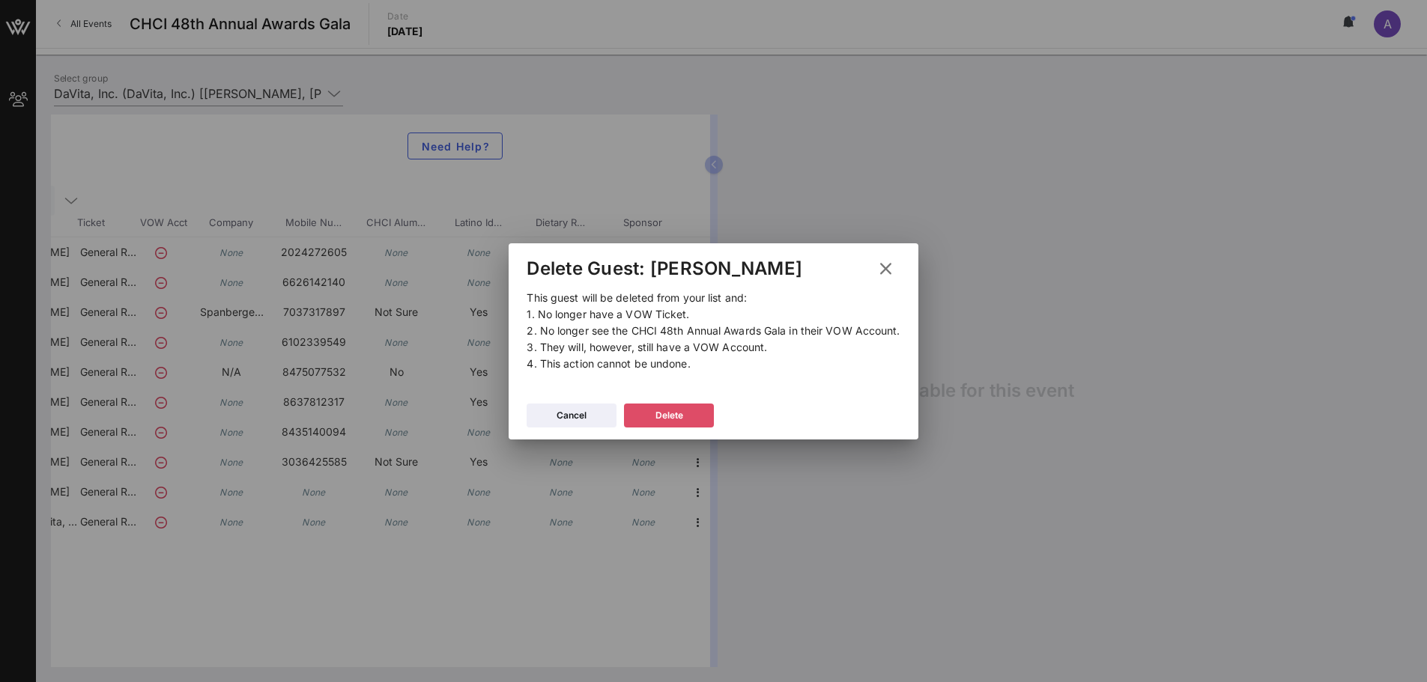
click at [667, 414] on icon at bounding box center [669, 415] width 11 height 10
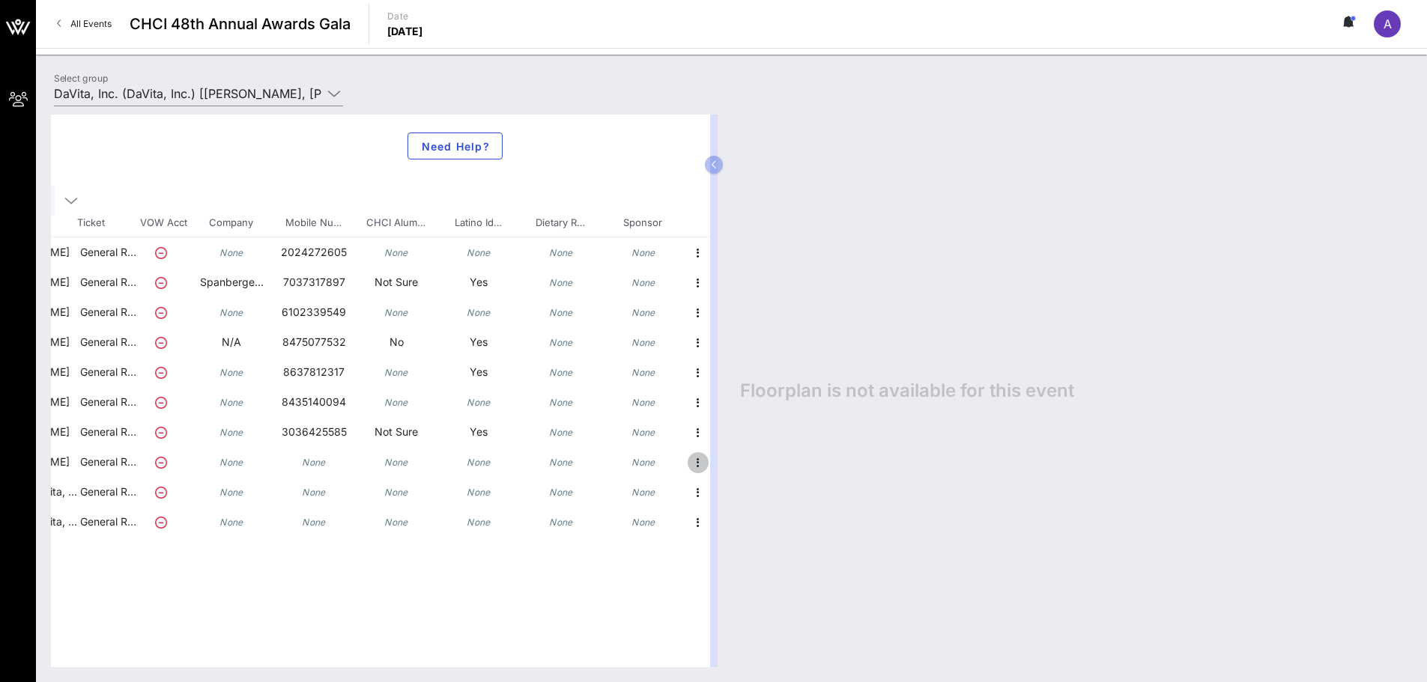
click at [696, 464] on icon "button" at bounding box center [698, 463] width 18 height 18
click at [743, 490] on div "Delete" at bounding box center [735, 497] width 30 height 24
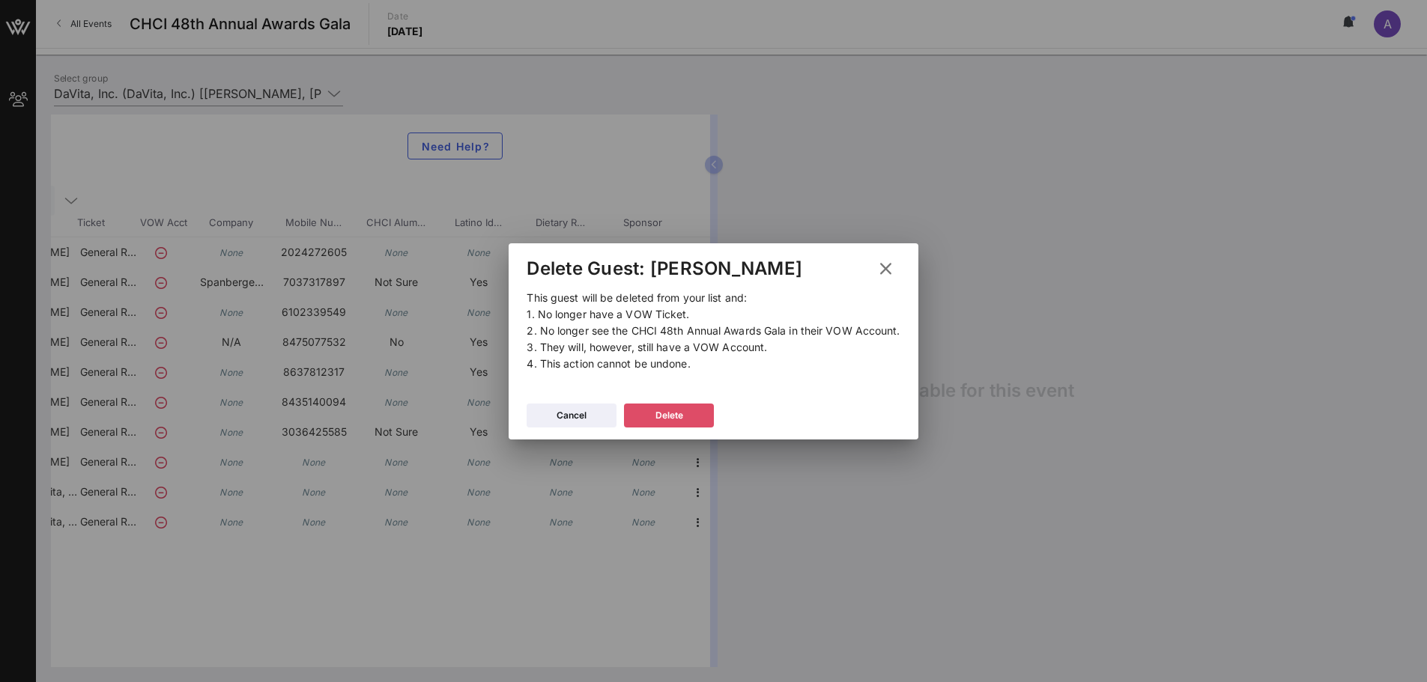
click at [694, 410] on button "Delete" at bounding box center [669, 416] width 90 height 24
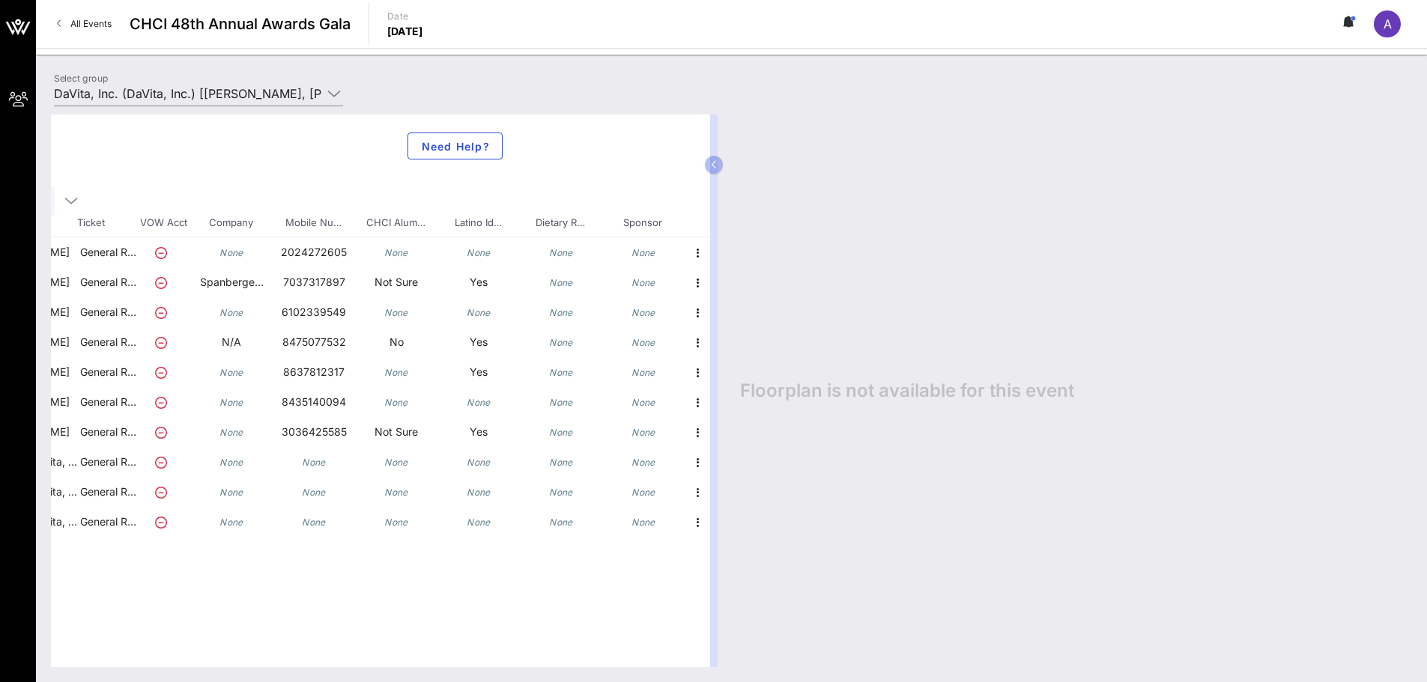
scroll to position [0, 0]
